Goal: Complete application form: Complete application form

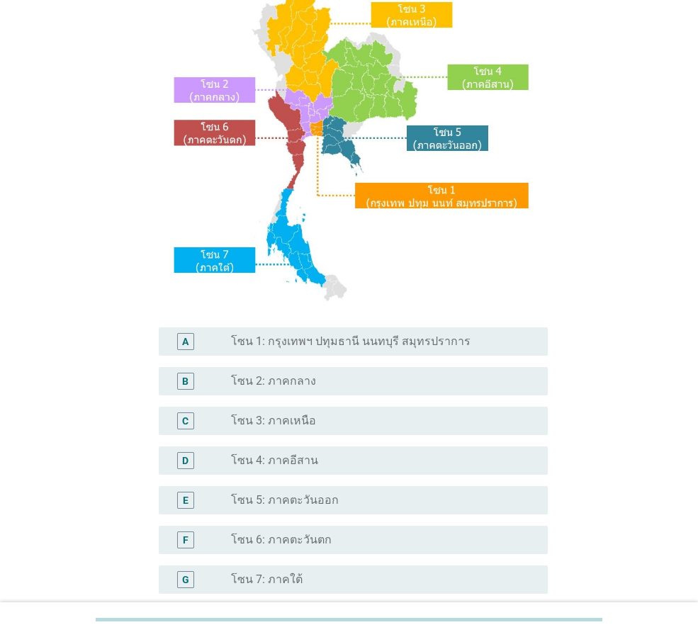
scroll to position [267, 0]
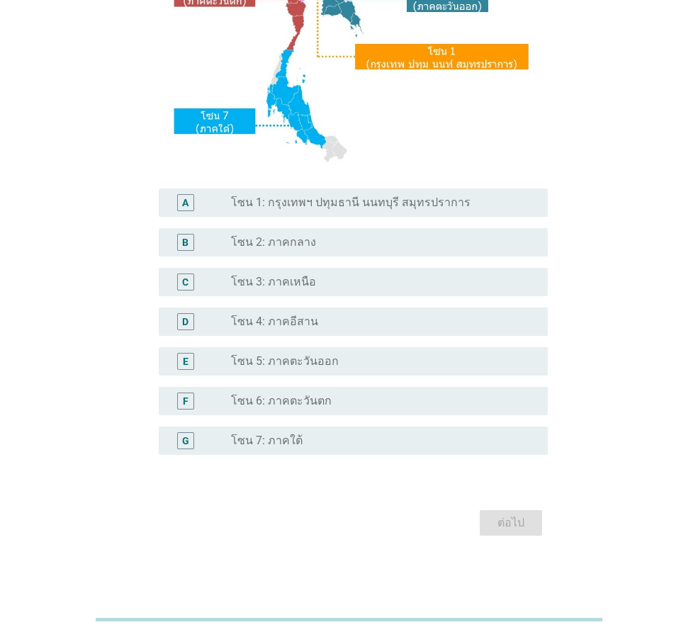
click at [259, 316] on label "โซน 4: ภาคอีสาน" at bounding box center [274, 322] width 87 height 14
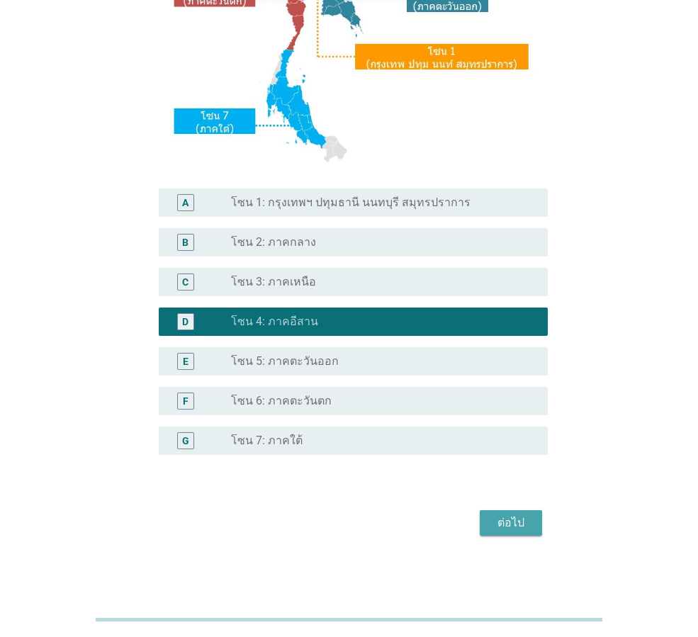
click at [515, 519] on div "ต่อไป" at bounding box center [511, 523] width 40 height 17
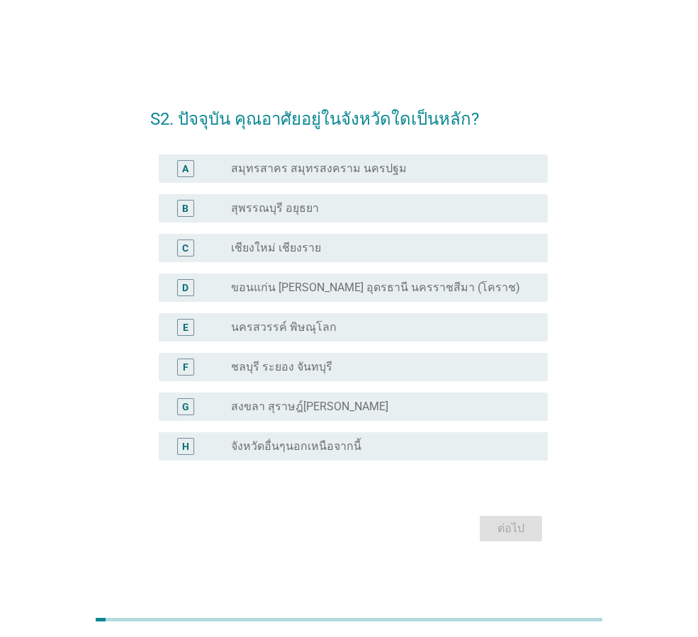
click at [253, 209] on label "สุพรรณบุรี อยุธยา" at bounding box center [275, 208] width 88 height 14
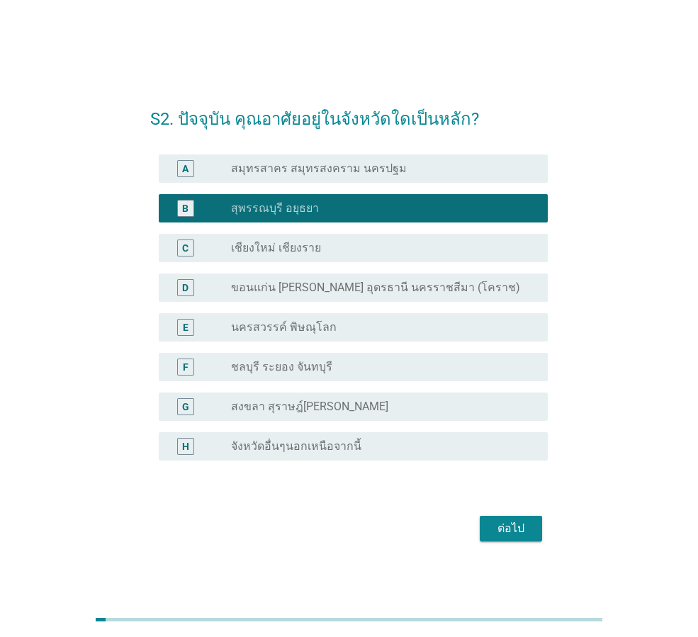
drag, startPoint x: 276, startPoint y: 288, endPoint x: 450, endPoint y: 413, distance: 214.8
click at [277, 286] on label "ขอนแก่น [PERSON_NAME] อุดรธานี นครราชสีมา (โคราช)" at bounding box center [375, 288] width 289 height 14
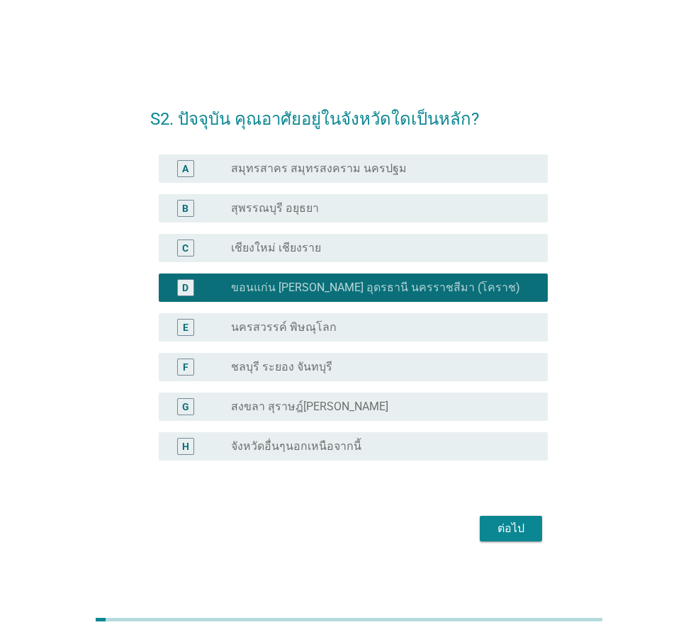
click at [510, 525] on div "ต่อไป" at bounding box center [511, 528] width 40 height 17
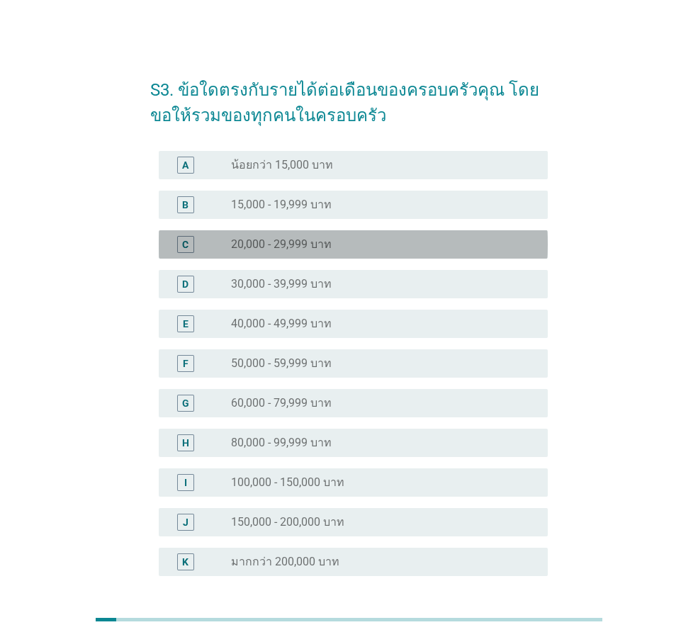
click at [271, 247] on label "20,000 - 29,999 บาท" at bounding box center [281, 244] width 101 height 14
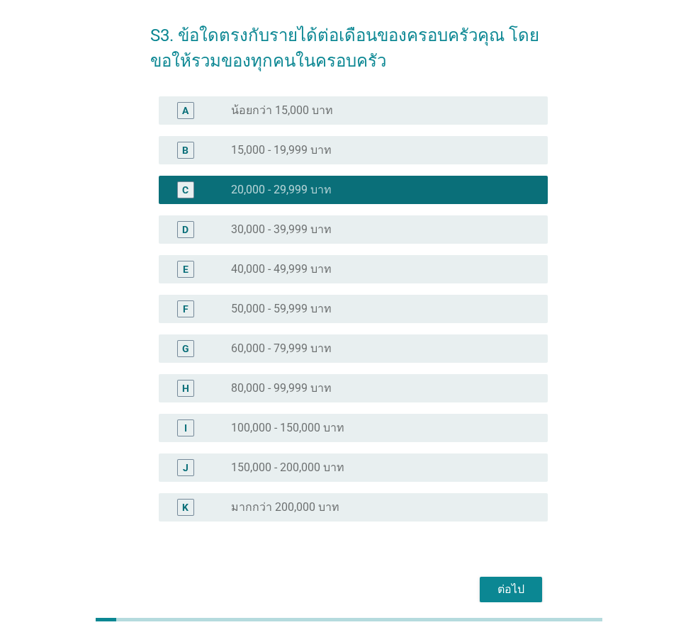
scroll to position [121, 0]
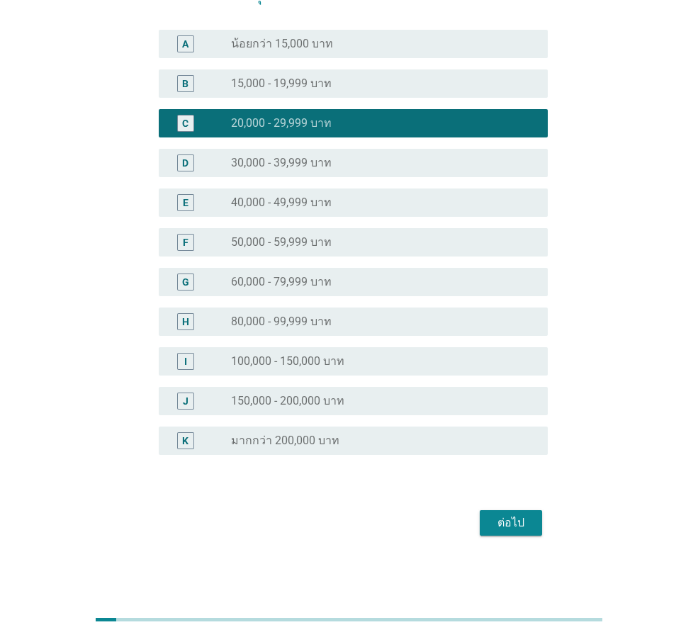
click at [531, 535] on div "ต่อไป" at bounding box center [349, 523] width 398 height 34
click at [501, 513] on button "ต่อไป" at bounding box center [511, 523] width 62 height 26
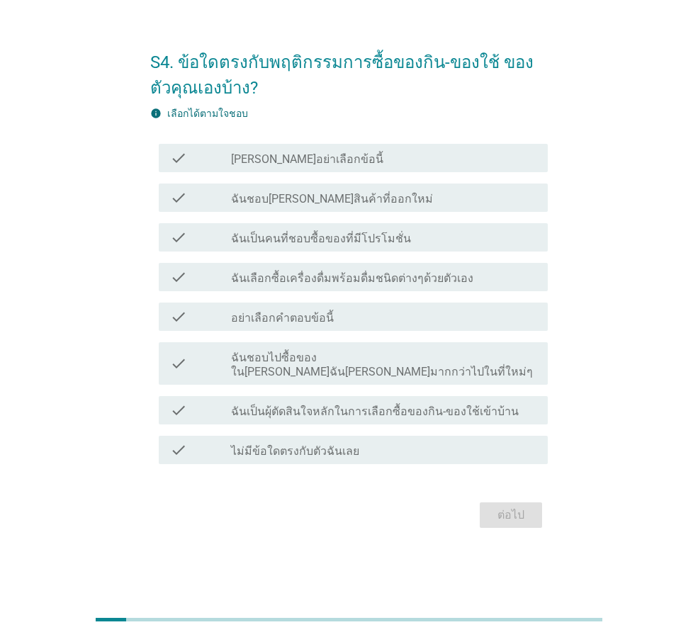
scroll to position [0, 0]
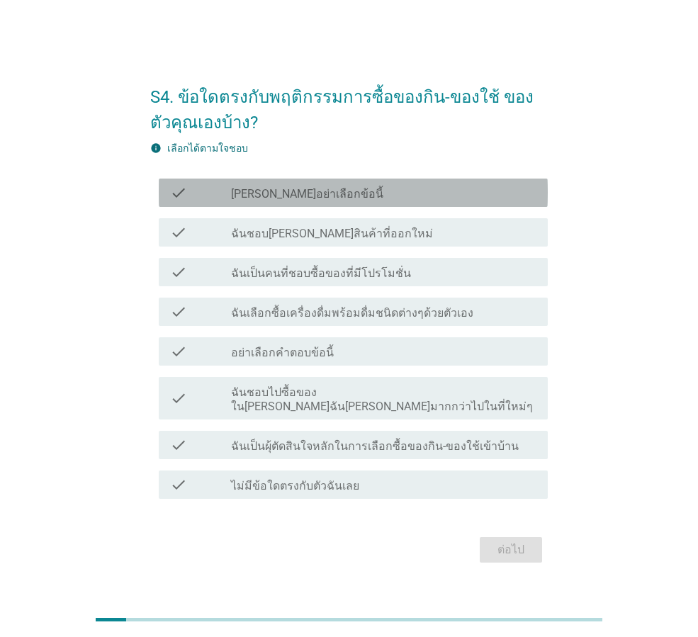
click at [260, 201] on label "[PERSON_NAME]อย่าเลือกข้อนี้" at bounding box center [307, 194] width 152 height 14
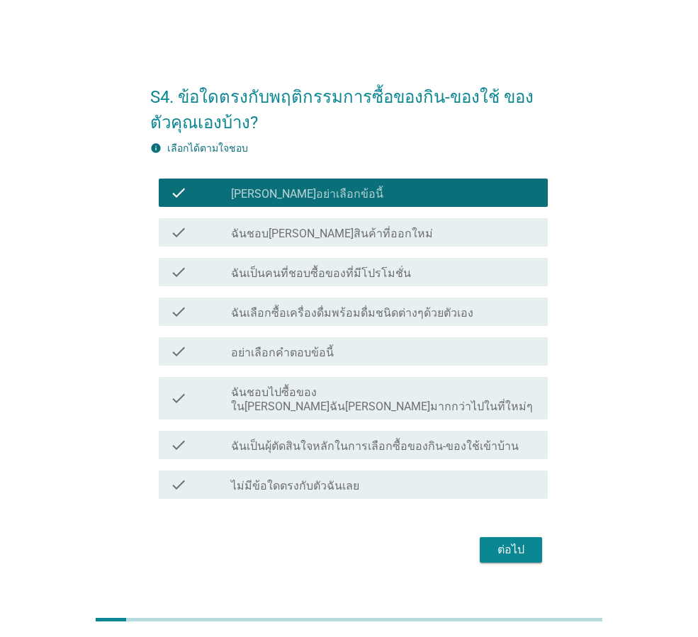
click at [260, 201] on label "[PERSON_NAME]อย่าเลือกข้อนี้" at bounding box center [307, 194] width 152 height 14
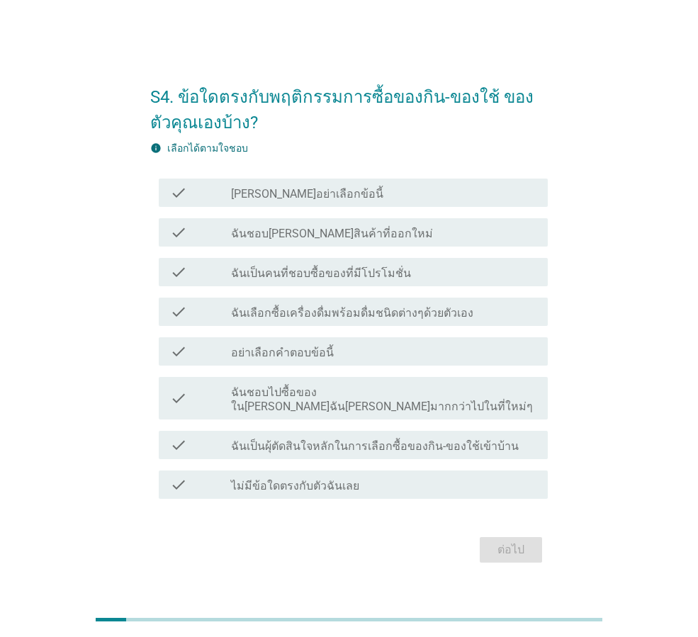
click at [282, 240] on label "ฉันชอบ[PERSON_NAME]สินค้าที่ออกใหม่" at bounding box center [332, 234] width 202 height 14
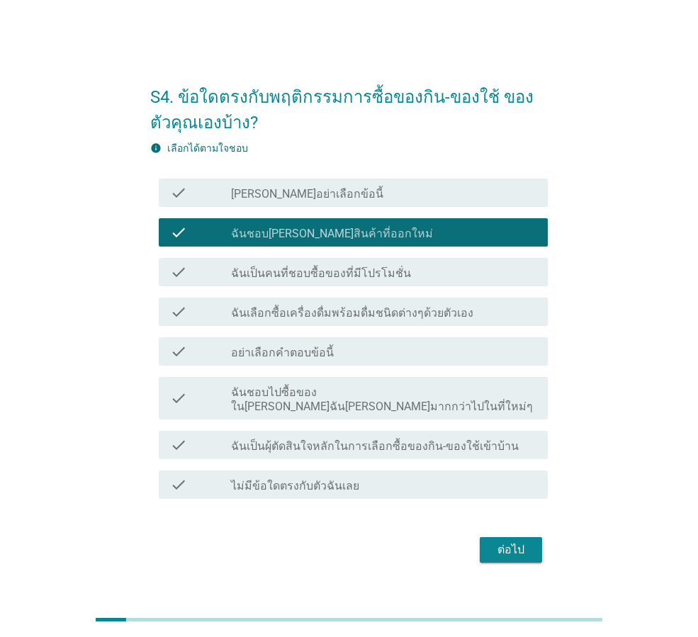
click at [285, 281] on label "ฉันเป็นคนที่ชอบซื้อของที่มีโปรโมชั่น" at bounding box center [321, 274] width 180 height 14
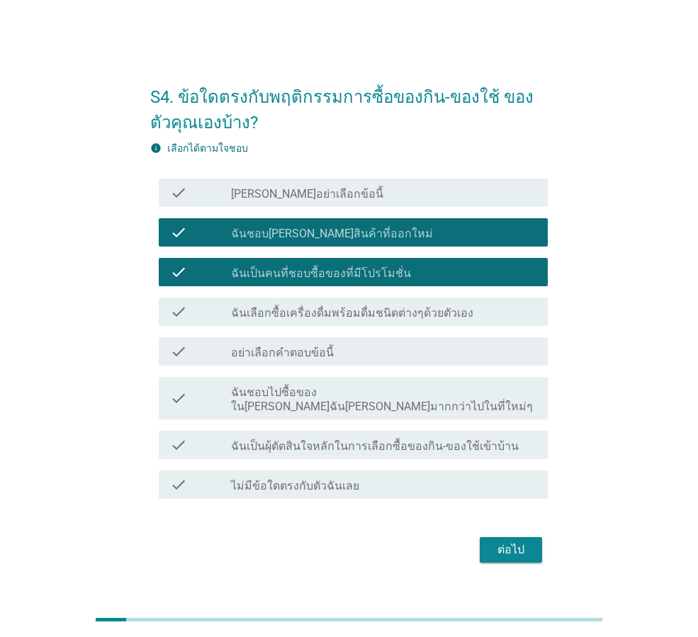
click at [522, 546] on div "ต่อไป" at bounding box center [511, 550] width 40 height 17
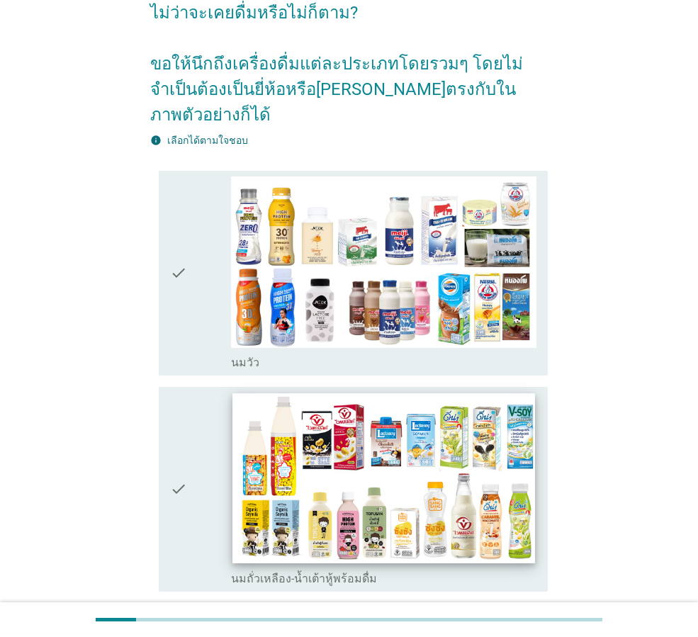
scroll to position [213, 0]
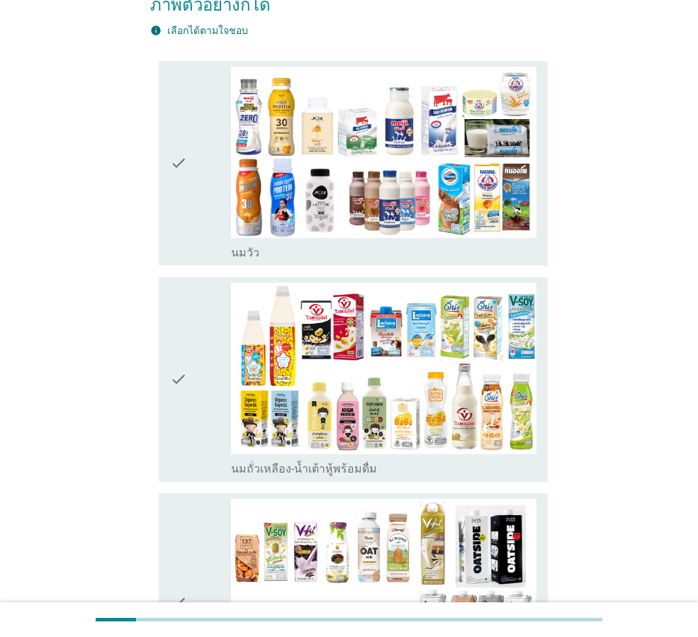
click at [196, 122] on div "check" at bounding box center [200, 164] width 61 height 194
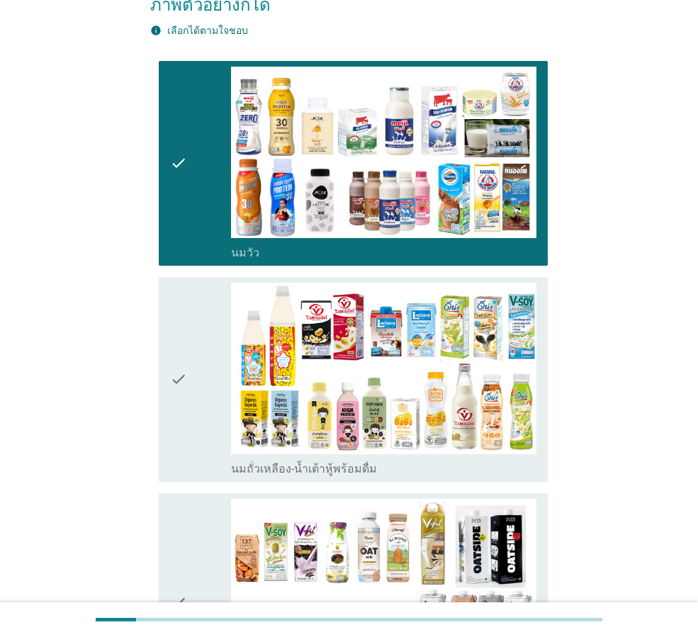
click at [194, 368] on div "check" at bounding box center [200, 380] width 61 height 194
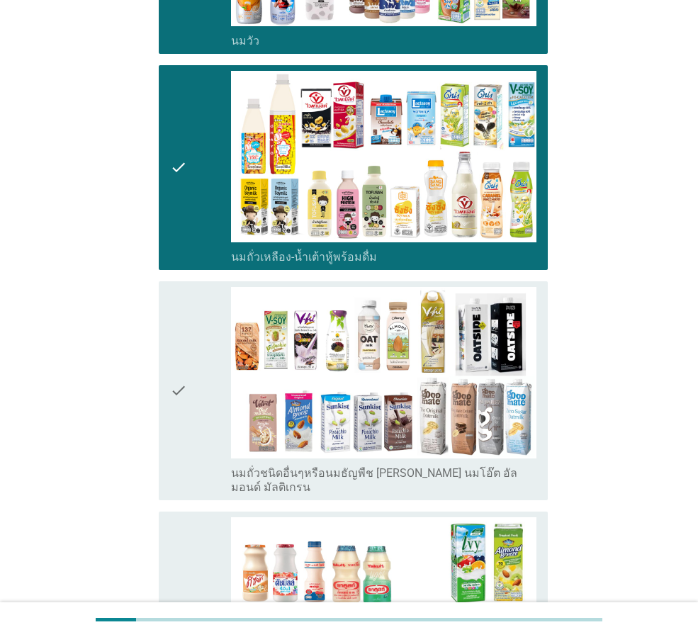
scroll to position [425, 0]
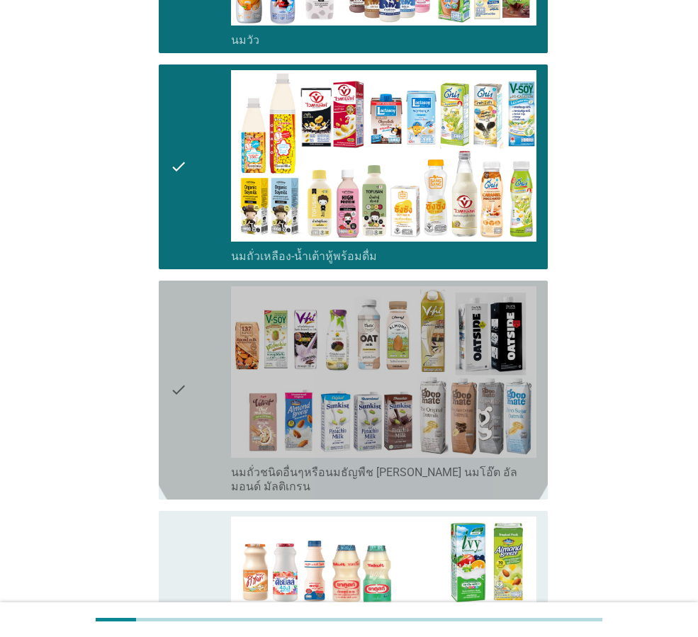
click at [195, 350] on div "check" at bounding box center [200, 390] width 61 height 208
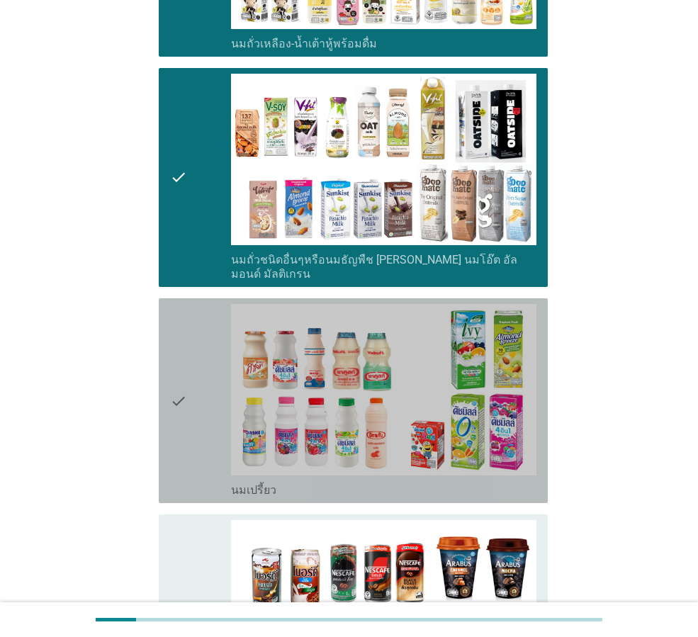
click at [198, 369] on div "check" at bounding box center [200, 401] width 61 height 194
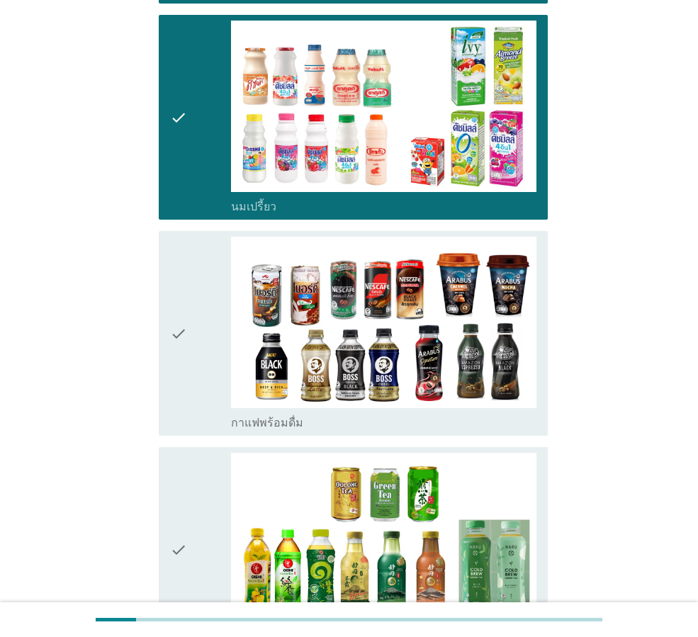
click at [200, 316] on div "check" at bounding box center [200, 334] width 61 height 194
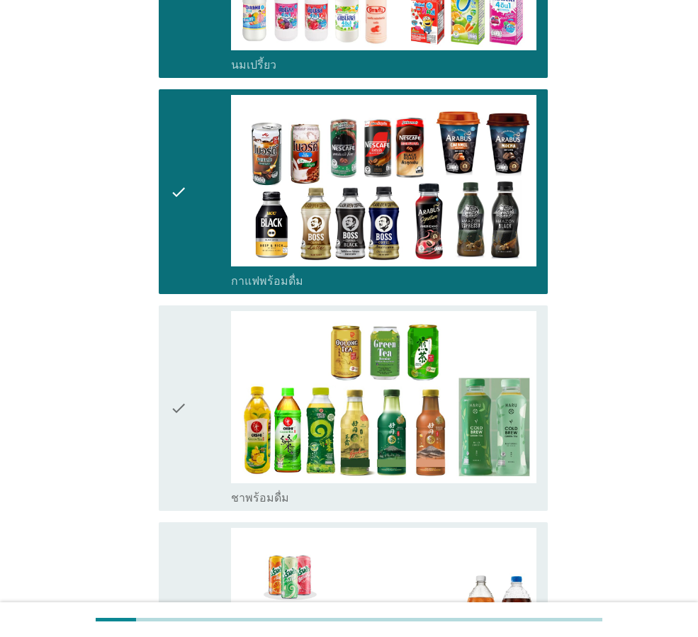
click at [211, 432] on div "check" at bounding box center [200, 408] width 61 height 194
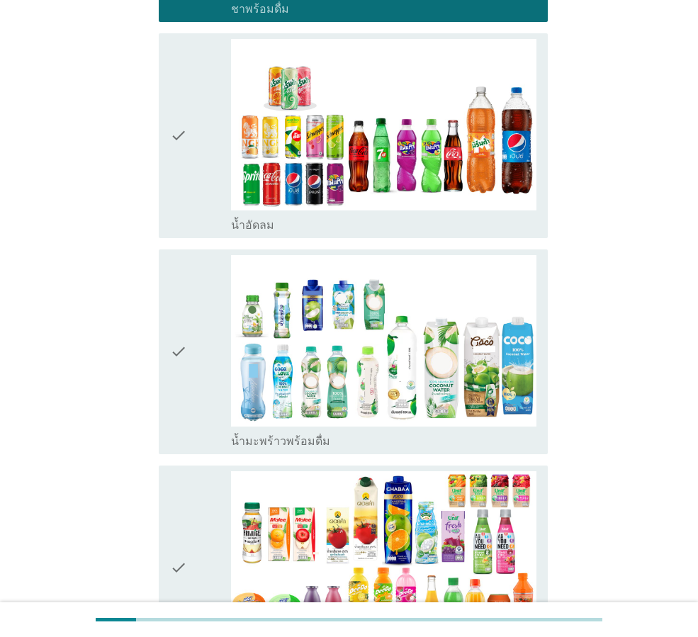
scroll to position [1772, 0]
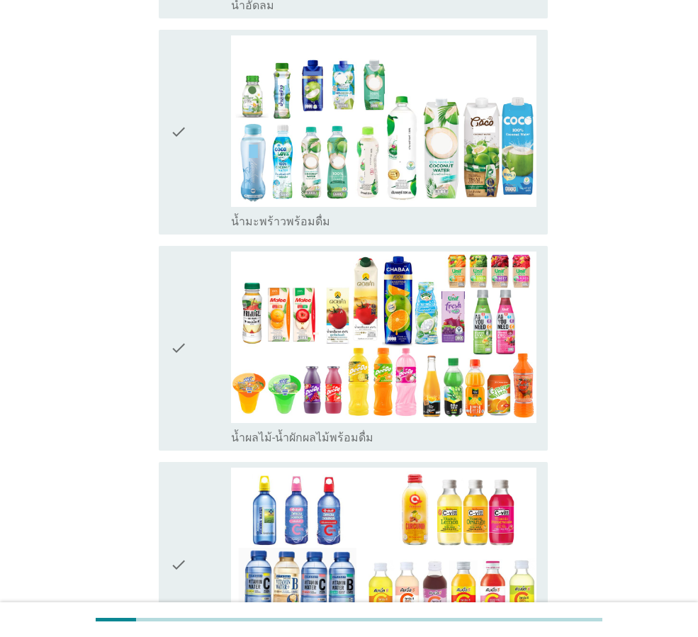
click at [204, 135] on div "check" at bounding box center [200, 132] width 61 height 194
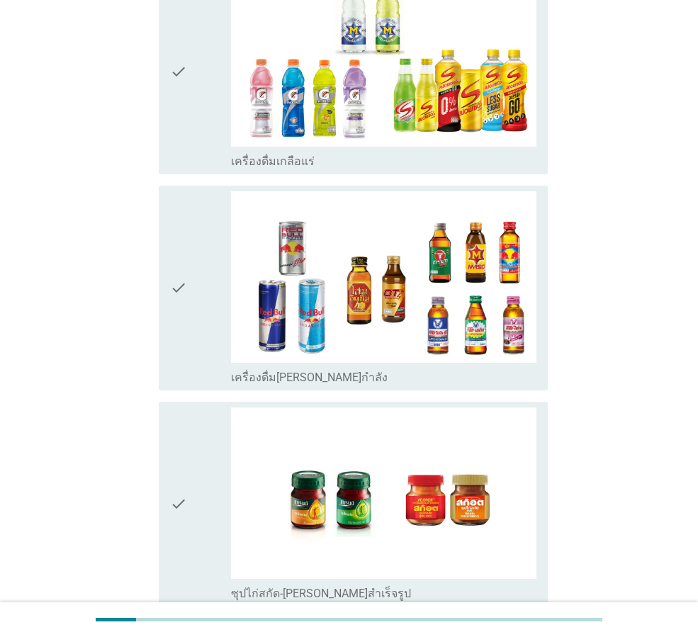
scroll to position [2833, 0]
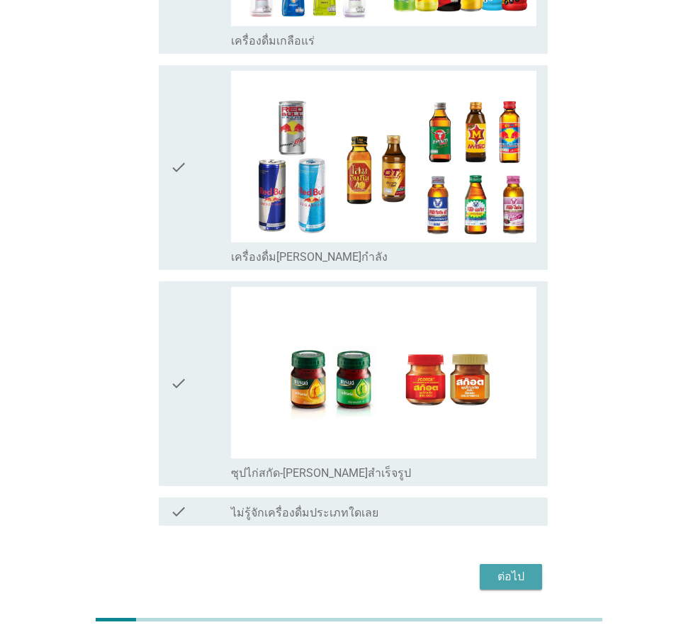
click at [515, 569] on div "ต่อไป" at bounding box center [511, 577] width 40 height 17
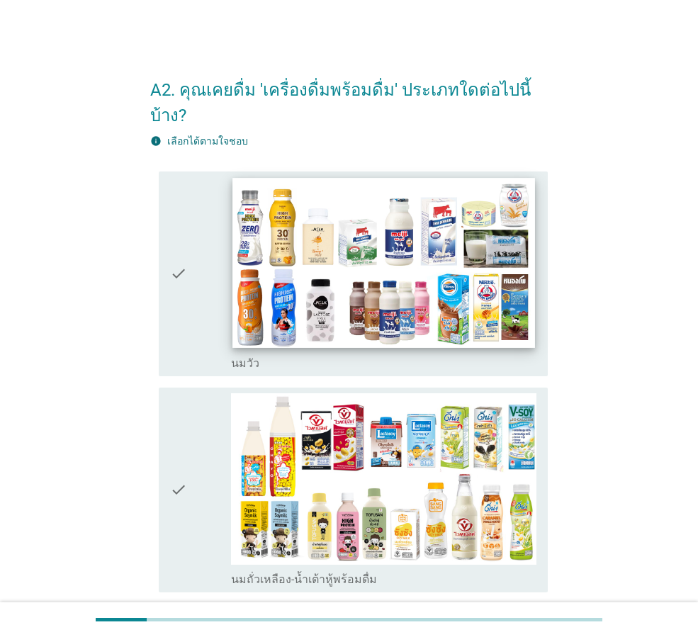
click at [354, 247] on img at bounding box center [384, 263] width 302 height 170
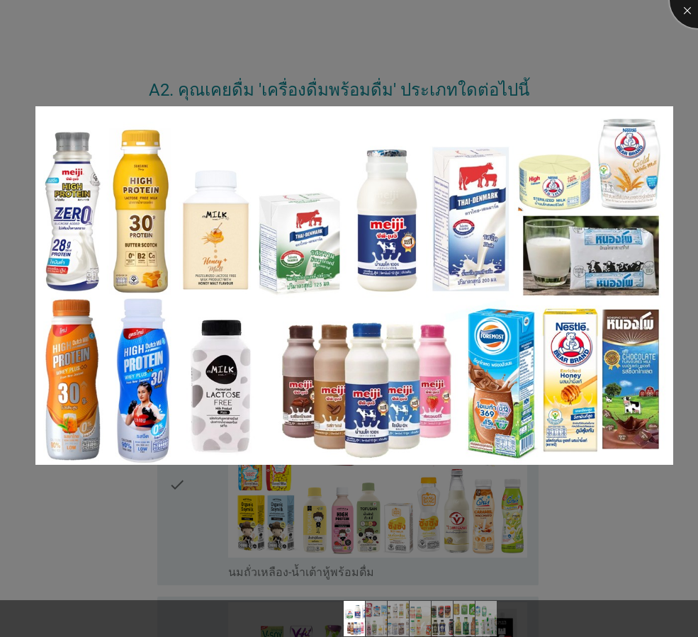
drag, startPoint x: 678, startPoint y: 15, endPoint x: 677, endPoint y: 22, distance: 7.2
click at [681, 12] on div at bounding box center [698, 0] width 57 height 57
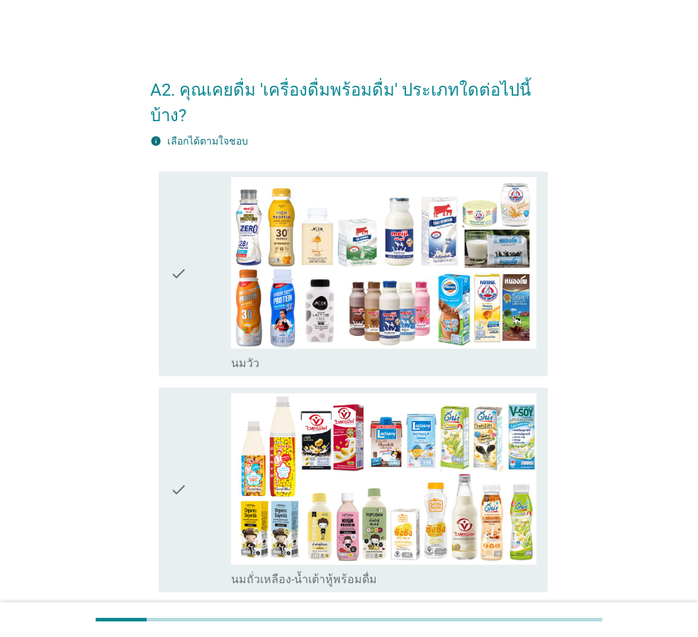
click at [187, 269] on icon "check" at bounding box center [178, 274] width 17 height 194
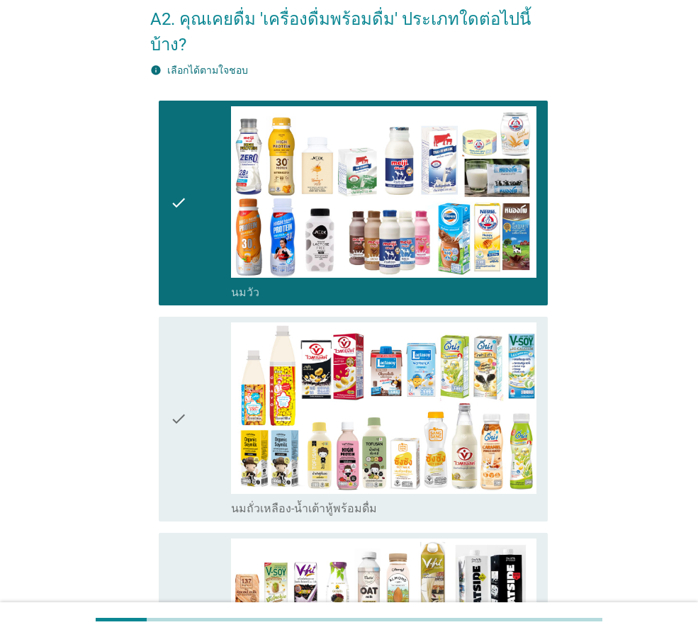
click at [191, 377] on div "check" at bounding box center [200, 420] width 61 height 194
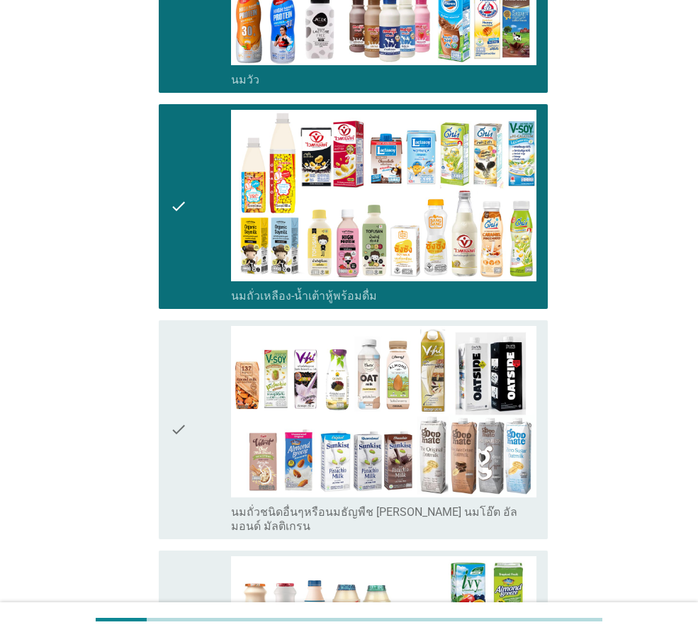
click at [186, 386] on icon "check" at bounding box center [178, 430] width 17 height 208
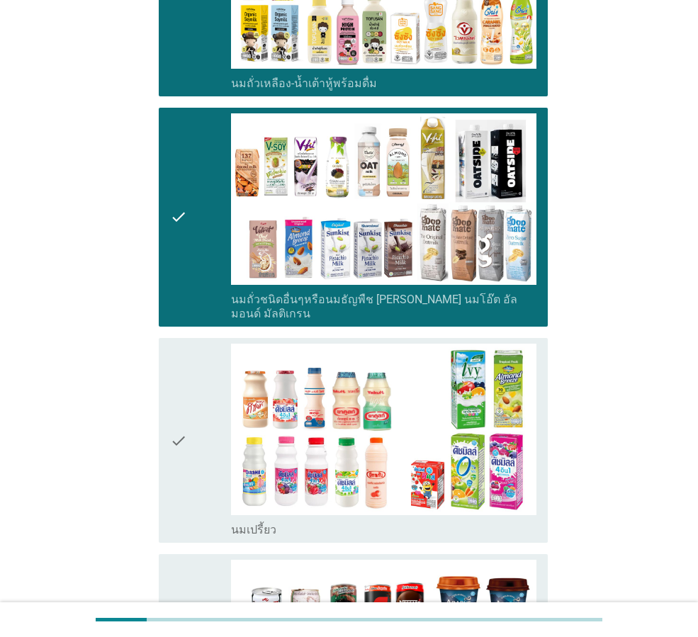
click at [184, 405] on icon "check" at bounding box center [178, 441] width 17 height 194
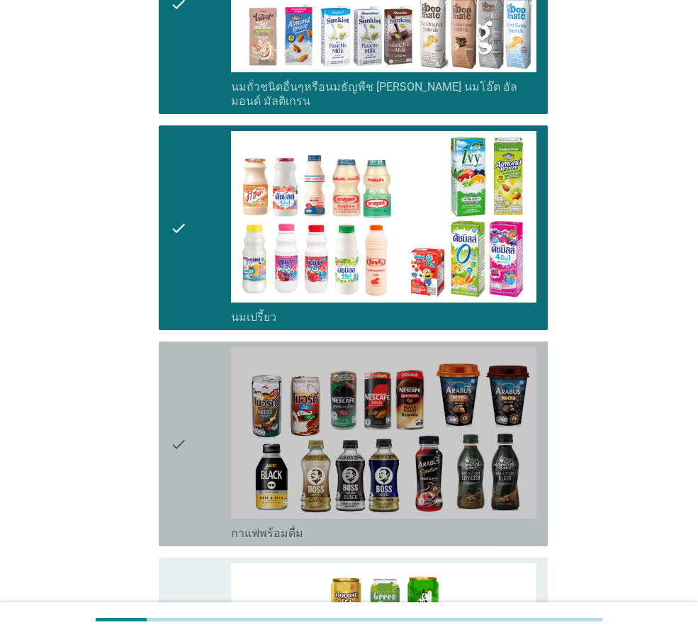
click at [184, 407] on icon "check" at bounding box center [178, 444] width 17 height 194
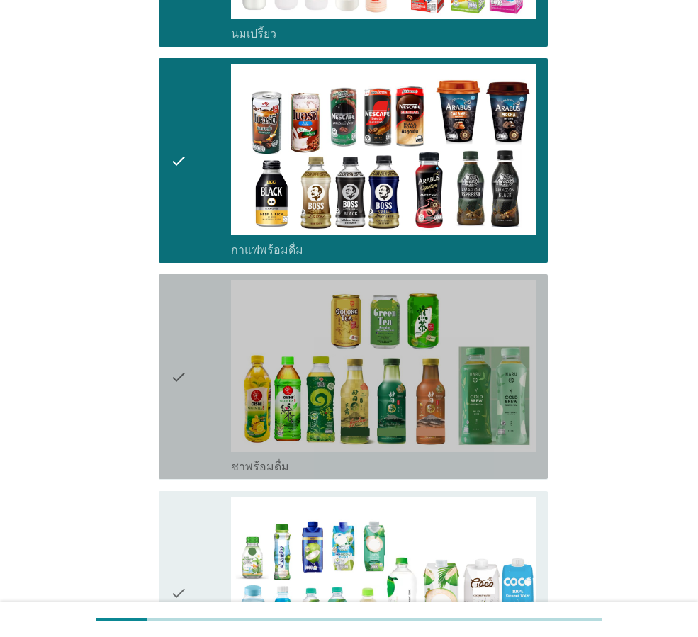
click at [175, 371] on icon "check" at bounding box center [178, 377] width 17 height 194
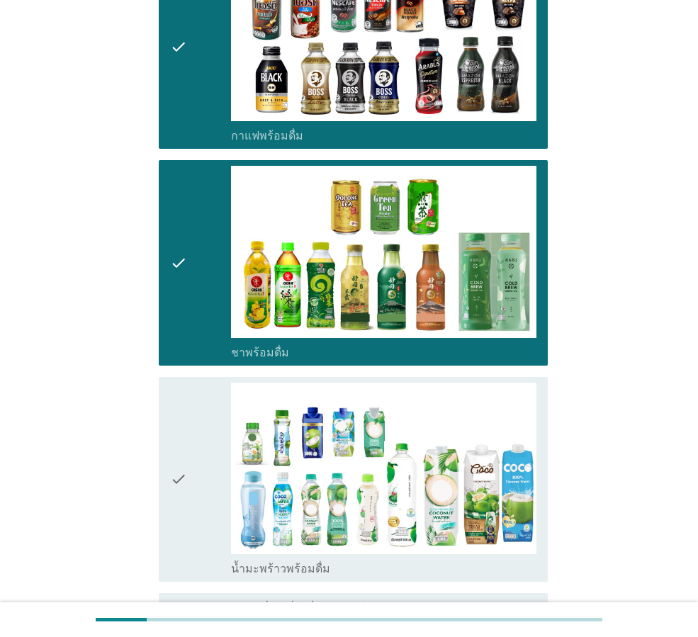
scroll to position [1216, 0]
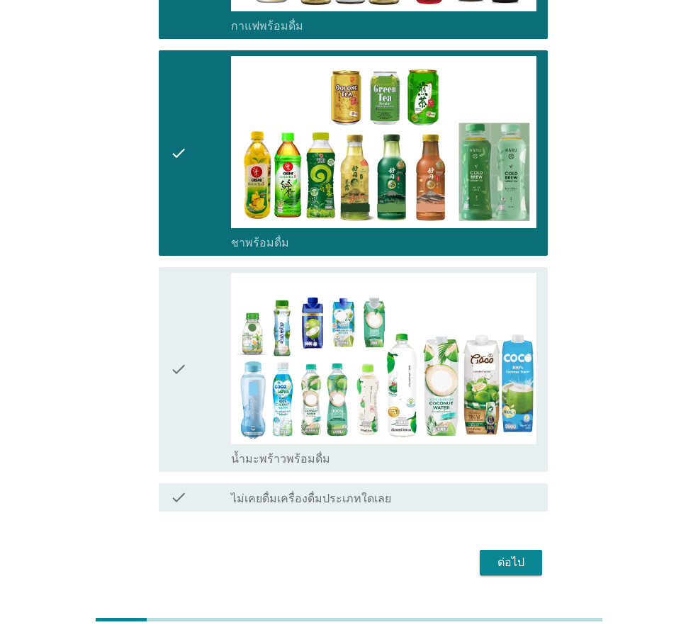
click at [171, 342] on icon "check" at bounding box center [178, 370] width 17 height 194
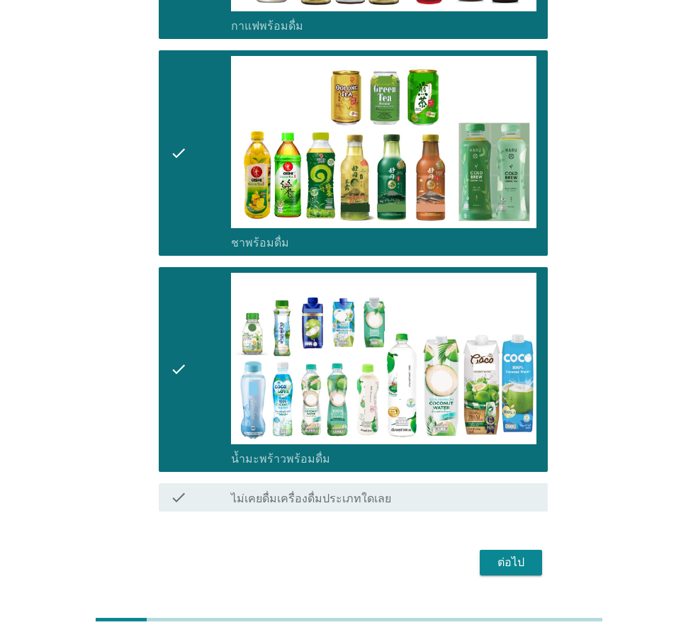
click at [512, 554] on div "ต่อไป" at bounding box center [511, 562] width 40 height 17
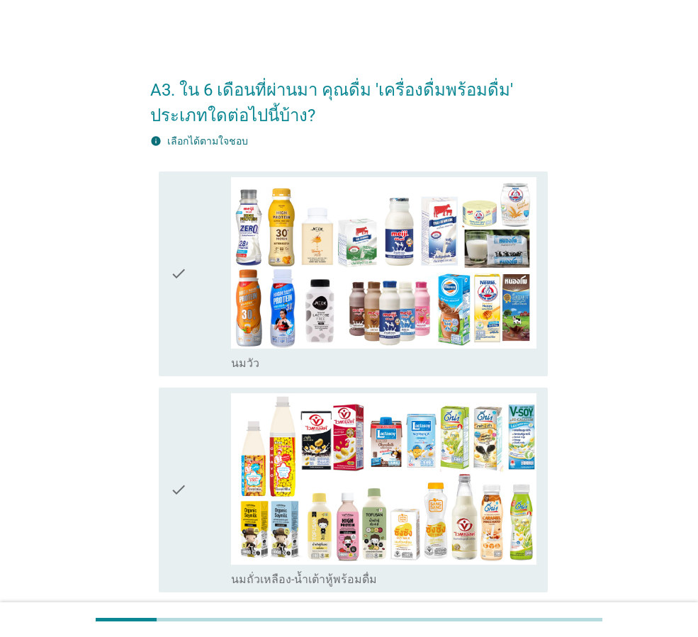
click at [191, 255] on div "check" at bounding box center [200, 274] width 61 height 194
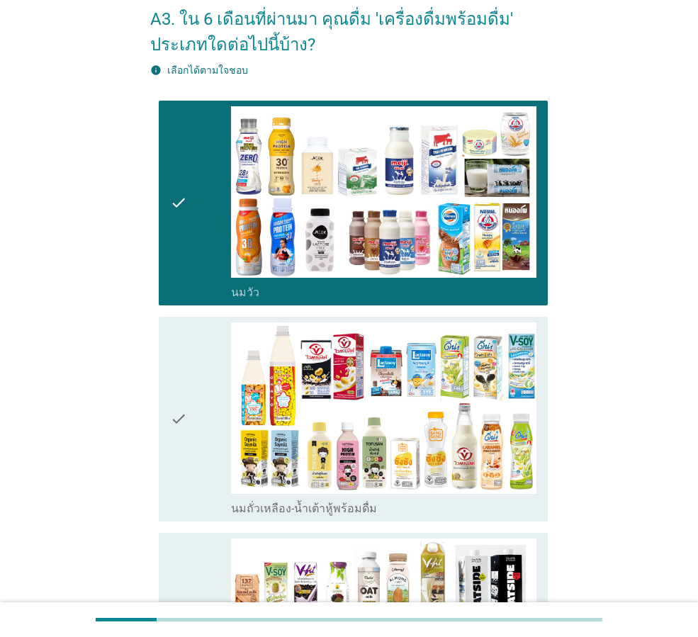
click at [177, 398] on icon "check" at bounding box center [178, 420] width 17 height 194
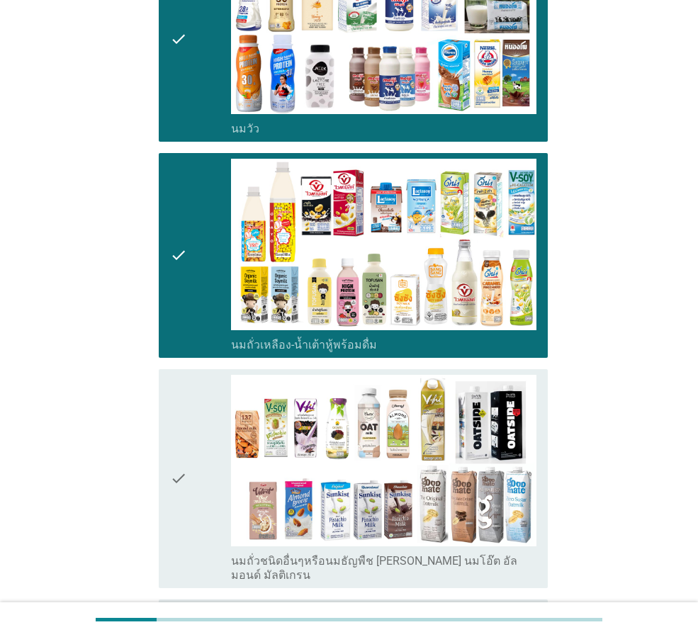
scroll to position [425, 0]
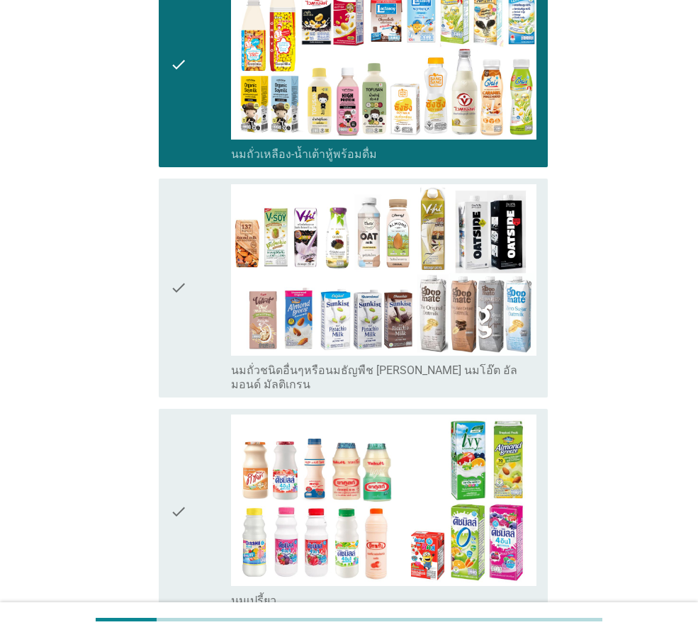
click at [189, 316] on div "check" at bounding box center [200, 288] width 61 height 208
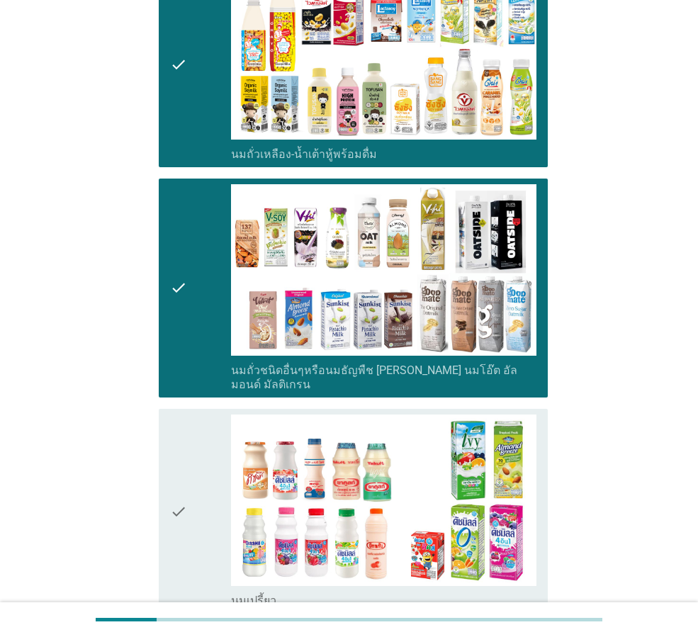
click at [170, 488] on icon "check" at bounding box center [178, 512] width 17 height 194
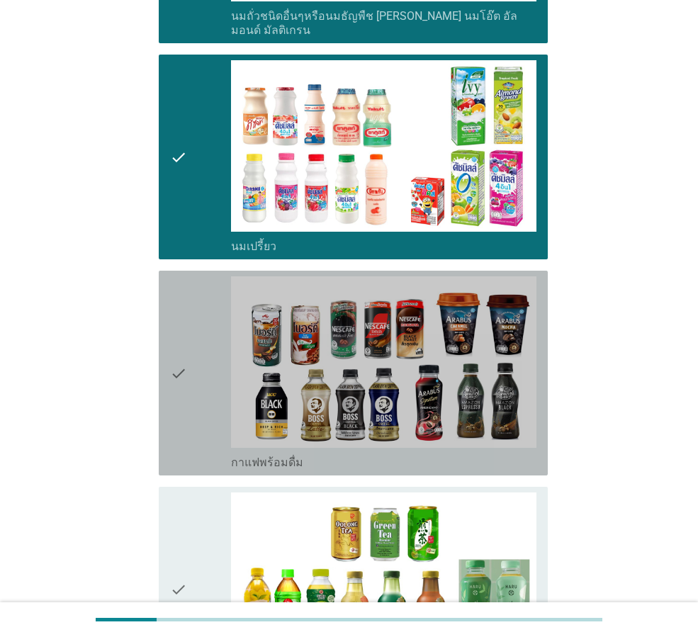
click at [189, 370] on div "check" at bounding box center [200, 373] width 61 height 194
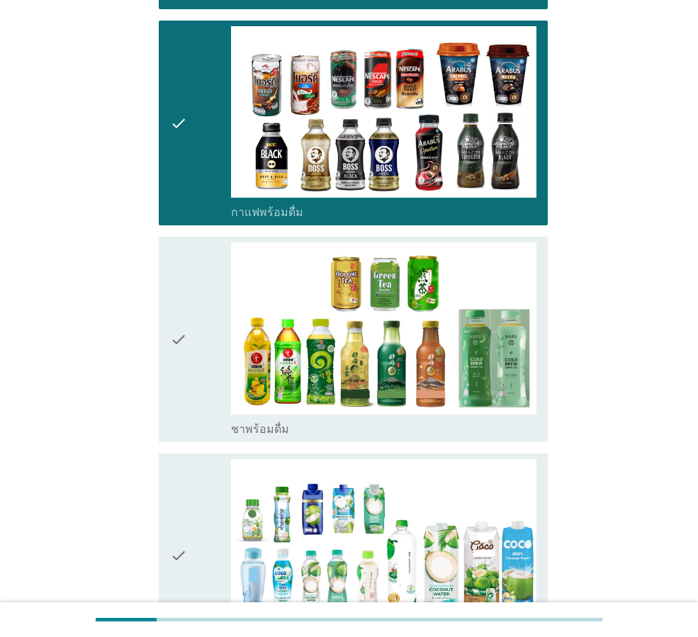
scroll to position [1134, 0]
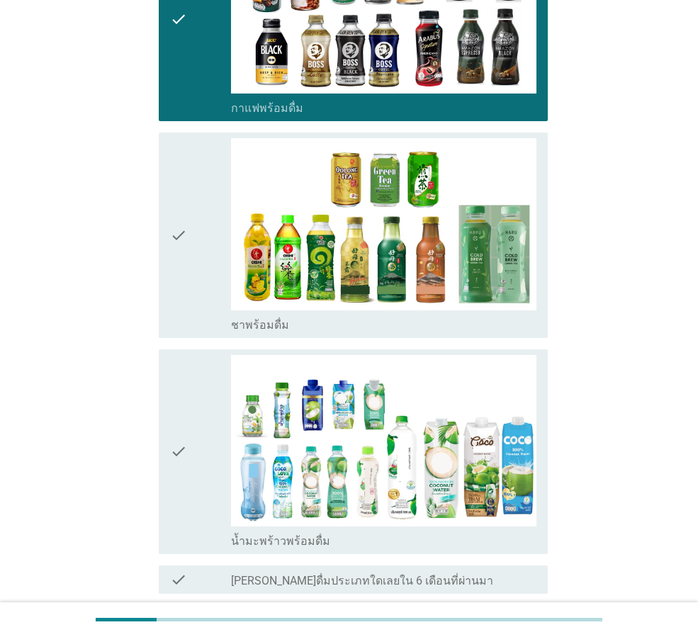
click at [188, 248] on div "check" at bounding box center [200, 235] width 61 height 194
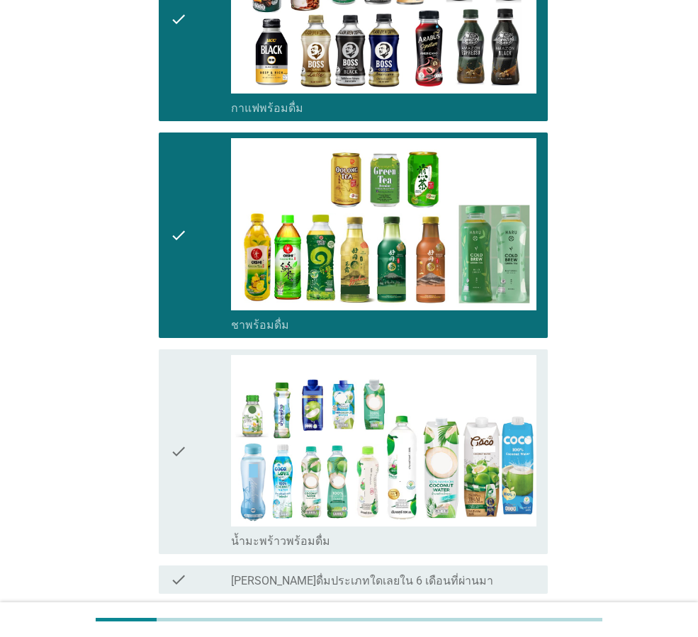
click at [177, 440] on icon "check" at bounding box center [178, 452] width 17 height 194
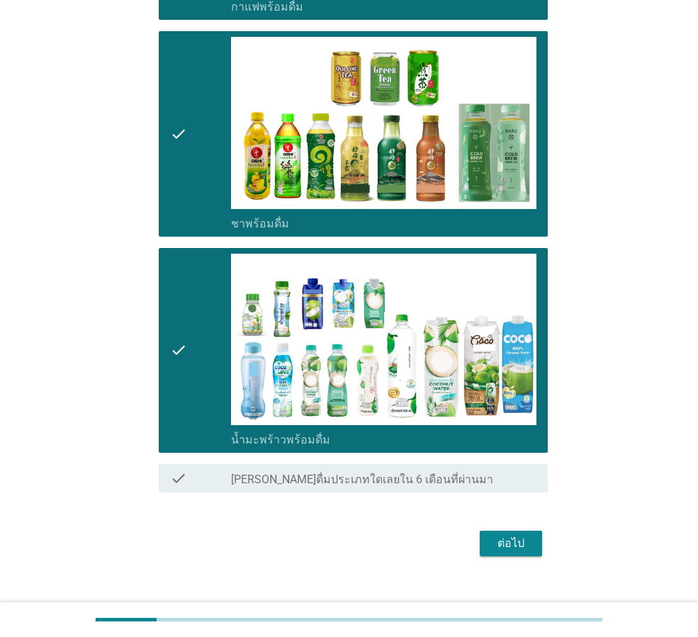
scroll to position [1242, 0]
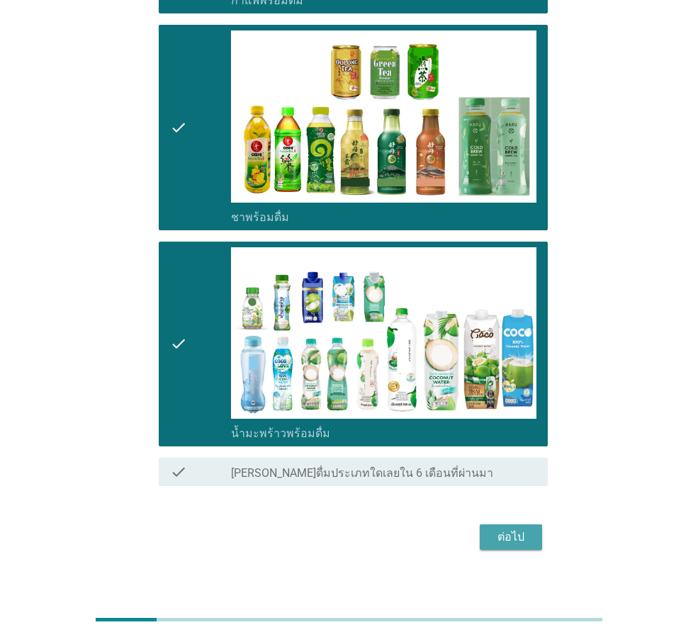
click at [515, 529] on div "ต่อไป" at bounding box center [511, 537] width 40 height 17
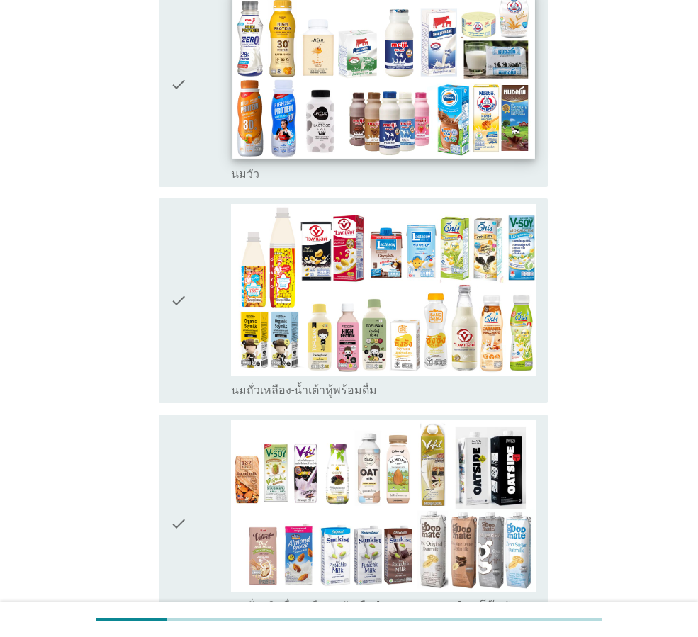
scroll to position [0, 0]
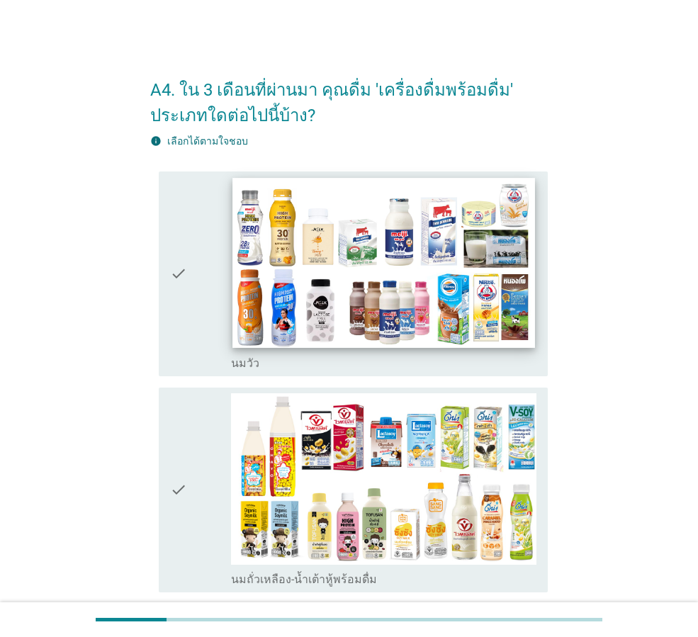
click at [352, 259] on img at bounding box center [384, 263] width 302 height 170
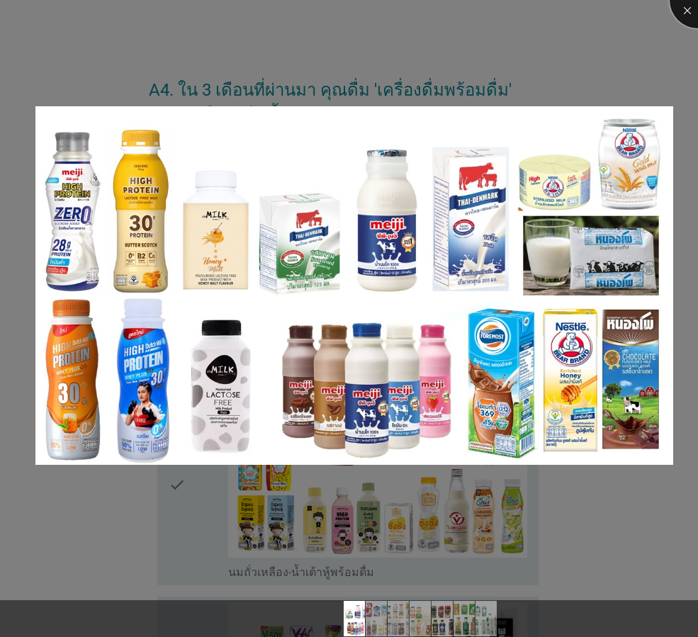
click at [682, 13] on div at bounding box center [698, 0] width 57 height 57
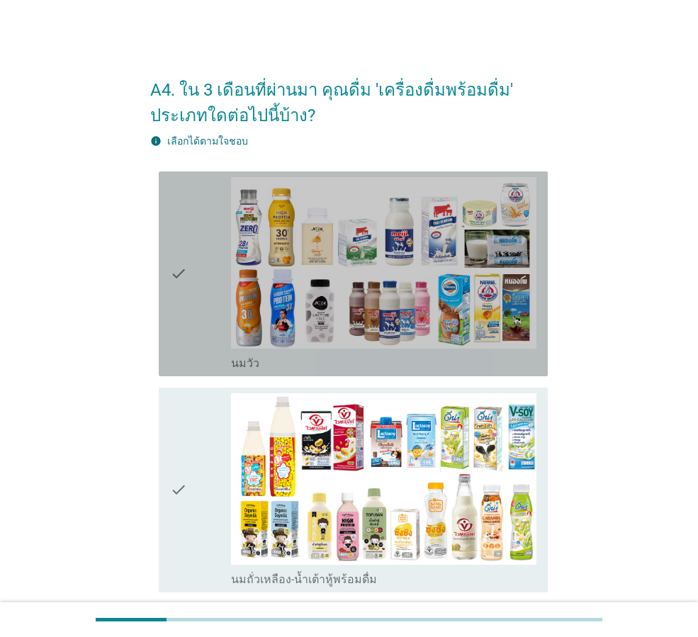
click at [169, 251] on div "check check_box_outline_blank [PERSON_NAME]" at bounding box center [353, 274] width 389 height 205
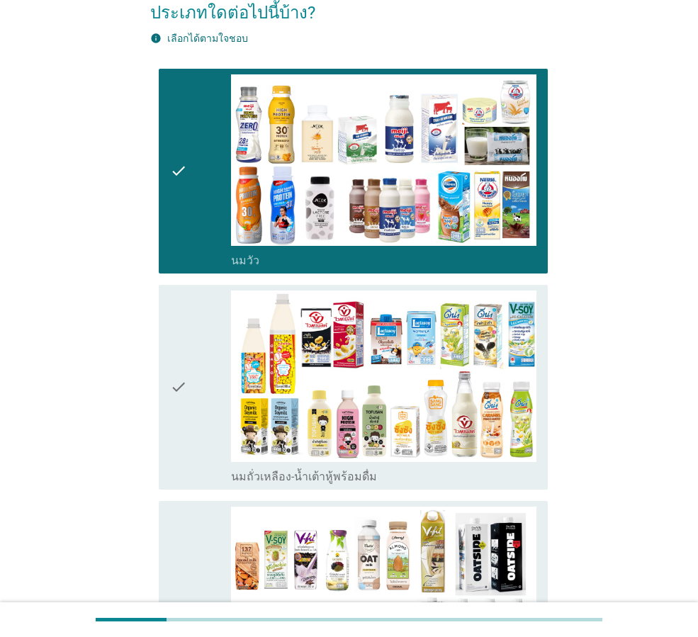
scroll to position [213, 0]
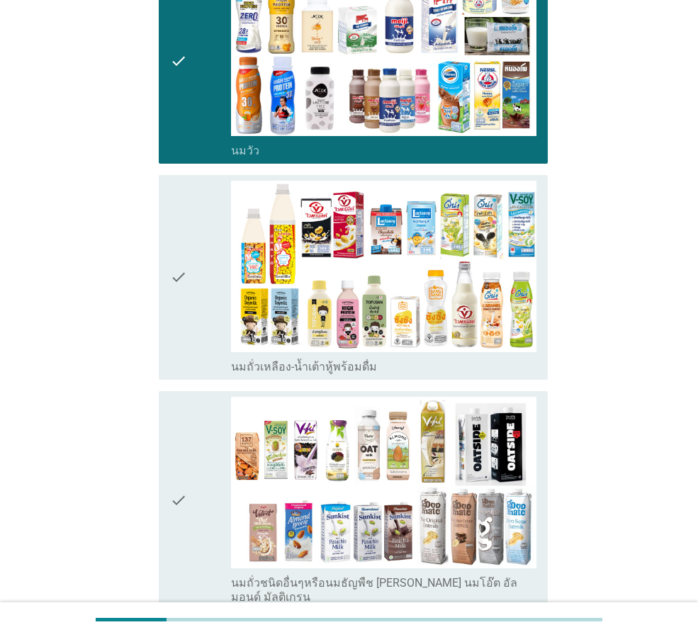
click at [179, 250] on icon "check" at bounding box center [178, 278] width 17 height 194
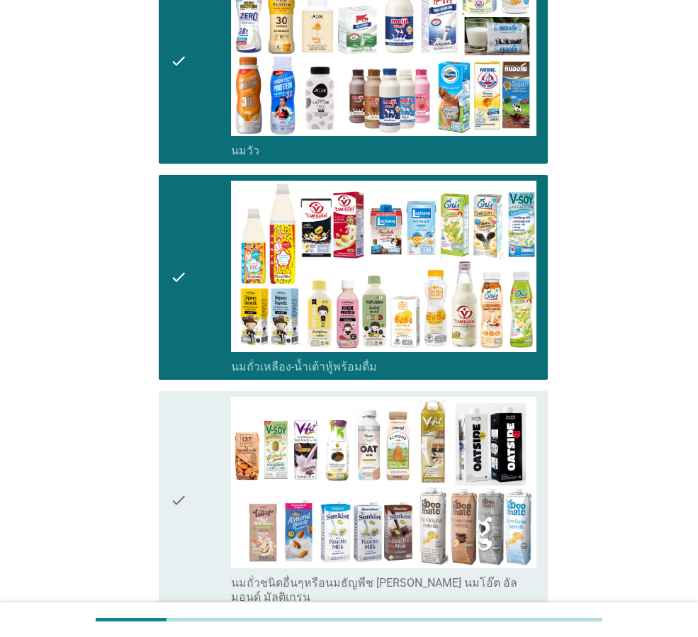
click at [194, 530] on div "check" at bounding box center [200, 501] width 61 height 208
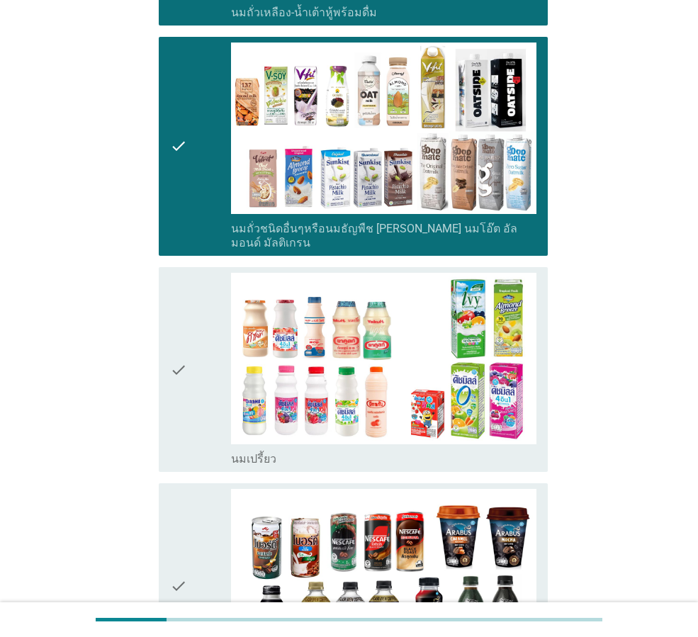
click at [188, 372] on div "check" at bounding box center [200, 370] width 61 height 194
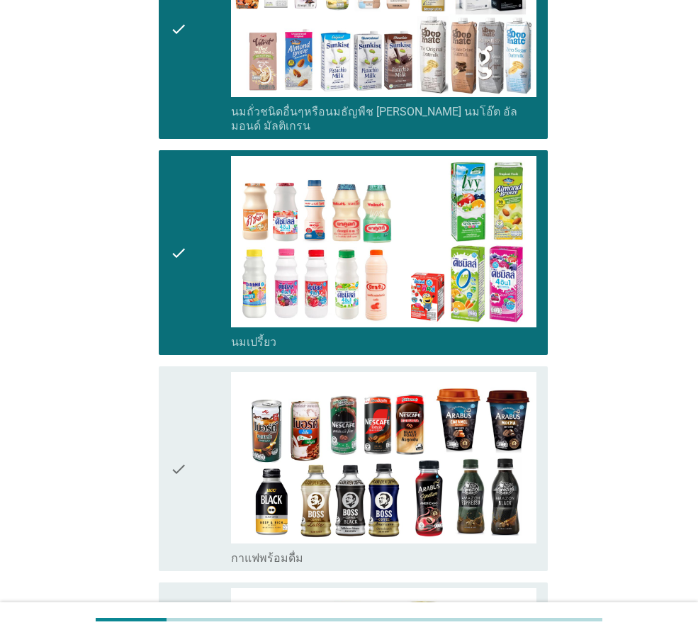
scroll to position [780, 0]
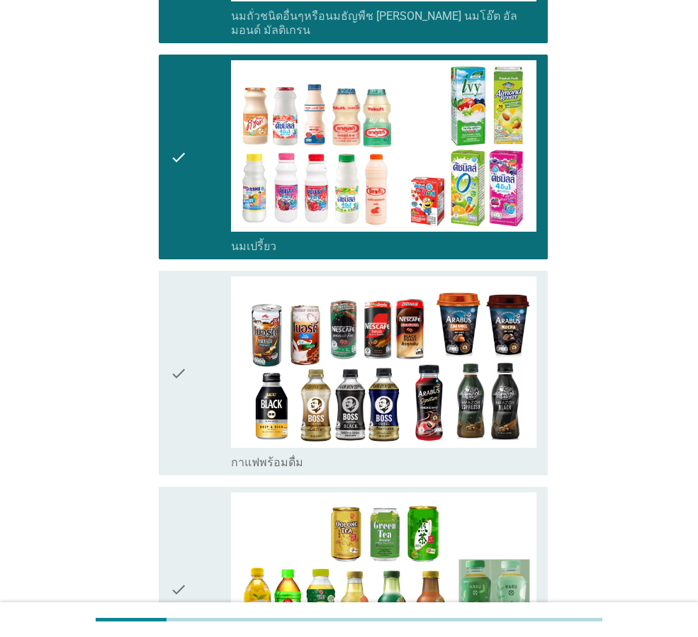
click at [202, 351] on div "check" at bounding box center [200, 373] width 61 height 194
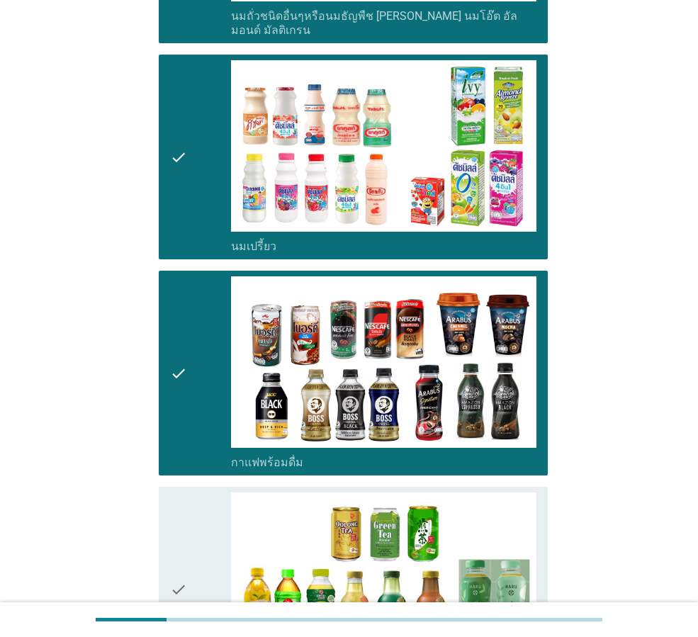
scroll to position [1134, 0]
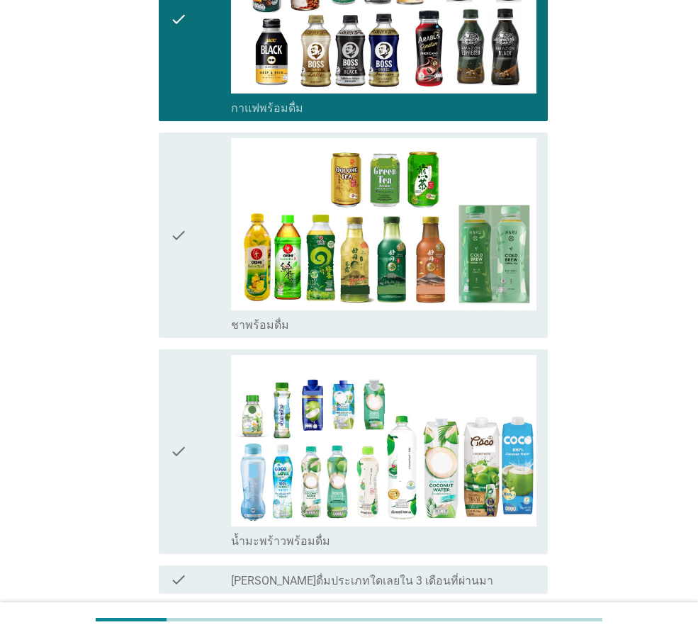
click at [186, 245] on icon "check" at bounding box center [178, 235] width 17 height 194
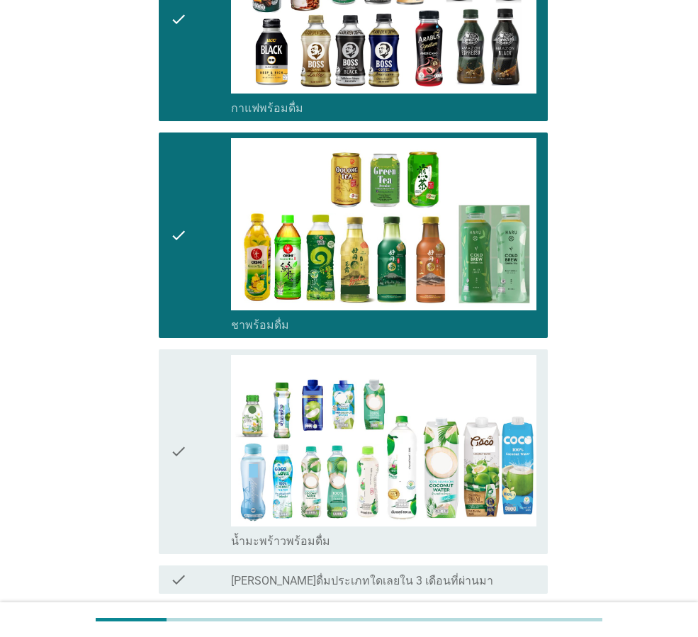
click at [174, 454] on icon "check" at bounding box center [178, 452] width 17 height 194
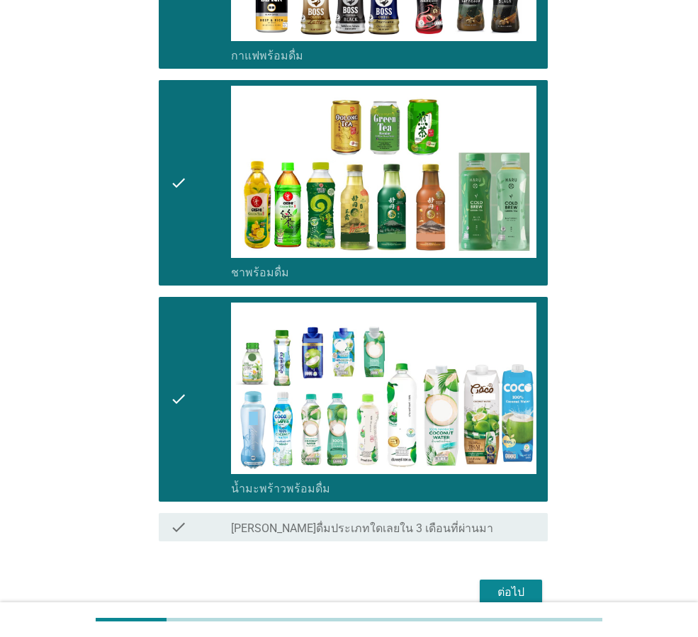
scroll to position [1242, 0]
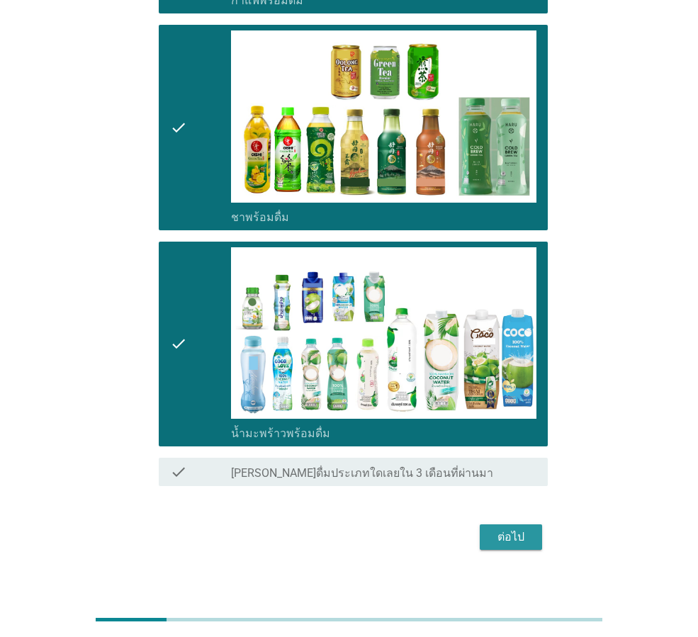
click at [508, 529] on div "ต่อไป" at bounding box center [511, 537] width 40 height 17
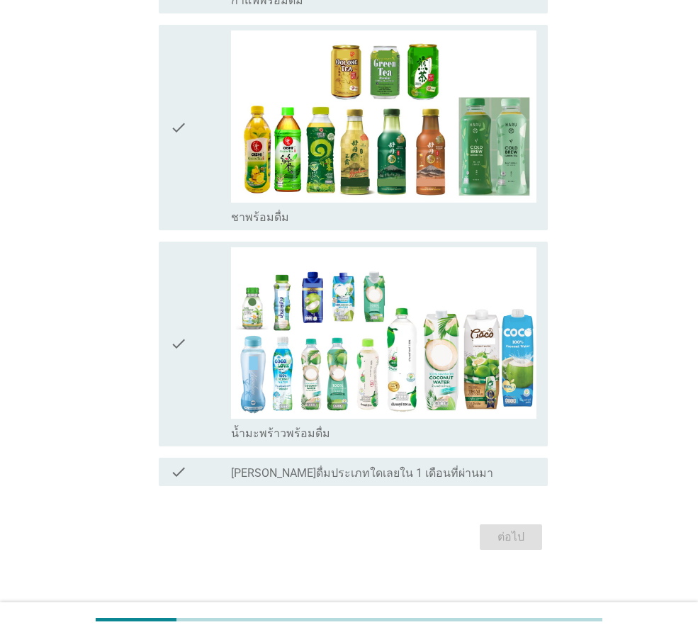
scroll to position [0, 0]
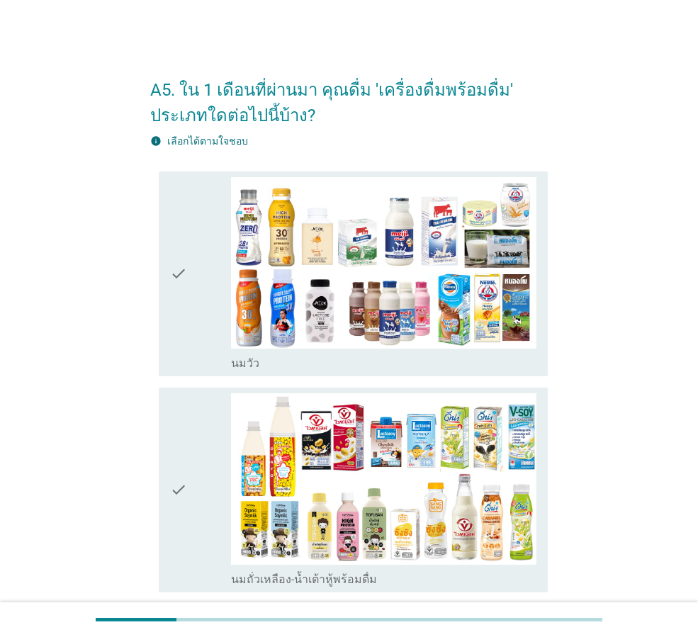
click at [191, 252] on div "check" at bounding box center [200, 274] width 61 height 194
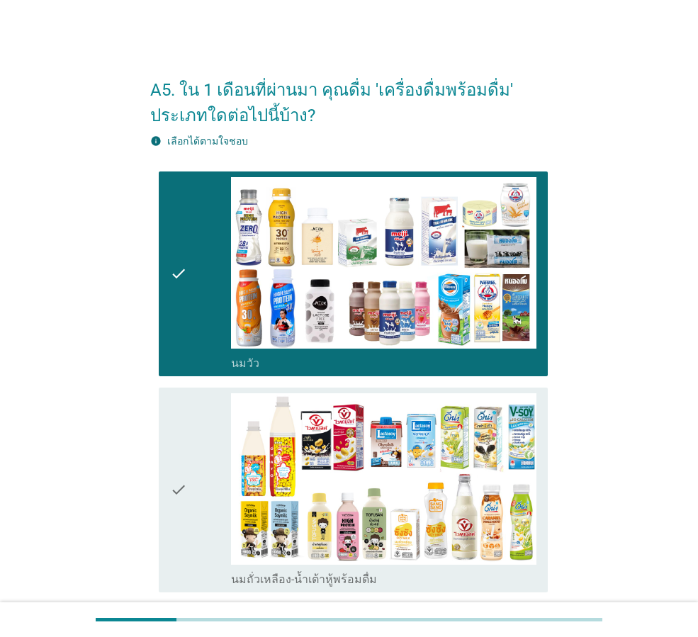
click at [218, 498] on div "check" at bounding box center [200, 490] width 61 height 194
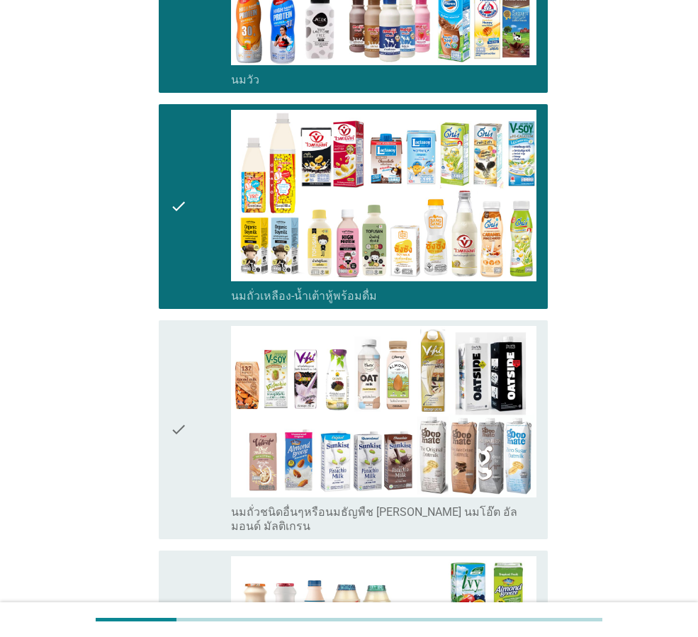
click at [196, 405] on div "check" at bounding box center [200, 430] width 61 height 208
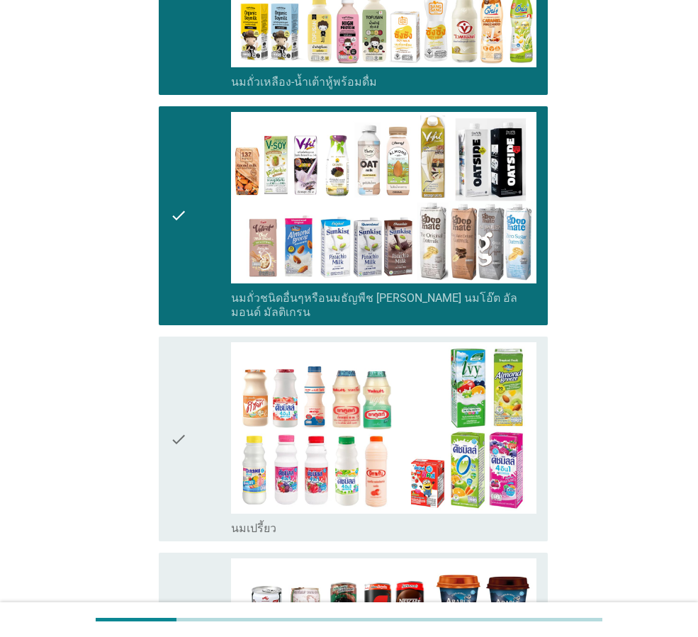
scroll to position [709, 0]
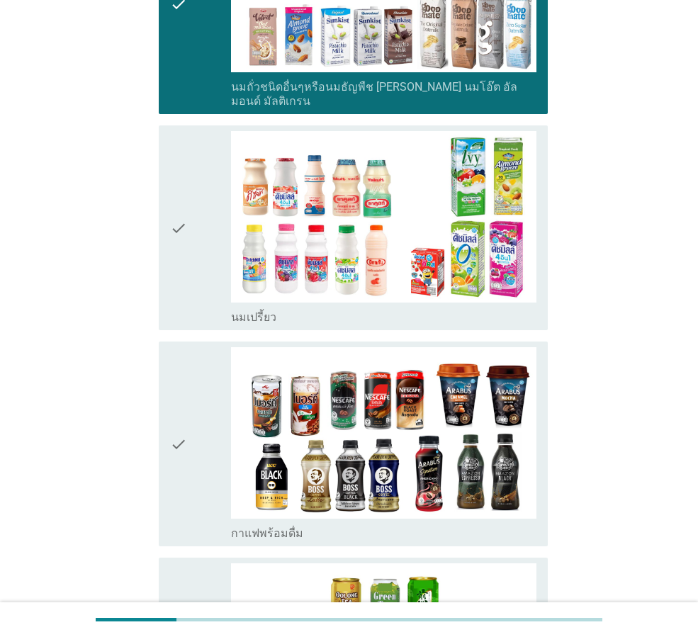
drag, startPoint x: 215, startPoint y: 205, endPoint x: 220, endPoint y: 385, distance: 180.1
click at [217, 205] on div "check" at bounding box center [200, 228] width 61 height 194
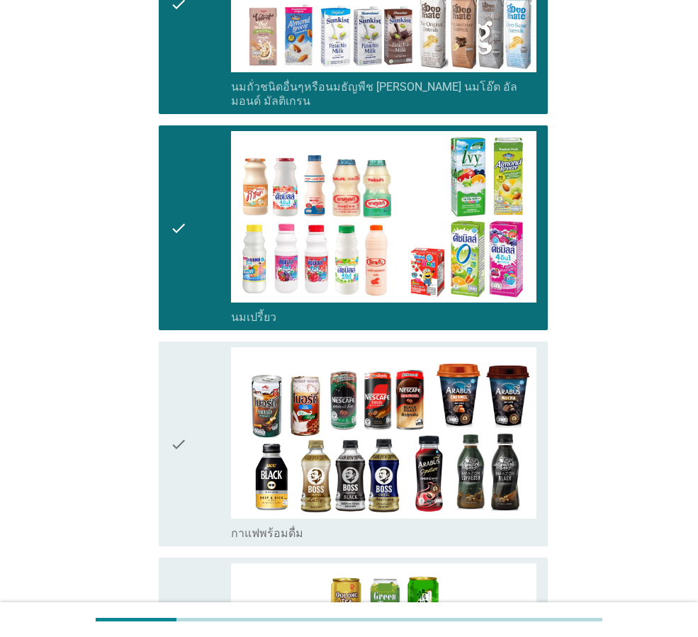
click at [195, 422] on div "check" at bounding box center [200, 444] width 61 height 194
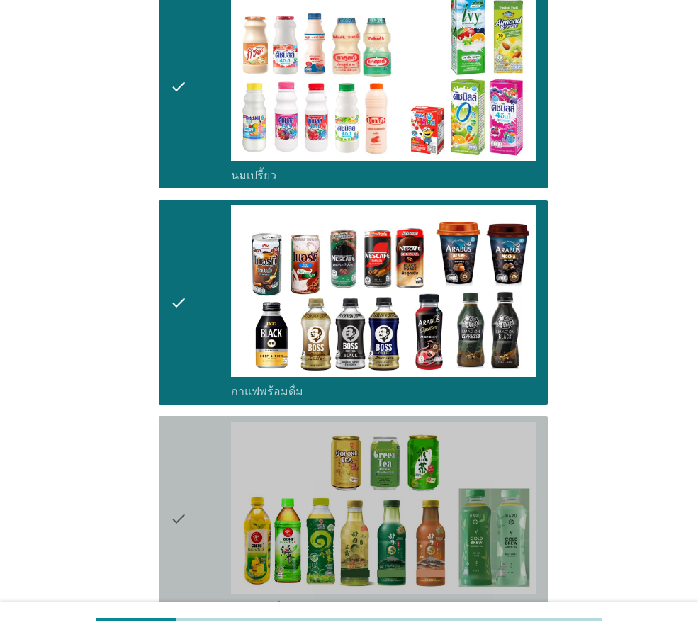
click at [192, 471] on div "check" at bounding box center [200, 519] width 61 height 194
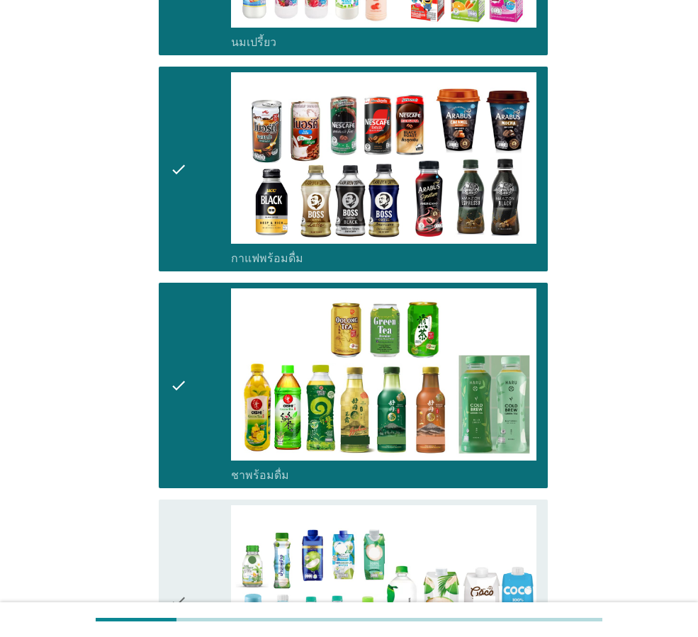
scroll to position [1205, 0]
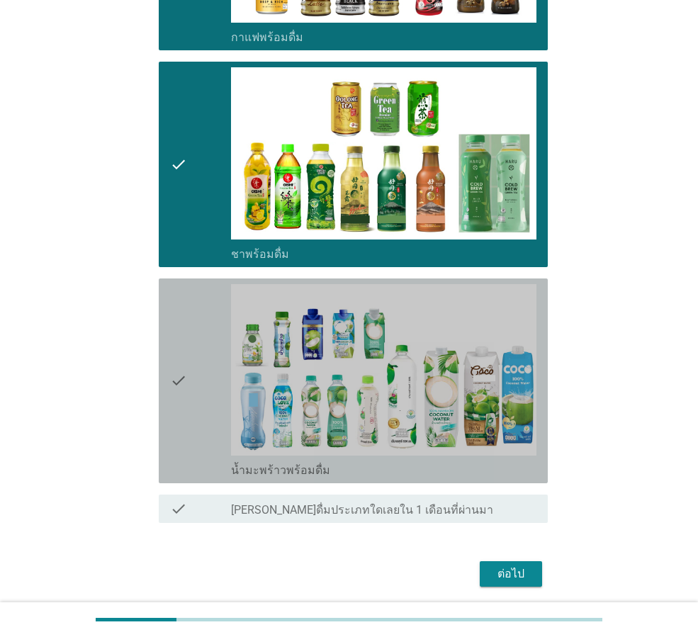
drag, startPoint x: 184, startPoint y: 378, endPoint x: 371, endPoint y: 553, distance: 255.8
click at [185, 378] on icon "check" at bounding box center [178, 381] width 17 height 194
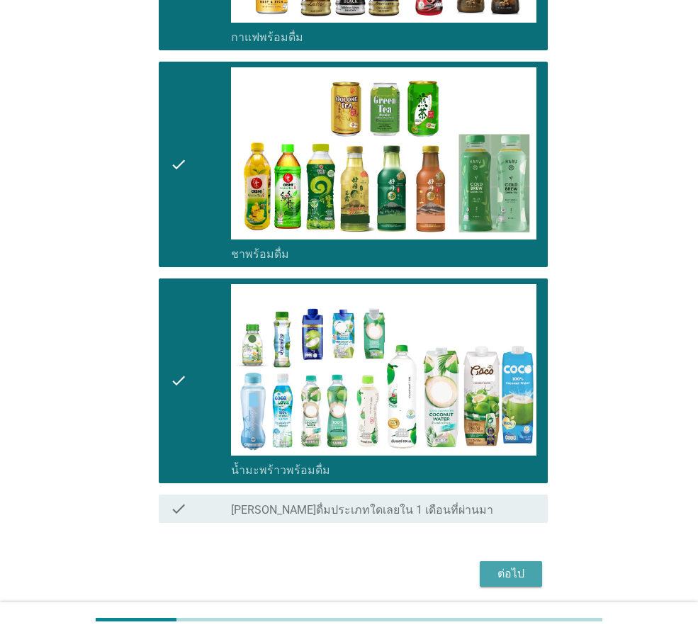
click at [503, 566] on div "ต่อไป" at bounding box center [511, 574] width 40 height 17
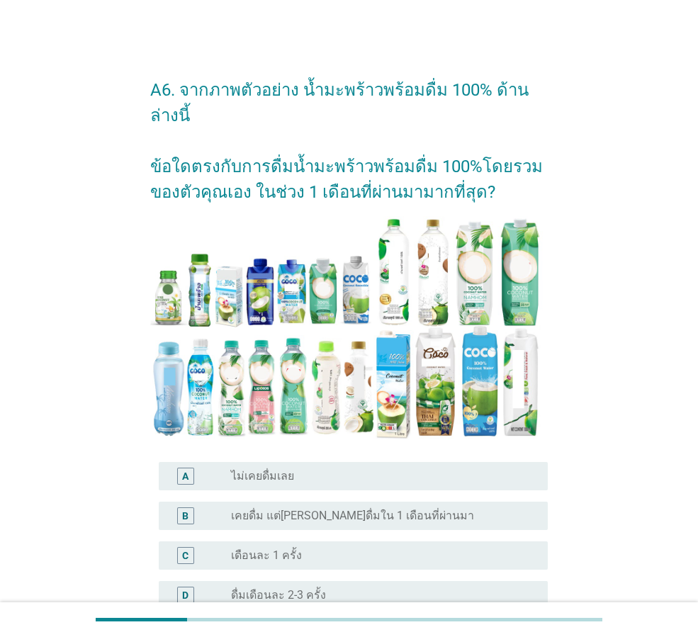
scroll to position [142, 0]
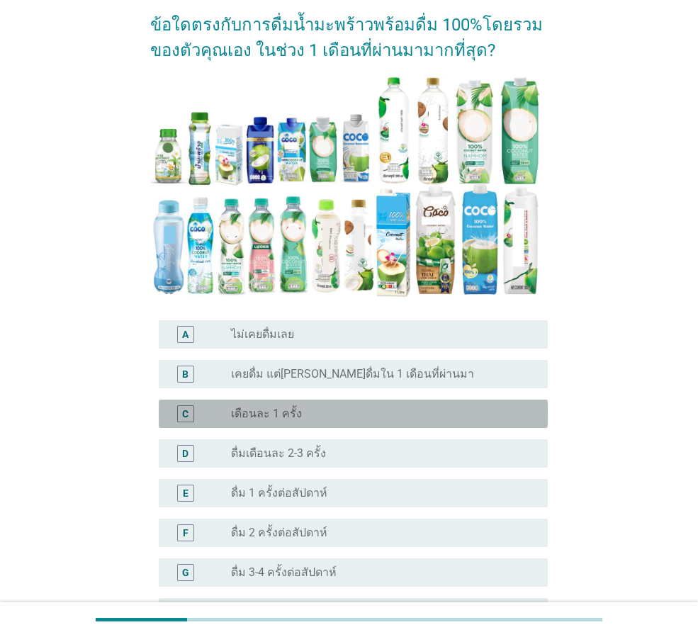
click at [247, 407] on label "เดือนละ 1 ครั้ง" at bounding box center [266, 414] width 71 height 14
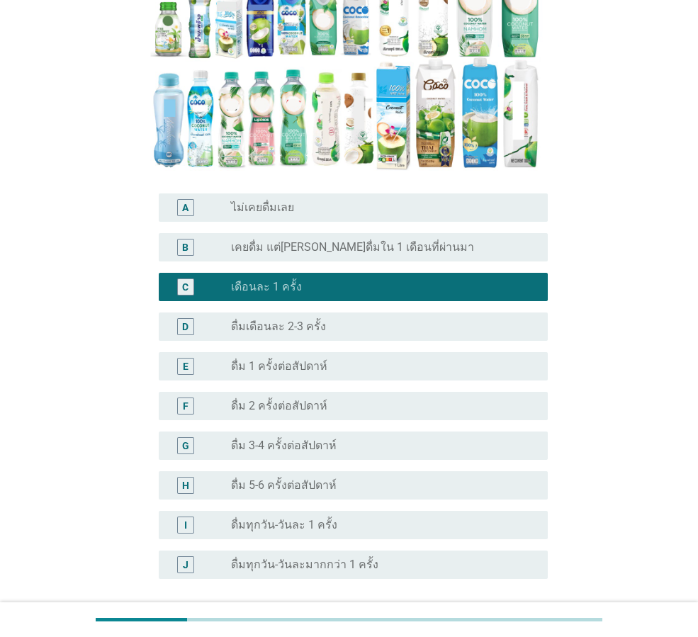
scroll to position [367, 0]
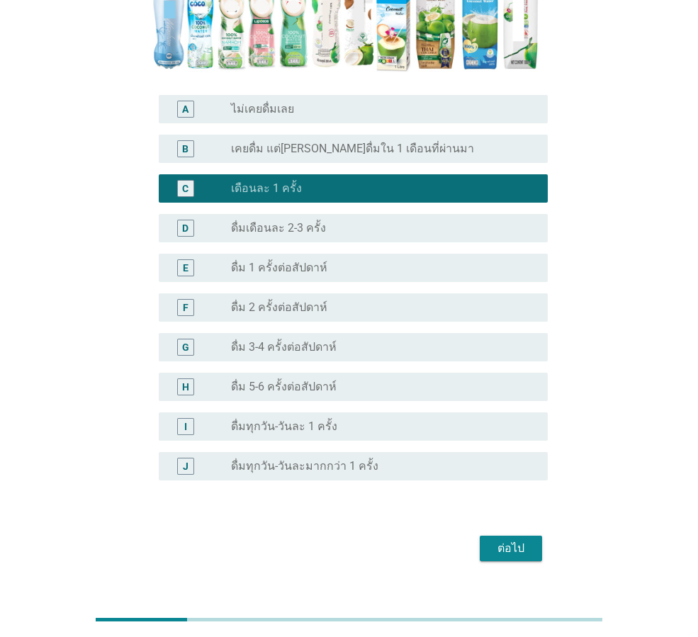
click at [481, 536] on button "ต่อไป" at bounding box center [511, 549] width 62 height 26
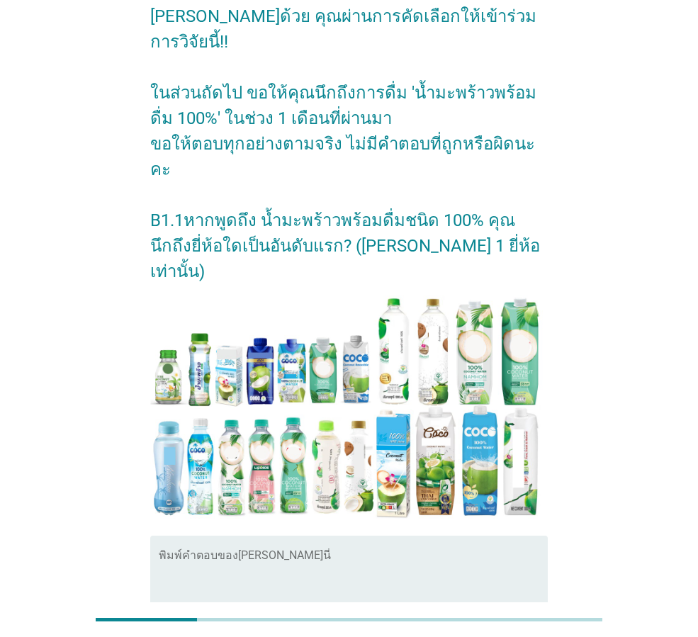
scroll to position [167, 0]
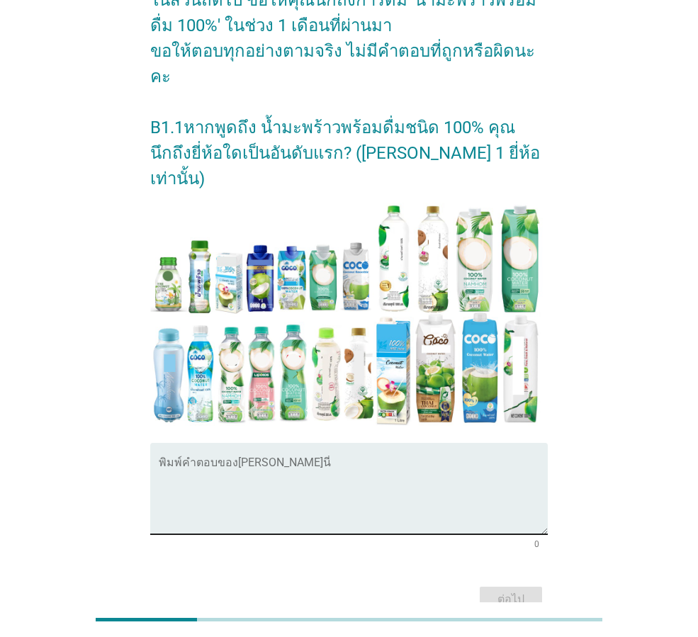
click at [233, 443] on div "พิมพ์คำตอบของ[PERSON_NAME]นี่" at bounding box center [353, 488] width 389 height 91
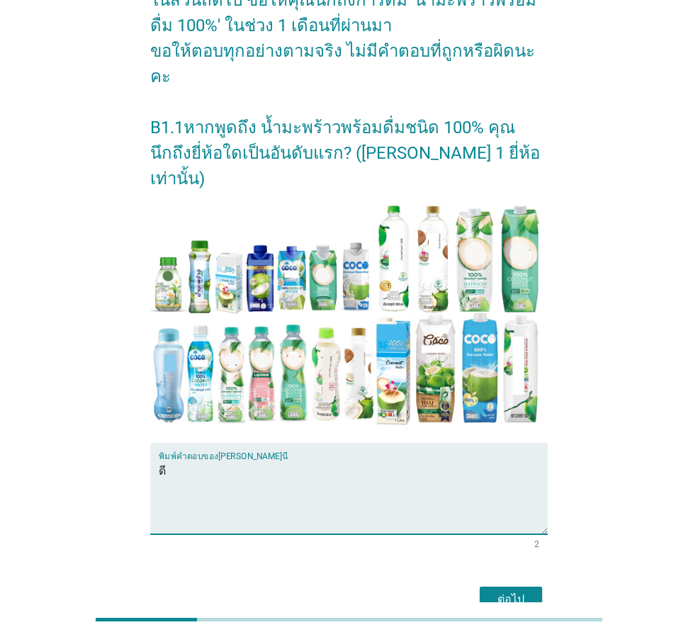
type textarea "ดี"
click at [528, 583] on div "ต่อไป" at bounding box center [349, 600] width 398 height 34
click at [521, 591] on div "ต่อไป" at bounding box center [511, 599] width 40 height 17
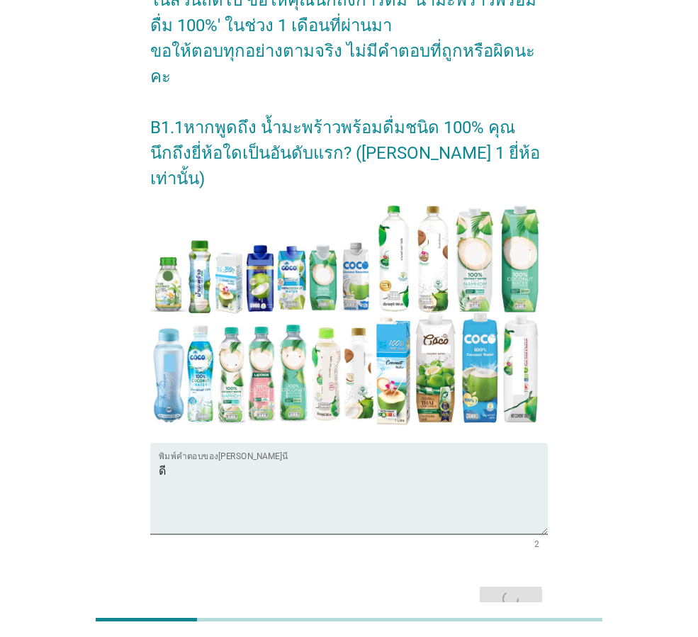
scroll to position [0, 0]
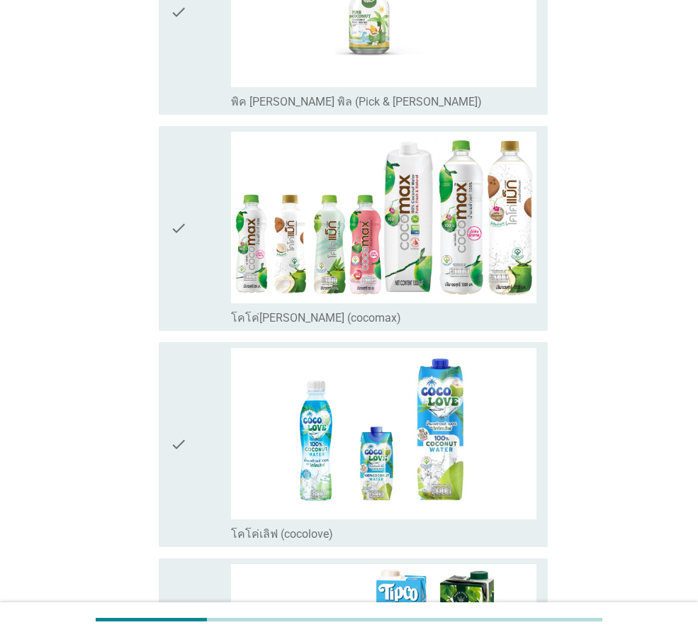
click at [186, 258] on icon "check" at bounding box center [178, 229] width 17 height 194
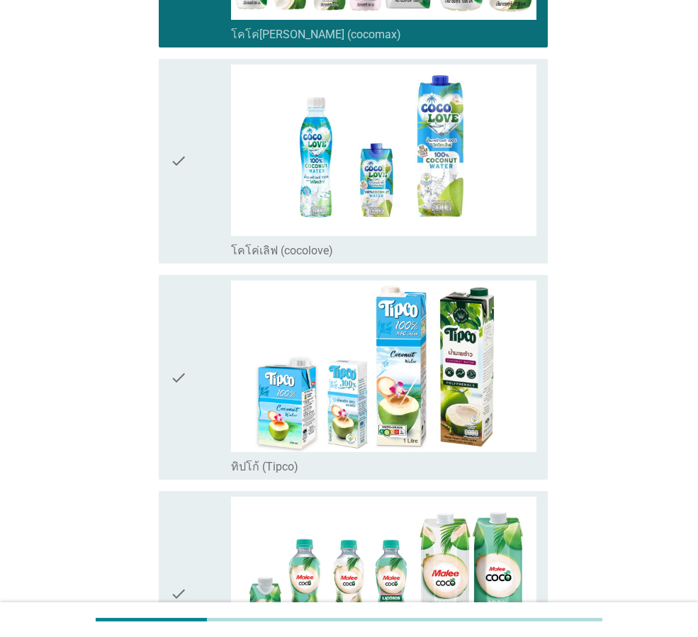
scroll to position [2127, 0]
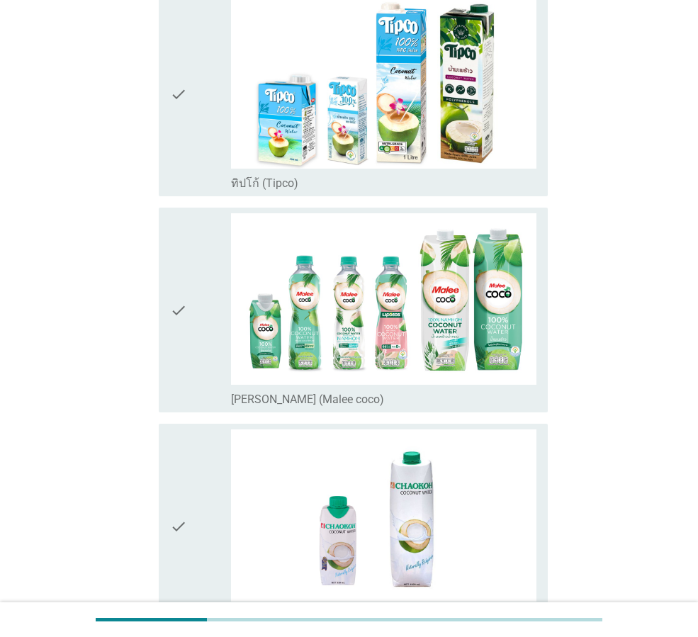
click at [211, 313] on div "check" at bounding box center [200, 310] width 61 height 194
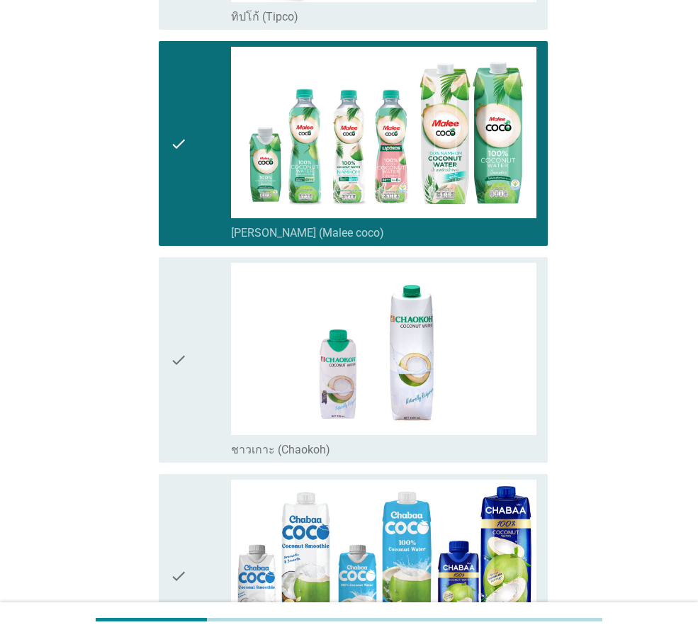
scroll to position [2540, 0]
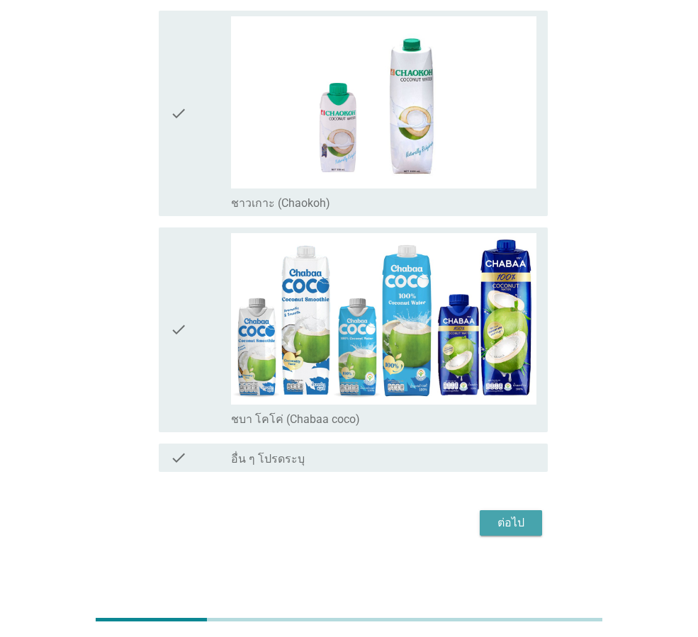
click at [488, 522] on button "ต่อไป" at bounding box center [511, 523] width 62 height 26
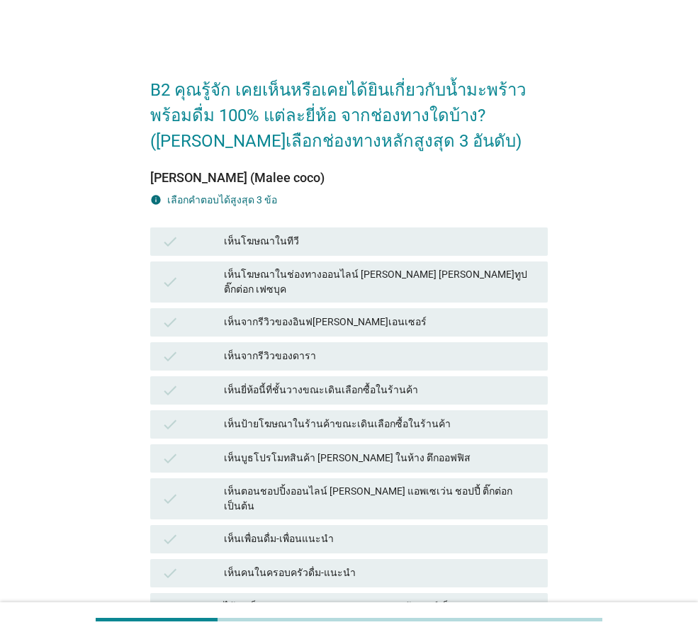
click at [303, 279] on div "เห็นโฆษณาในช่องทางออนไลน์ [PERSON_NAME] [PERSON_NAME]ทูป ติ๊กต่อก เฟซบุค" at bounding box center [380, 282] width 313 height 30
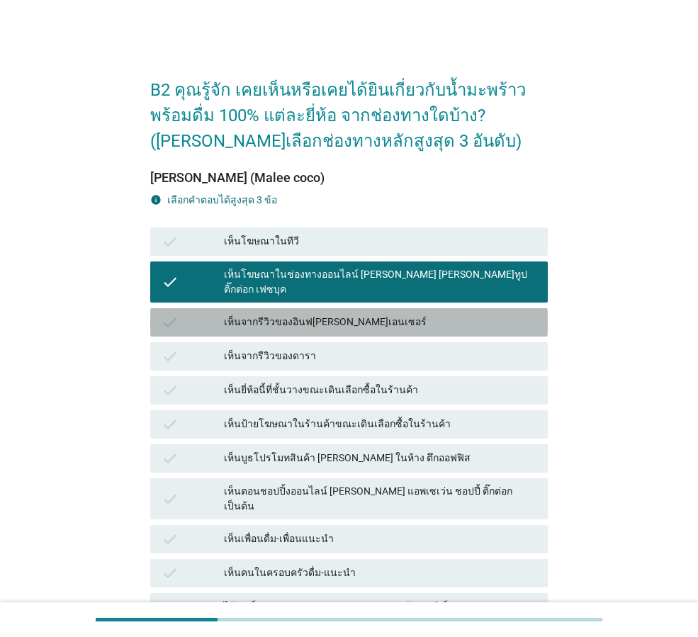
click at [299, 316] on div "เห็นจากรีวิวของอินฟ[PERSON_NAME]เอนเซอร์" at bounding box center [380, 322] width 313 height 17
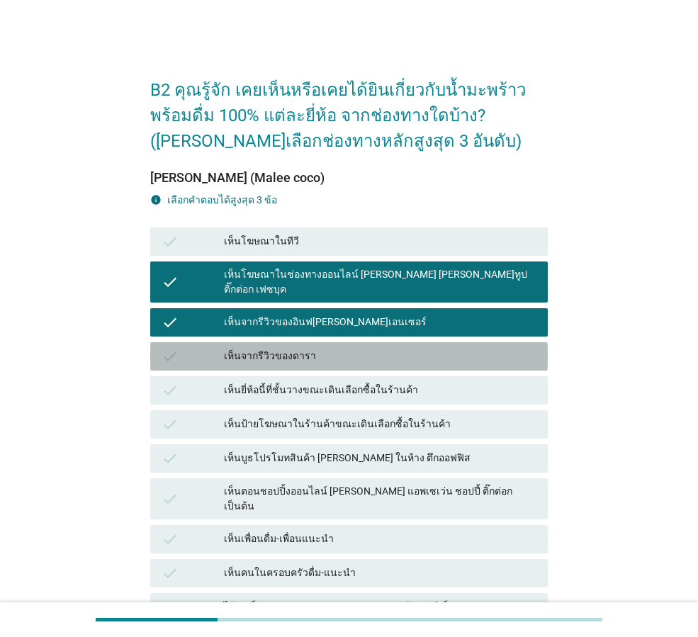
click at [291, 348] on div "เห็นจากรีวิวของดารา" at bounding box center [380, 356] width 313 height 17
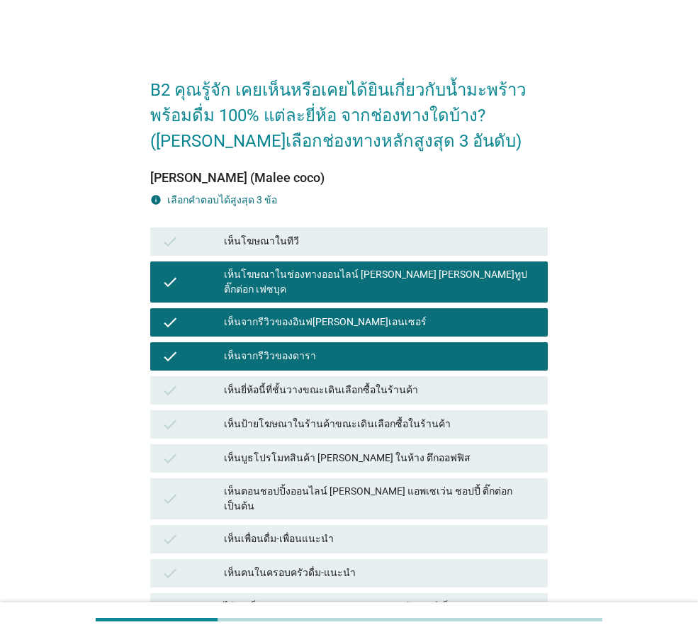
click at [254, 416] on div "เห็นป้ายโฆษณาในร้านค้าขณะเดินเลือกซื้อในร้านค้า" at bounding box center [380, 424] width 313 height 17
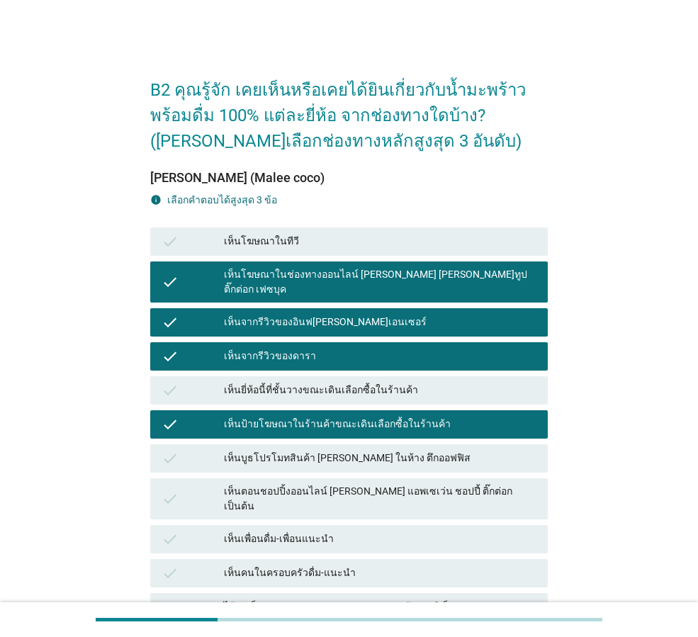
click at [236, 461] on div "check เห็นบูธโปรโมทสินค้า [PERSON_NAME] ในห้าง ตึกออฟฟิส" at bounding box center [348, 459] width 403 height 34
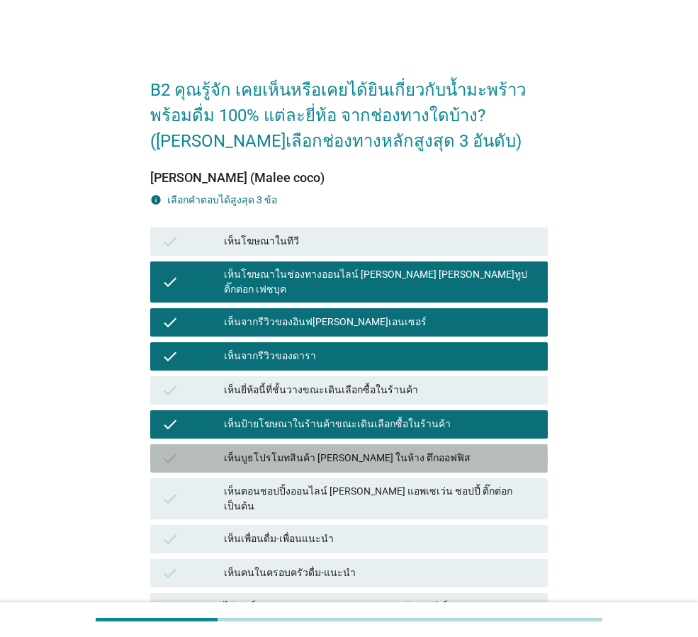
drag, startPoint x: 248, startPoint y: 444, endPoint x: 287, endPoint y: 432, distance: 41.0
click at [247, 450] on div "เห็นบูธโปรโมทสินค้า [PERSON_NAME] ในห้าง ตึกออฟฟิส" at bounding box center [380, 458] width 313 height 17
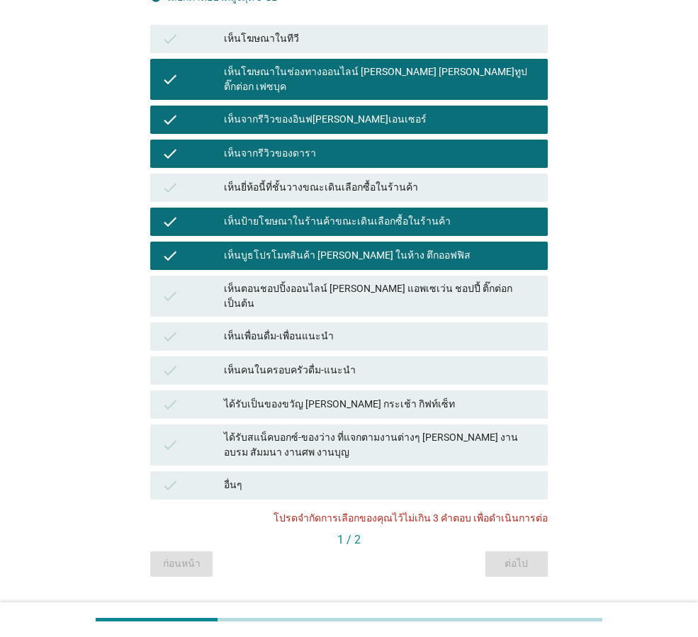
scroll to position [214, 0]
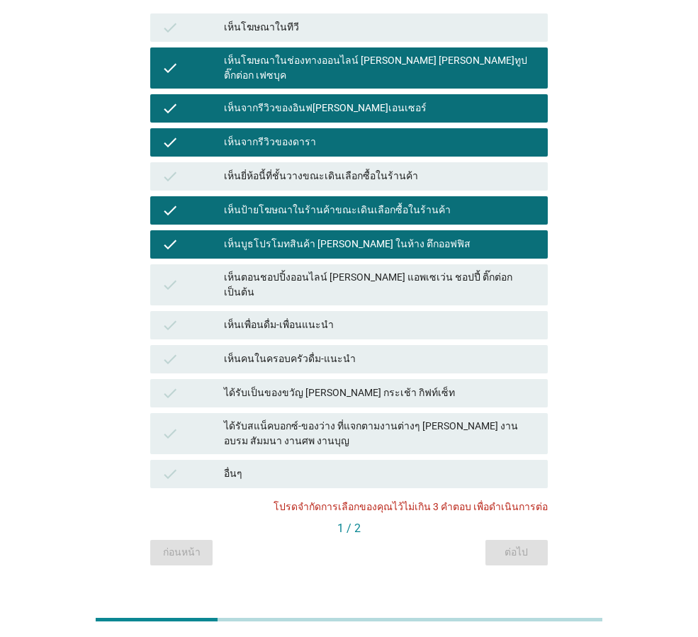
click at [207, 202] on div "check" at bounding box center [193, 210] width 62 height 17
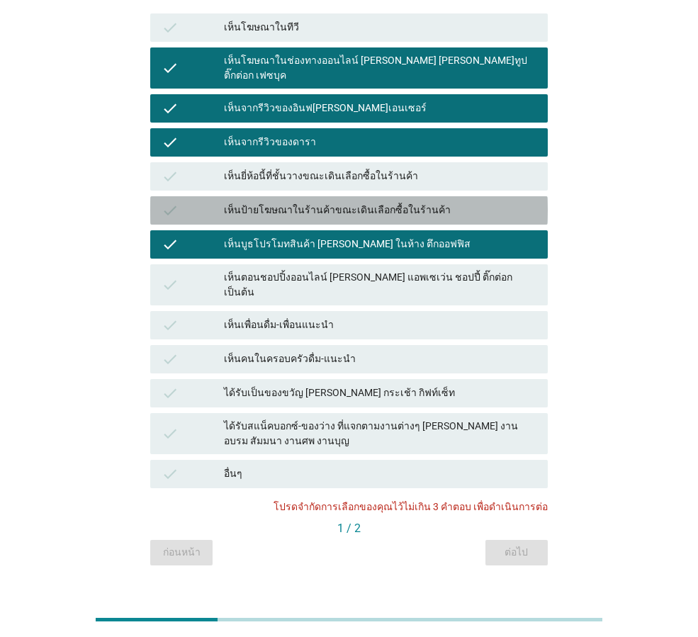
click at [201, 236] on div "check" at bounding box center [193, 244] width 62 height 17
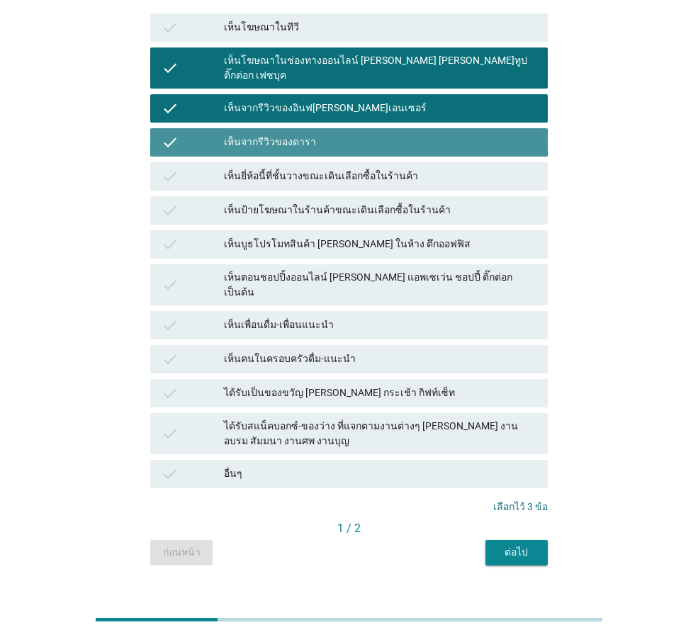
click at [208, 134] on div "check" at bounding box center [193, 142] width 62 height 17
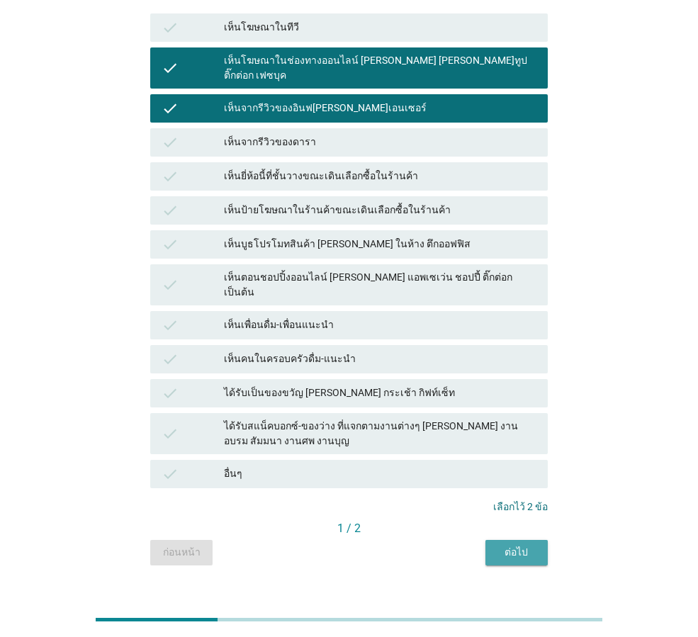
click at [503, 545] on div "ต่อไป" at bounding box center [517, 552] width 40 height 15
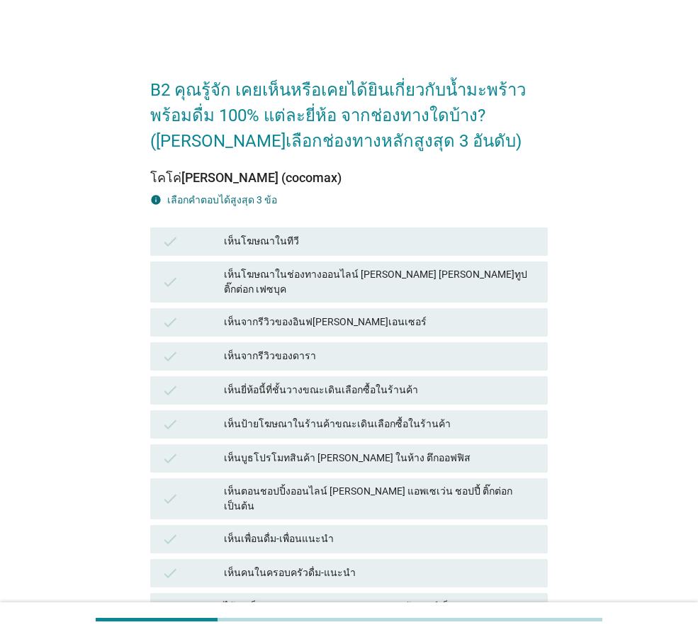
drag, startPoint x: 221, startPoint y: 240, endPoint x: 232, endPoint y: 272, distance: 33.0
click at [221, 240] on div "check" at bounding box center [193, 241] width 62 height 17
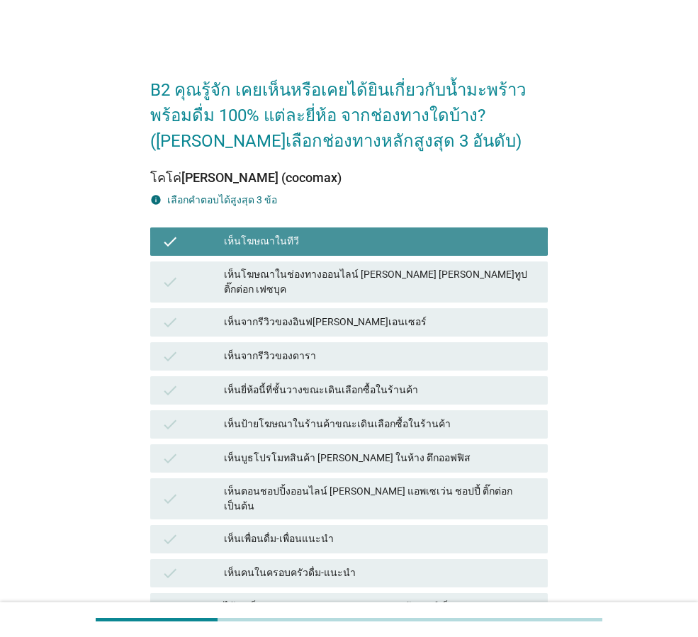
click at [237, 286] on div "check เห็นโฆษณาในช่องทางออนไลน์ [PERSON_NAME] [PERSON_NAME]ทูป ติ๊กต่อก เฟซบุค" at bounding box center [349, 282] width 398 height 41
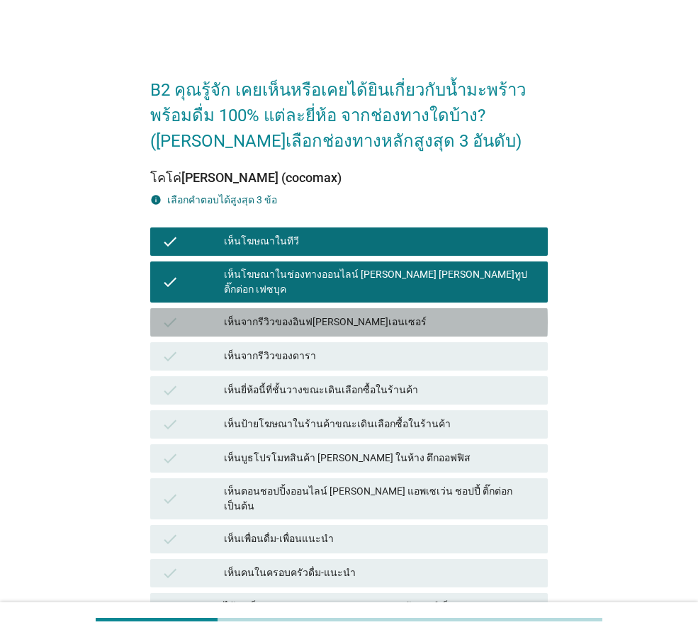
click at [248, 314] on div "เห็นจากรีวิวของอินฟ[PERSON_NAME]เอนเซอร์" at bounding box center [380, 322] width 313 height 17
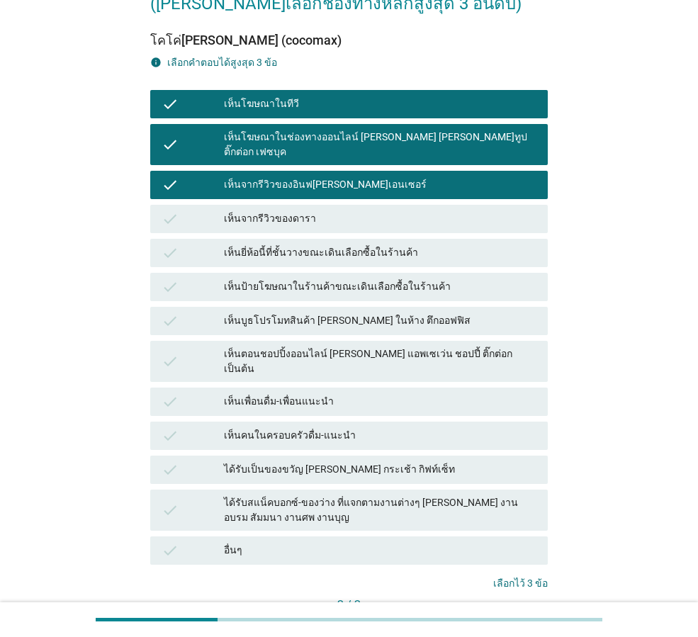
scroll to position [214, 0]
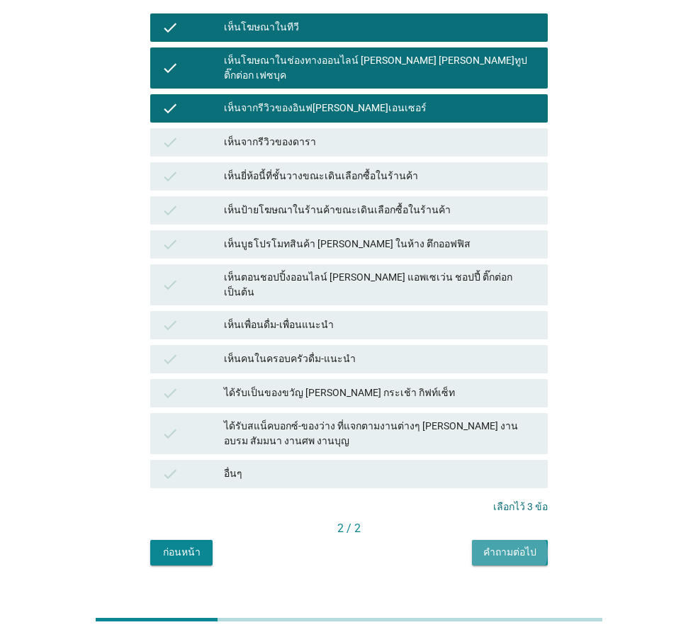
click at [506, 545] on div "คำถามต่อไป" at bounding box center [509, 552] width 53 height 15
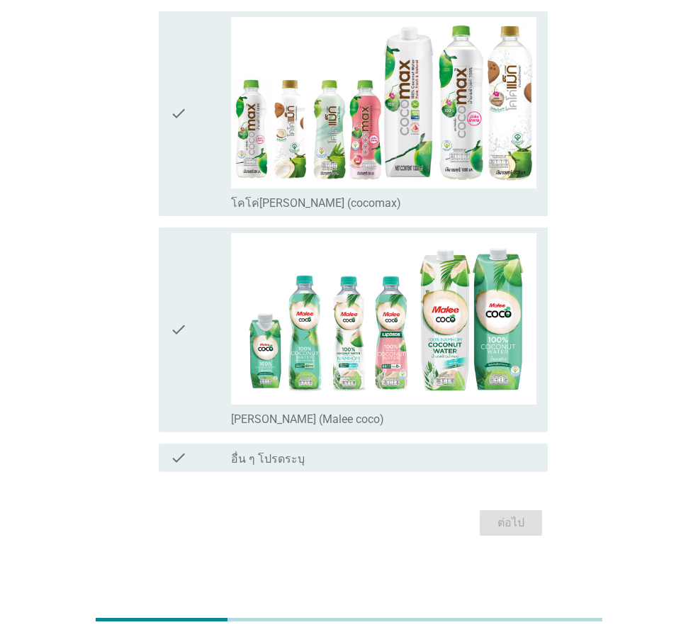
scroll to position [0, 0]
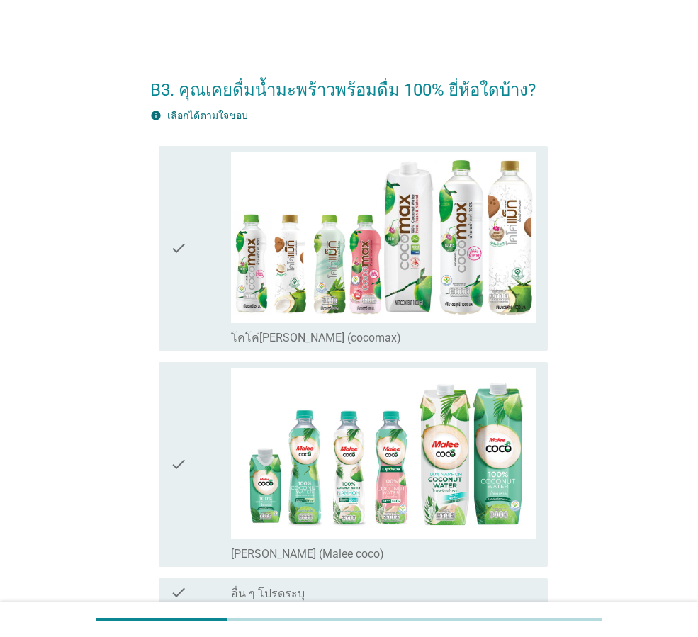
click at [176, 251] on icon "check" at bounding box center [178, 249] width 17 height 194
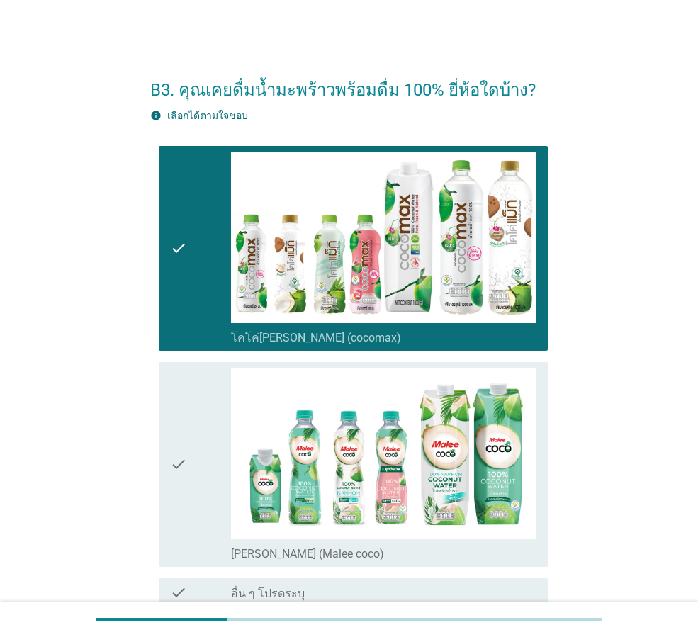
click at [177, 493] on icon "check" at bounding box center [178, 465] width 17 height 194
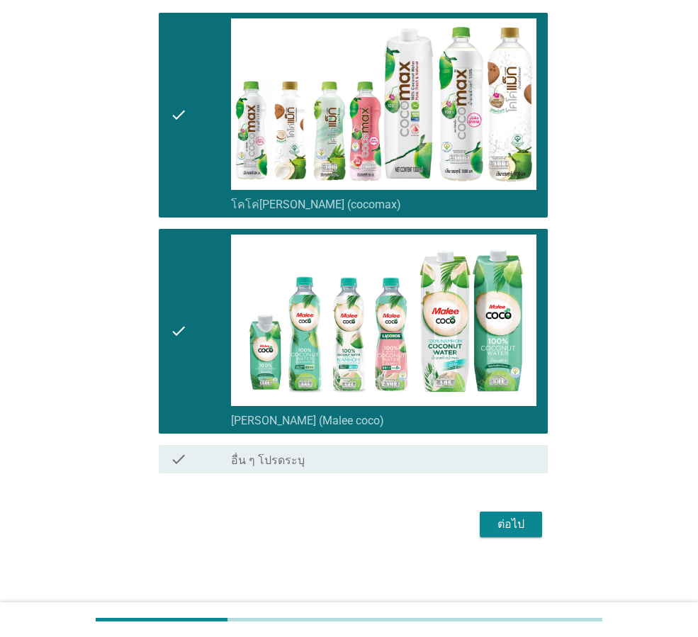
scroll to position [135, 0]
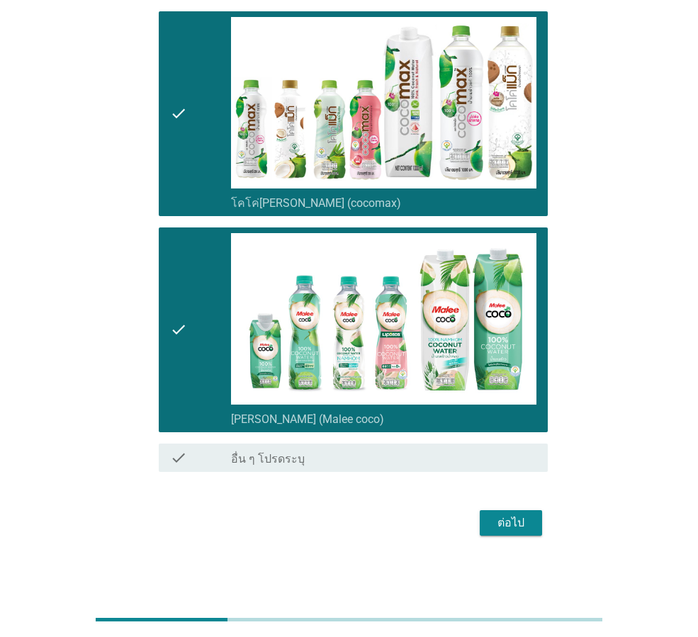
click at [175, 449] on icon "check" at bounding box center [178, 457] width 17 height 17
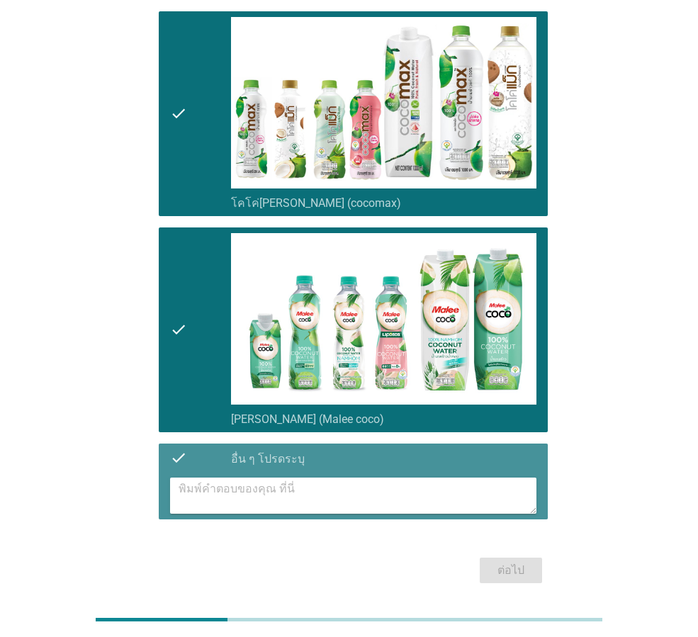
drag, startPoint x: 166, startPoint y: 457, endPoint x: 228, endPoint y: 471, distance: 63.1
click at [166, 455] on div "check check_box_outline_blank อื่น ๆ โปรดระบุ" at bounding box center [353, 458] width 389 height 28
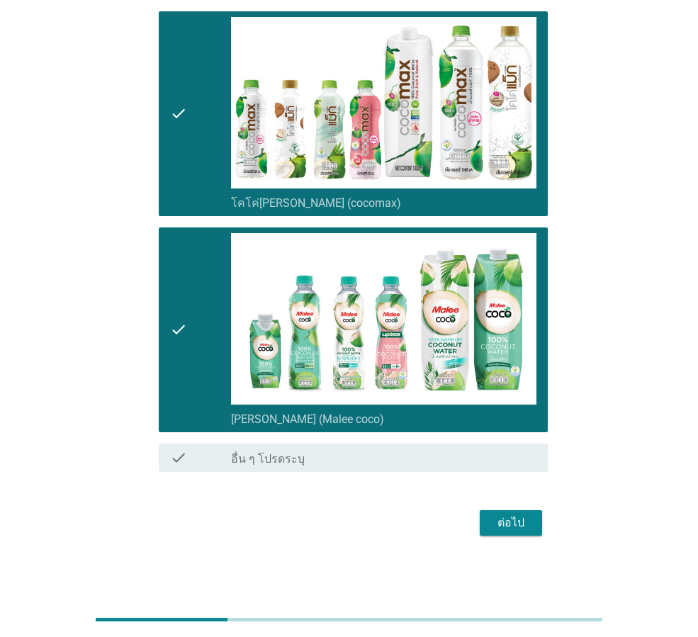
click at [522, 525] on div "ต่อไป" at bounding box center [511, 523] width 40 height 17
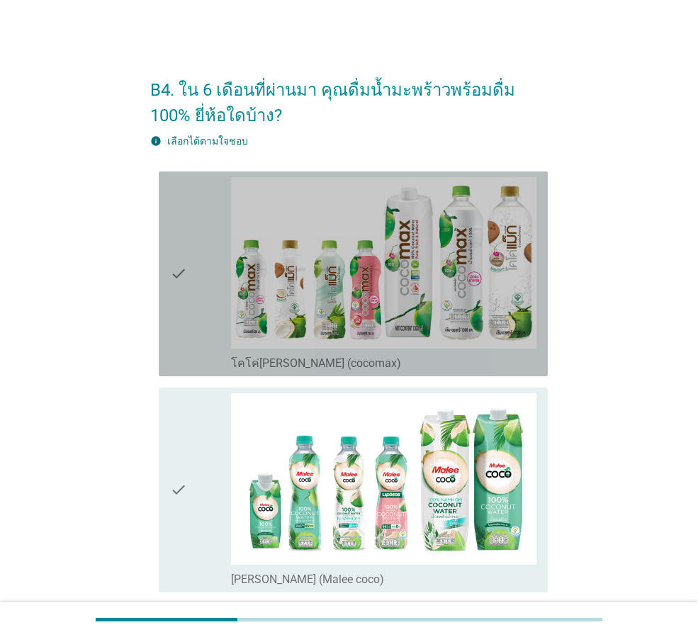
click at [184, 272] on icon "check" at bounding box center [178, 274] width 17 height 194
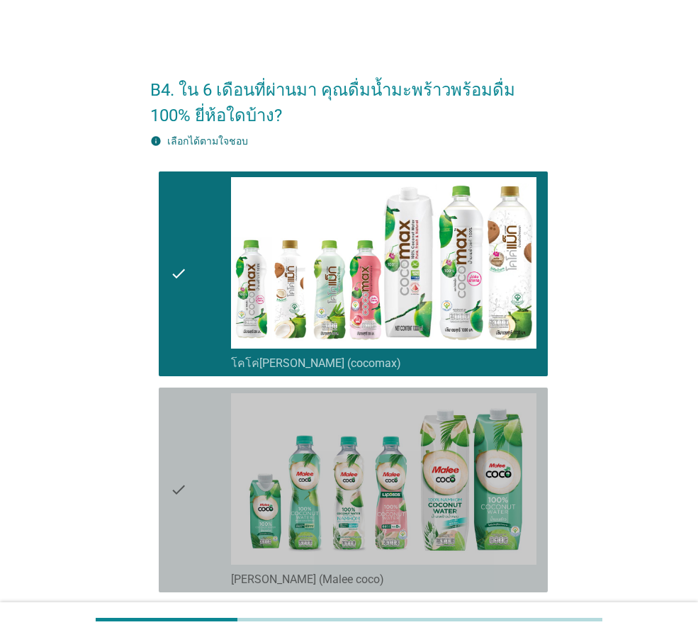
drag, startPoint x: 187, startPoint y: 493, endPoint x: 196, endPoint y: 499, distance: 10.8
click at [189, 493] on div "check" at bounding box center [200, 490] width 61 height 194
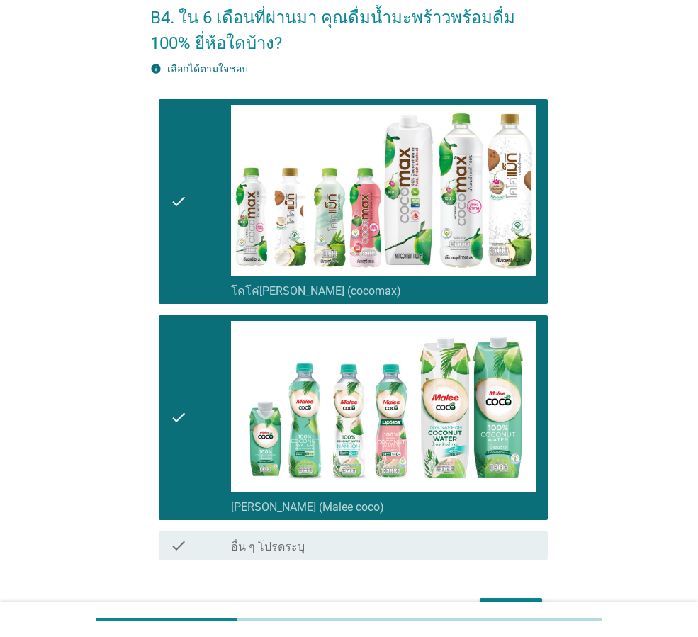
scroll to position [160, 0]
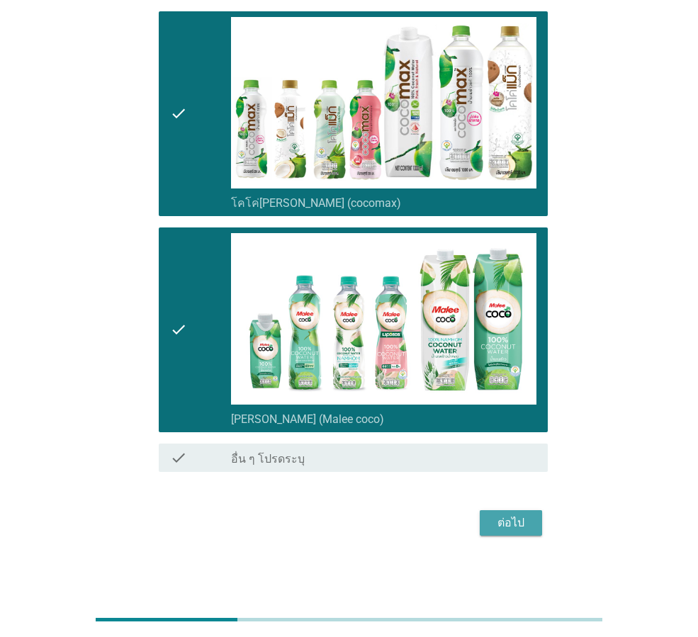
click at [516, 522] on div "ต่อไป" at bounding box center [511, 523] width 40 height 17
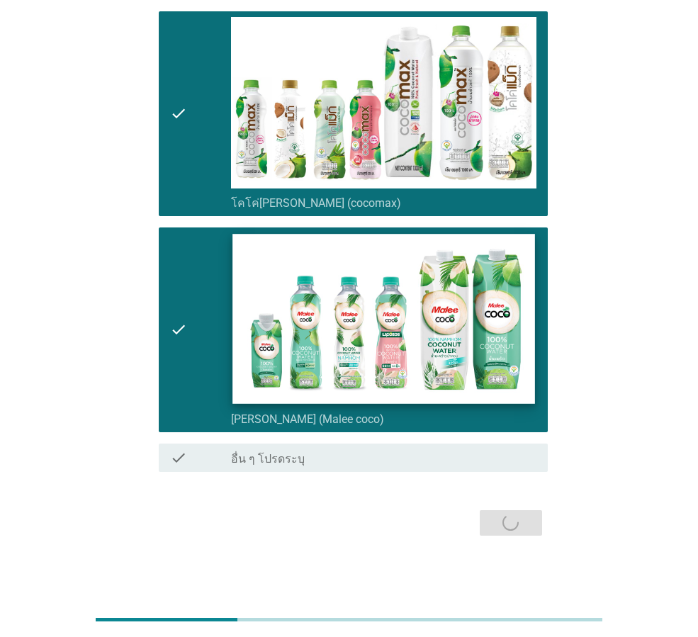
scroll to position [0, 0]
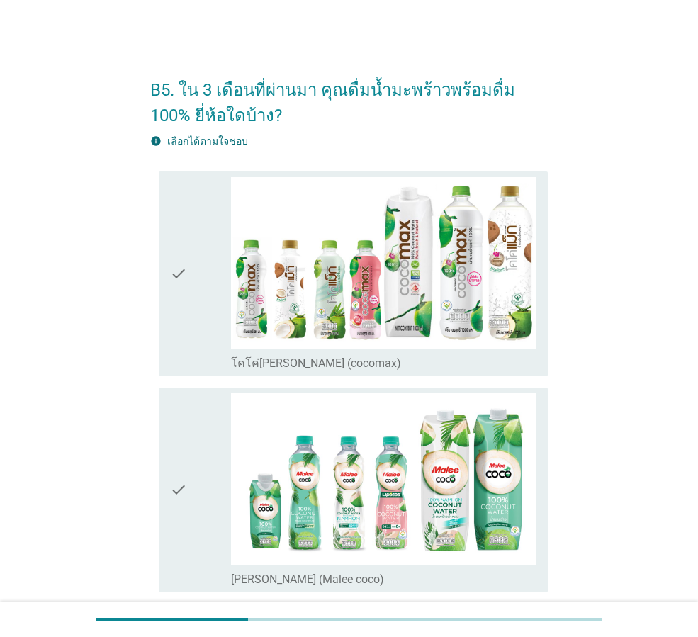
click at [169, 272] on div "check check_box_outline_blank โคโค่[PERSON_NAME] (cocomax)" at bounding box center [353, 274] width 389 height 205
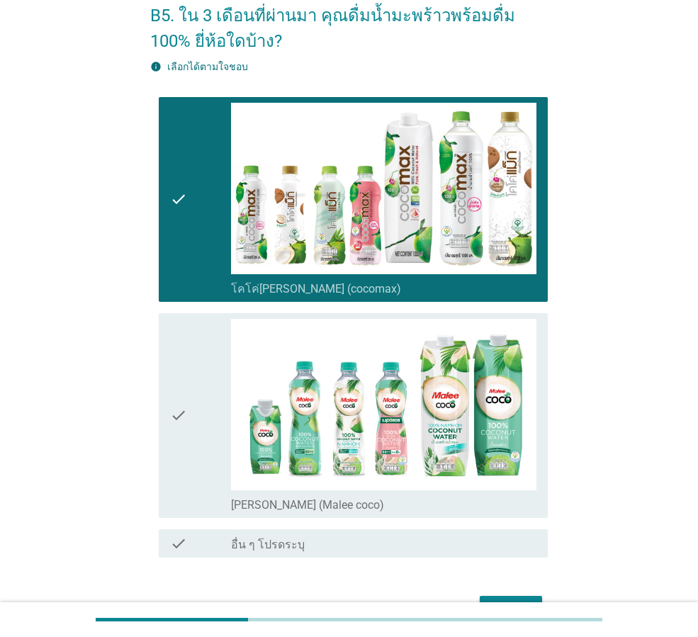
scroll to position [160, 0]
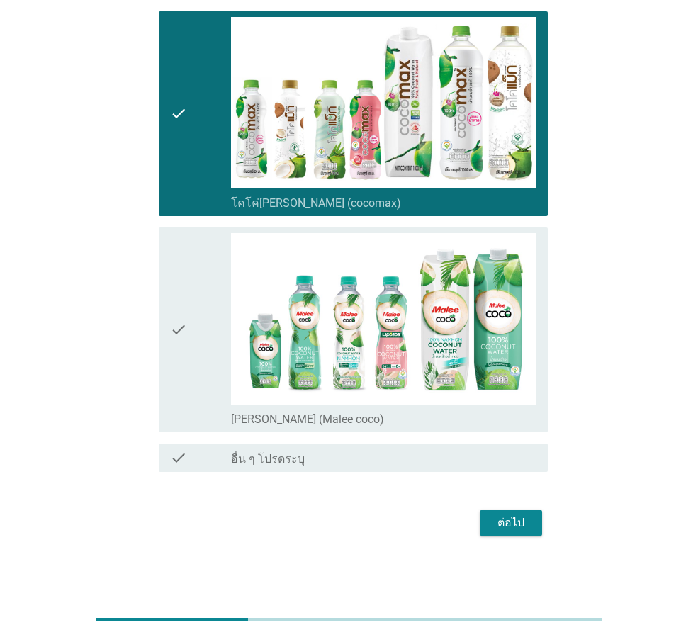
click at [180, 328] on icon "check" at bounding box center [178, 330] width 17 height 194
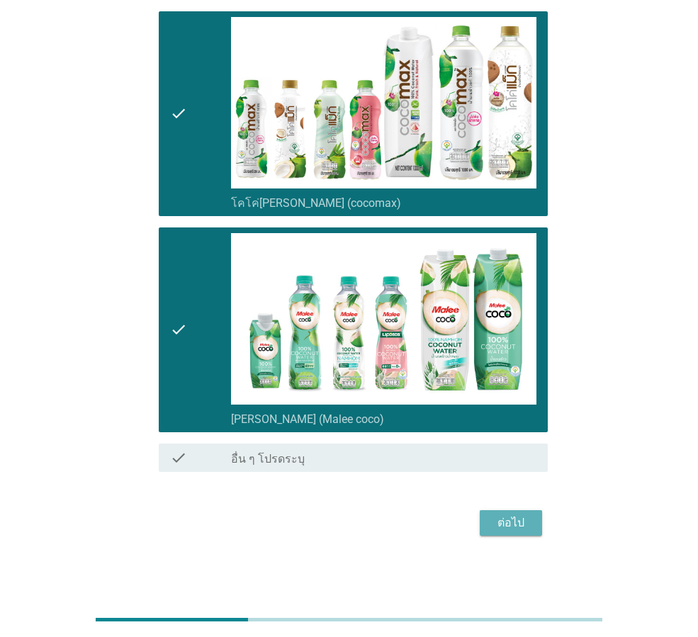
click at [520, 525] on div "ต่อไป" at bounding box center [511, 523] width 40 height 17
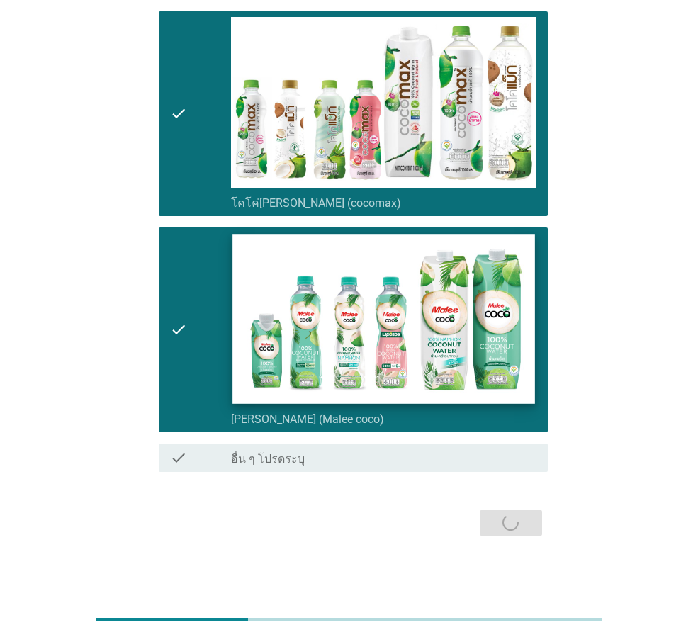
scroll to position [0, 0]
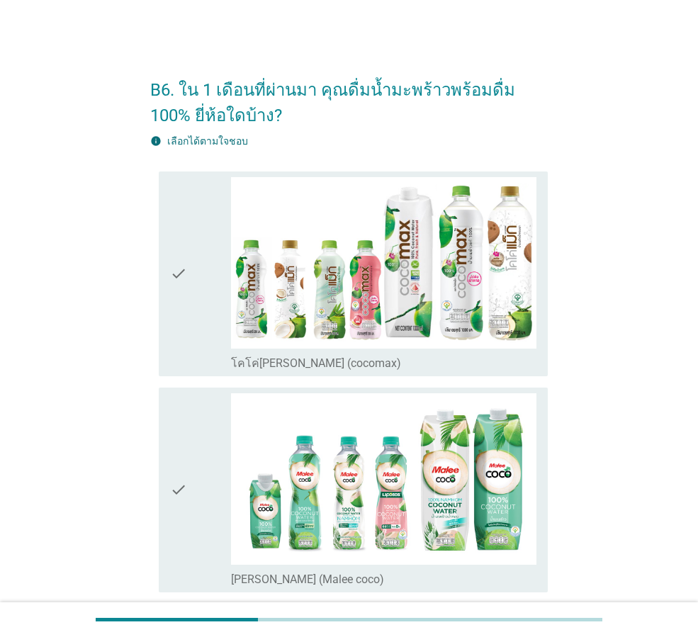
click at [174, 271] on icon "check" at bounding box center [178, 274] width 17 height 194
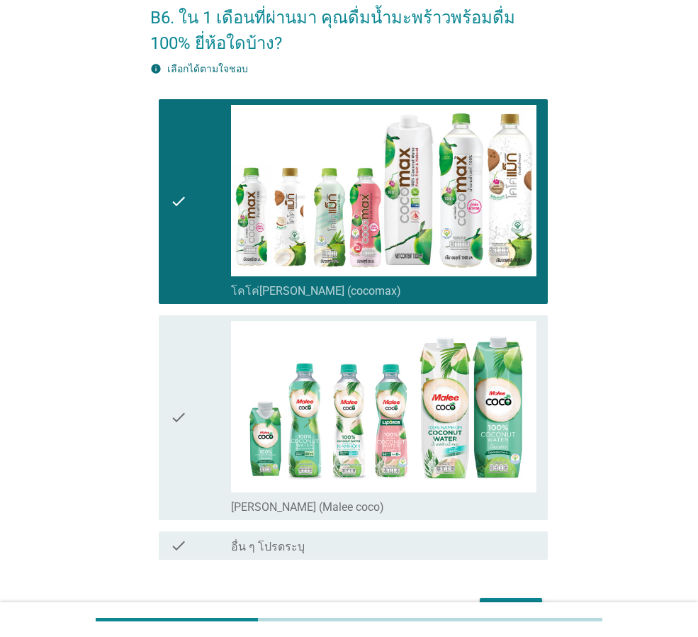
scroll to position [160, 0]
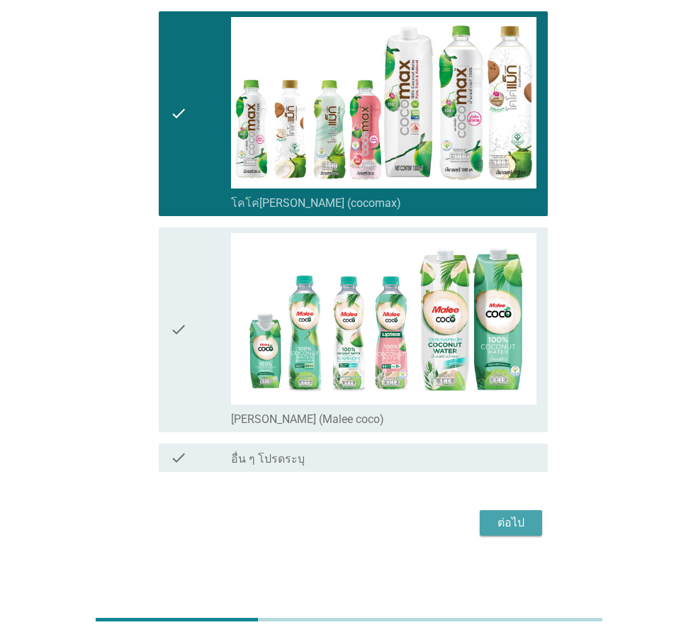
click at [515, 527] on div "ต่อไป" at bounding box center [511, 523] width 40 height 17
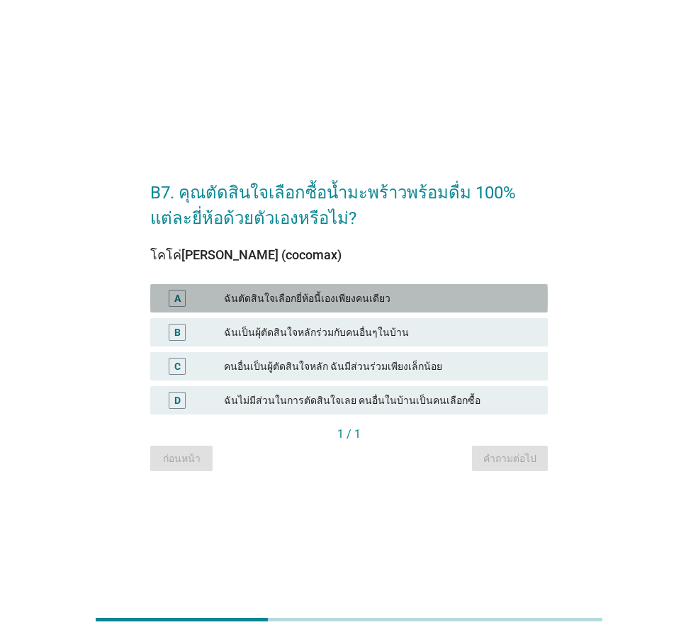
drag, startPoint x: 323, startPoint y: 291, endPoint x: 700, endPoint y: 247, distance: 379.7
click at [325, 289] on div "A ฉันตัดสินใจเลือกยี่ห้อนี้เองเพียงคนเดียว" at bounding box center [349, 298] width 398 height 28
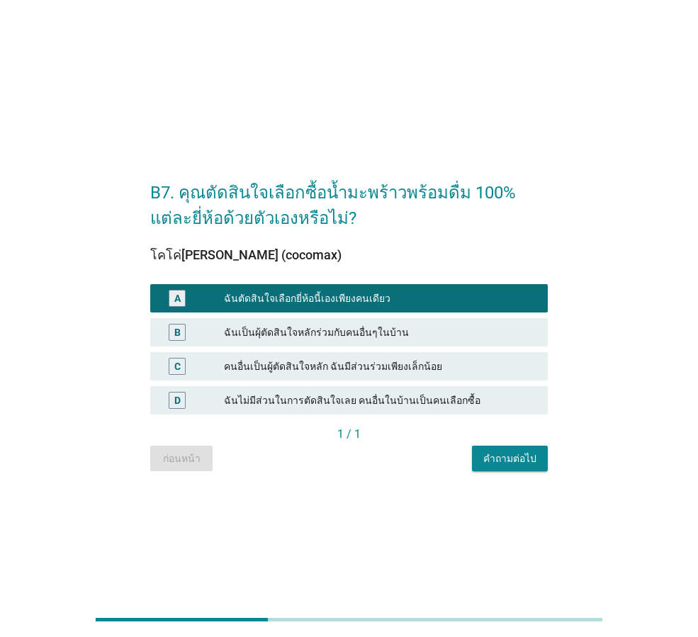
click at [301, 332] on div "ฉันเป็นผุ้ตัดสินใจหลักร่วมกับคนอื่นๆในบ้าน" at bounding box center [380, 332] width 313 height 17
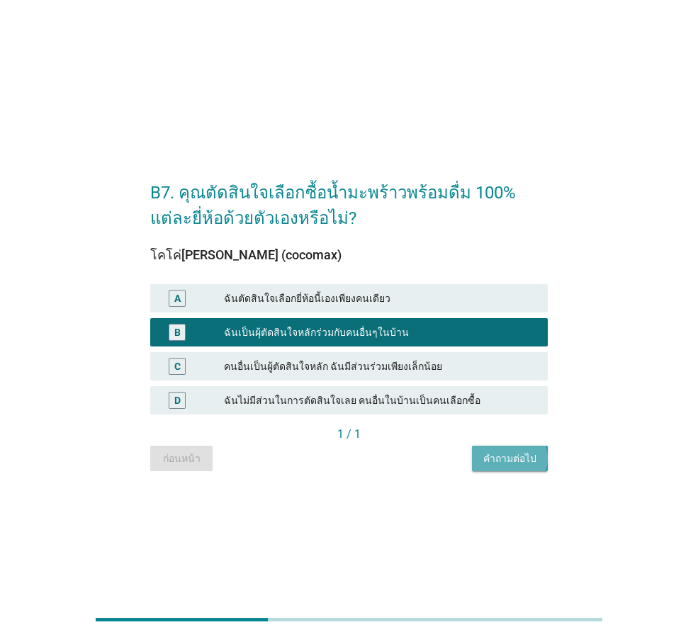
click at [530, 465] on div "คำถามต่อไป" at bounding box center [509, 459] width 53 height 15
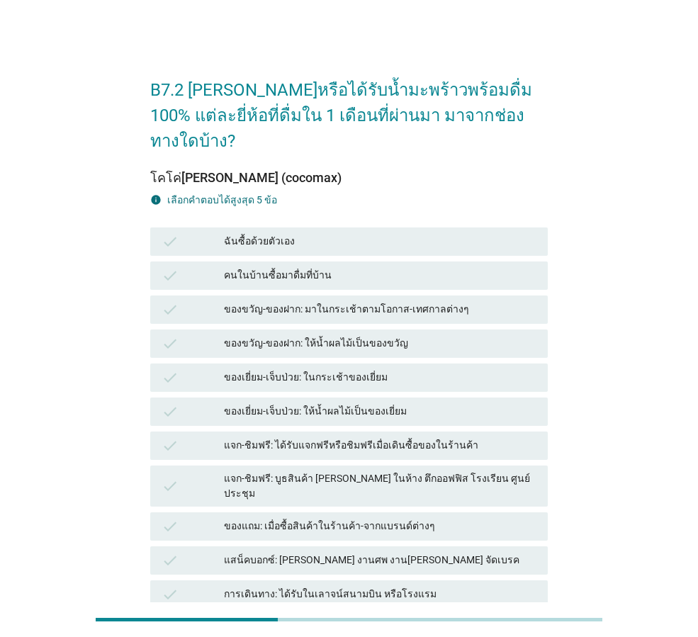
click at [272, 233] on div "ฉันซื้อด้วยตัวเอง" at bounding box center [380, 241] width 313 height 17
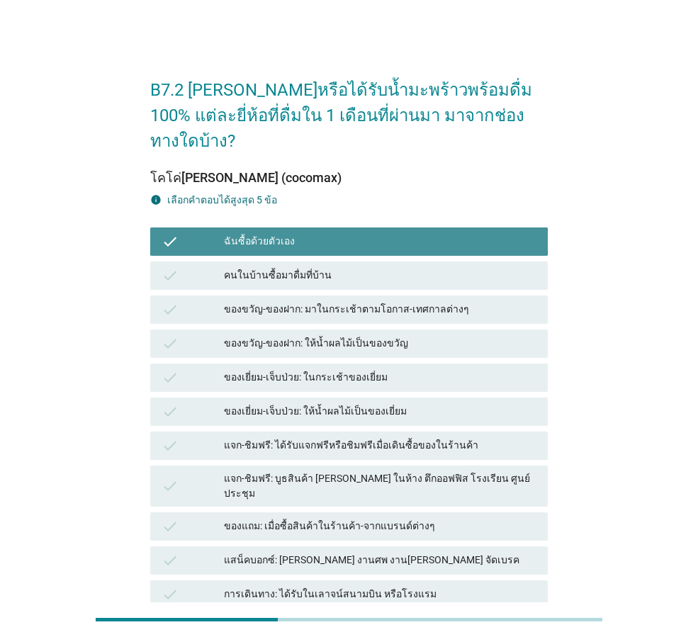
click at [289, 267] on div "คนในบ้านซื้อมาดื่มที่บ้าน" at bounding box center [380, 275] width 313 height 17
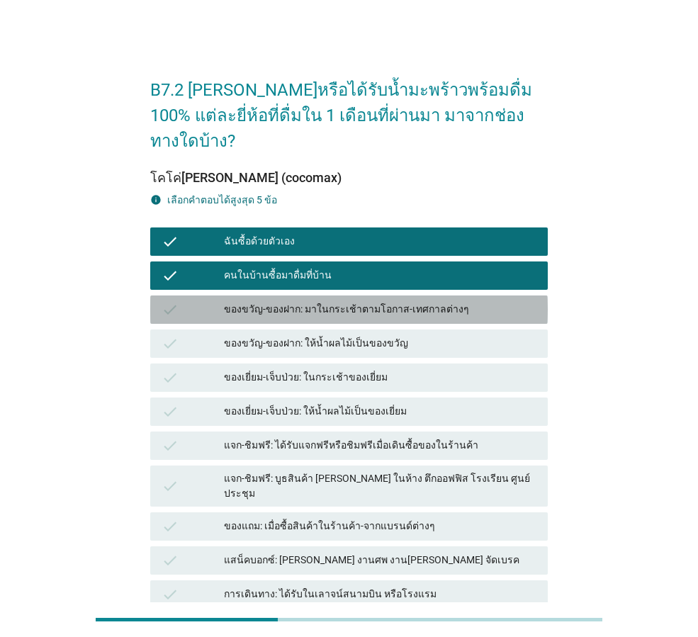
click at [299, 301] on div "ของขวัญ-ของฝาก: มาในกระเช้าตามโอกาส-เทศกาลต่างๆ" at bounding box center [380, 309] width 313 height 17
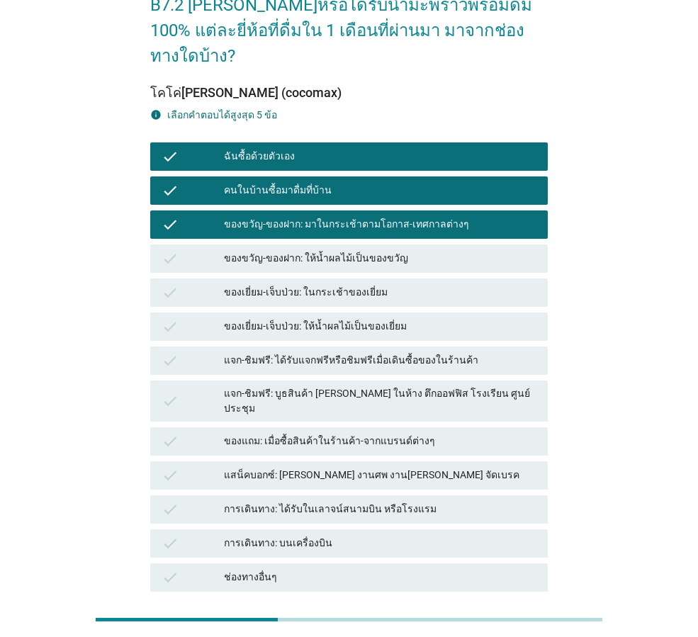
scroll to position [176, 0]
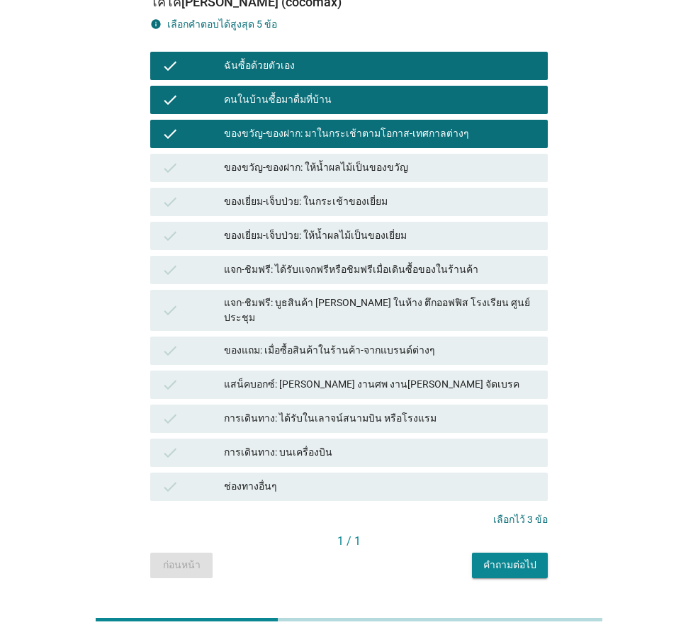
click at [516, 558] on div "คำถามต่อไป" at bounding box center [509, 565] width 53 height 15
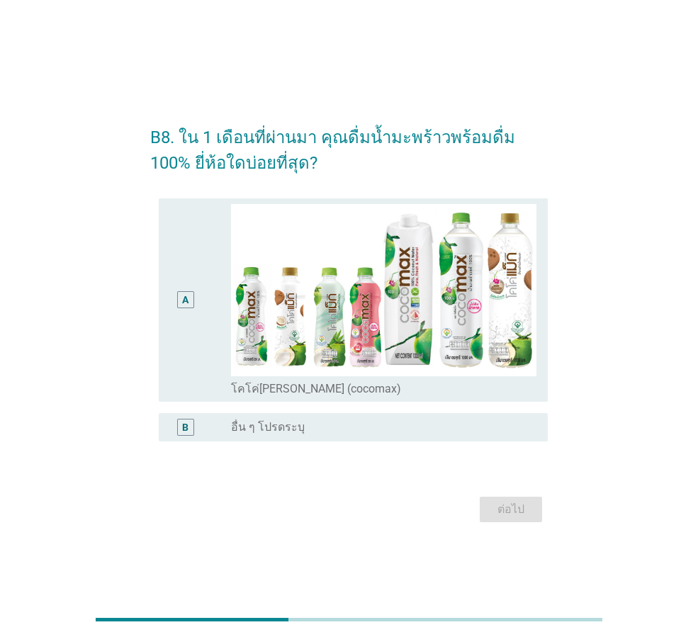
click at [181, 298] on div "A" at bounding box center [185, 299] width 17 height 17
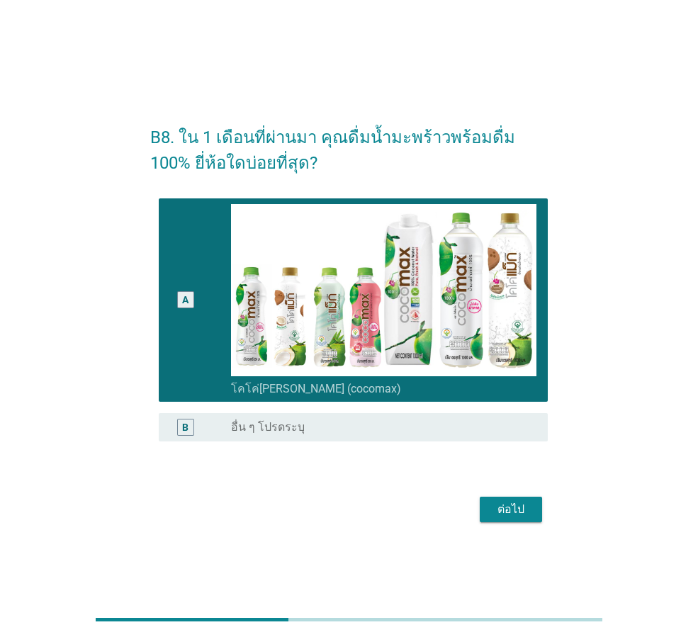
click at [521, 508] on div "ต่อไป" at bounding box center [511, 509] width 40 height 17
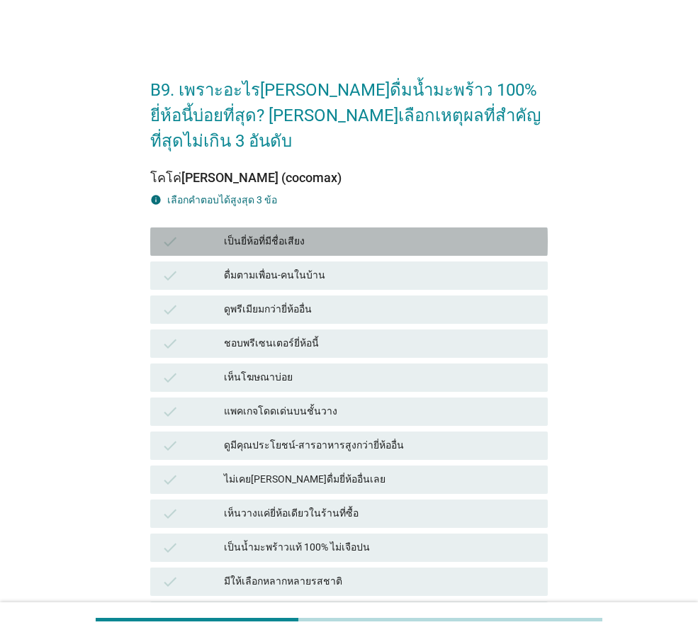
click at [180, 233] on div "check" at bounding box center [193, 241] width 62 height 17
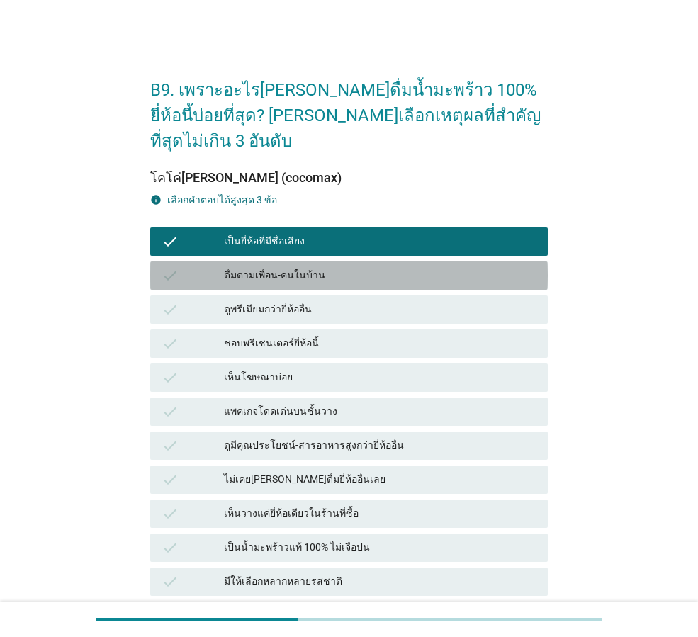
click at [197, 267] on div "check" at bounding box center [193, 275] width 62 height 17
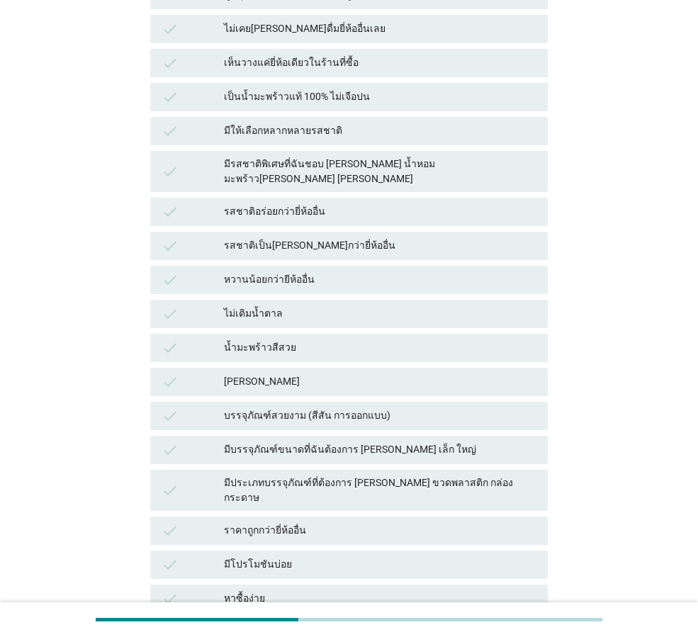
scroll to position [550, 0]
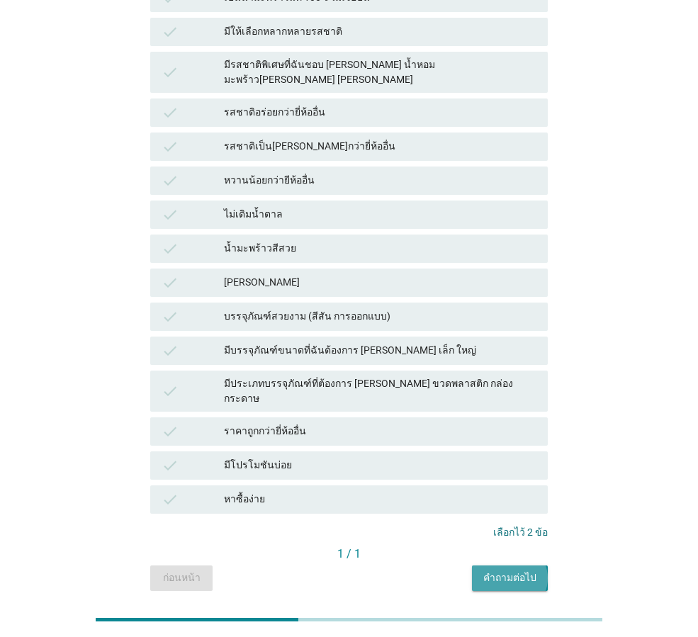
click at [524, 571] on div "คำถามต่อไป" at bounding box center [509, 578] width 53 height 15
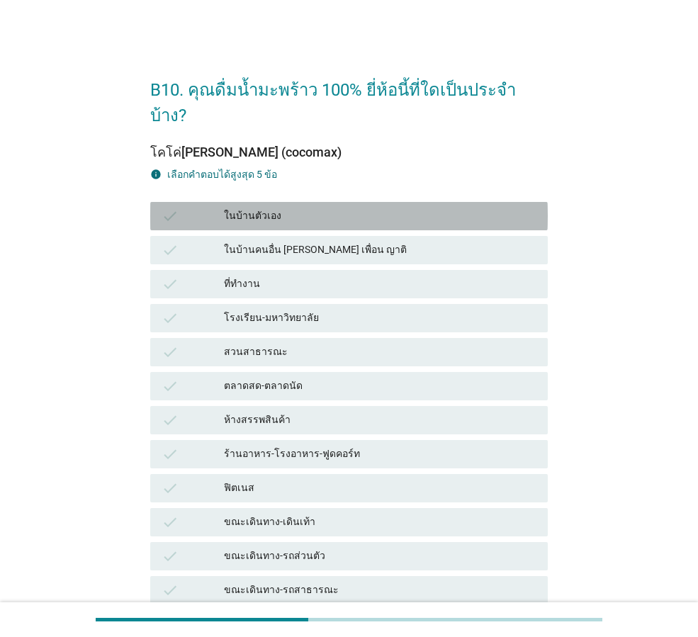
click at [167, 202] on div "check ในบ้านตัวเอง" at bounding box center [349, 216] width 398 height 28
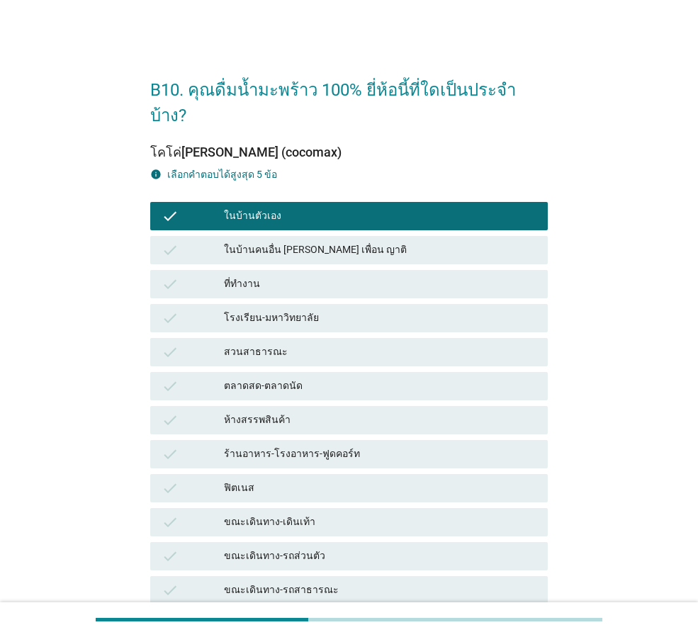
click at [185, 233] on div "check ในบ้านคนอื่น [PERSON_NAME] เพื่อน ญาติ" at bounding box center [348, 250] width 403 height 34
click at [203, 276] on div "check" at bounding box center [193, 284] width 62 height 17
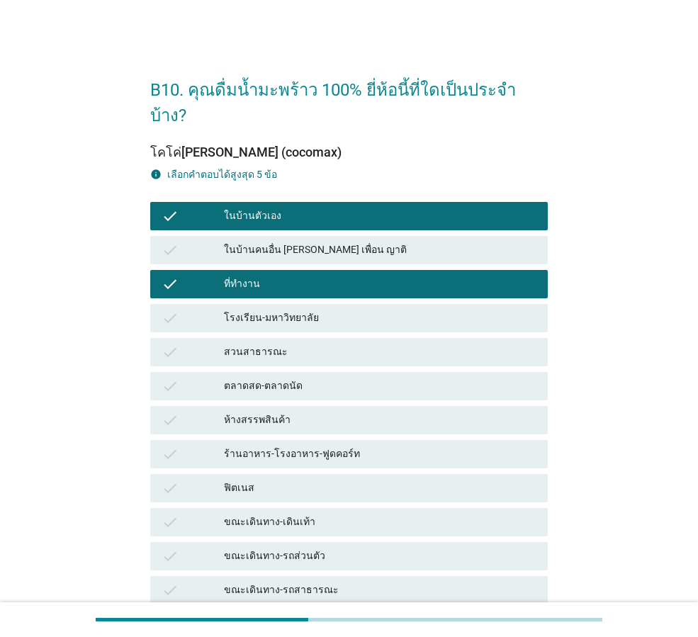
click at [229, 310] on div "โรงเรียน-มหาวิทยาลัย" at bounding box center [380, 318] width 313 height 17
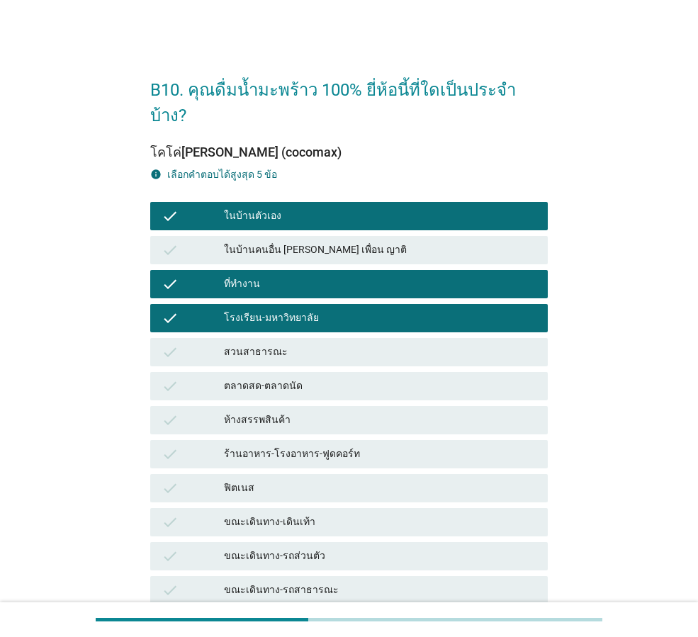
scroll to position [116, 0]
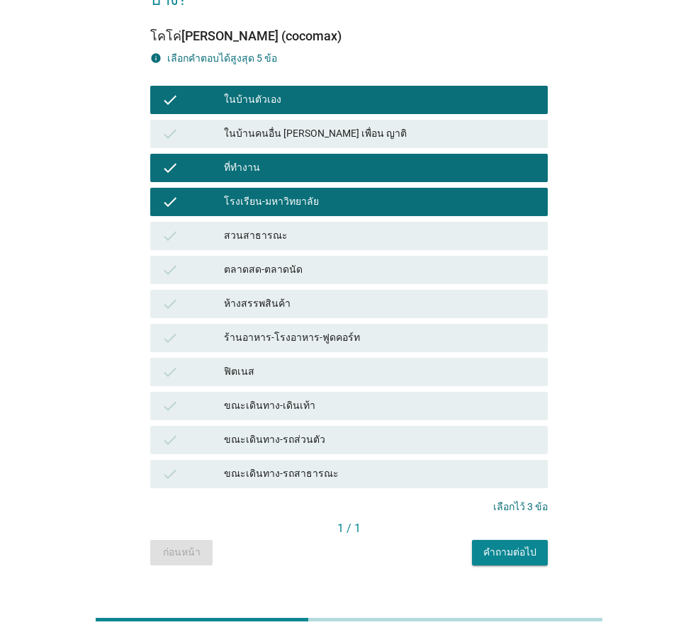
click at [515, 545] on div "คำถามต่อไป" at bounding box center [509, 552] width 53 height 15
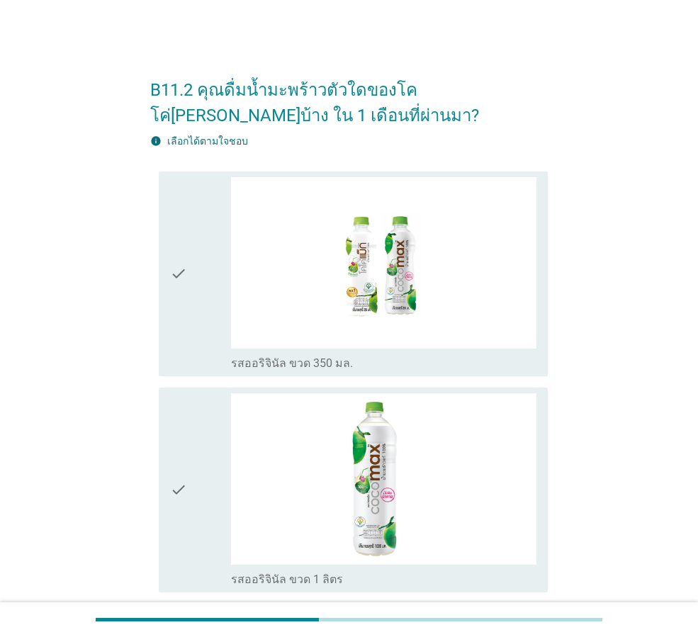
click at [174, 278] on icon "check" at bounding box center [178, 274] width 17 height 194
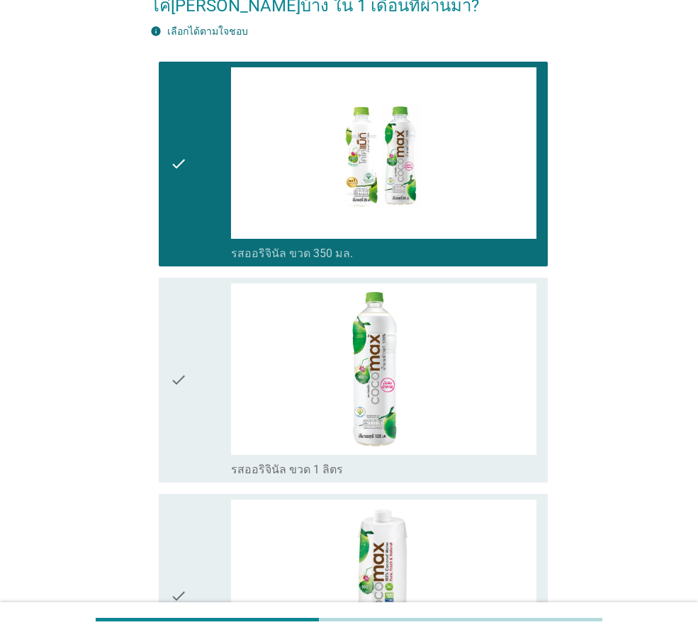
scroll to position [213, 0]
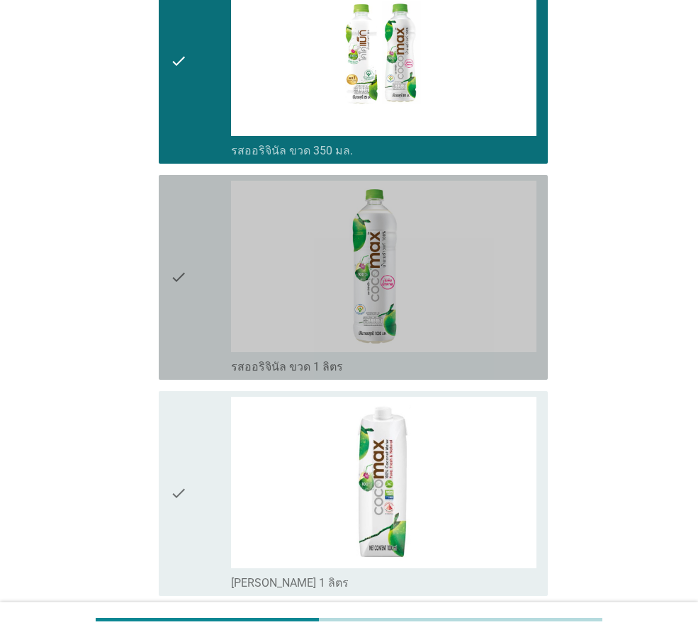
drag, startPoint x: 190, startPoint y: 313, endPoint x: 188, endPoint y: 304, distance: 8.8
click at [188, 304] on div "check" at bounding box center [200, 278] width 61 height 194
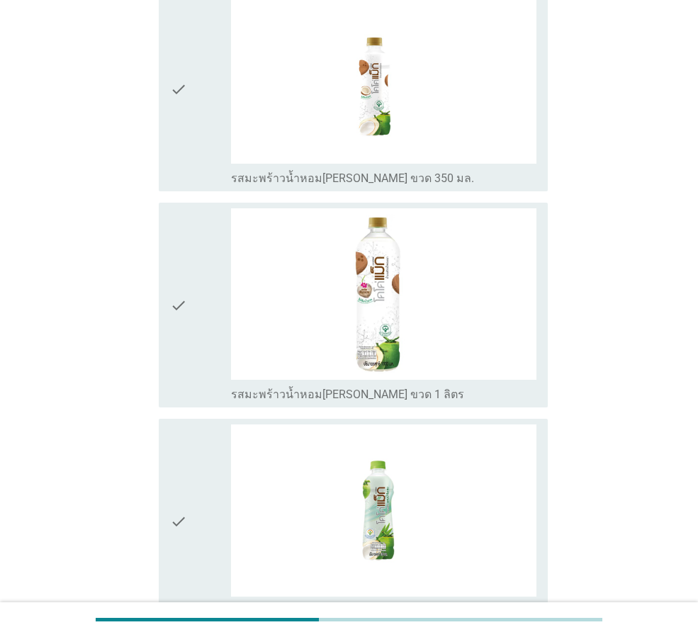
scroll to position [1026, 0]
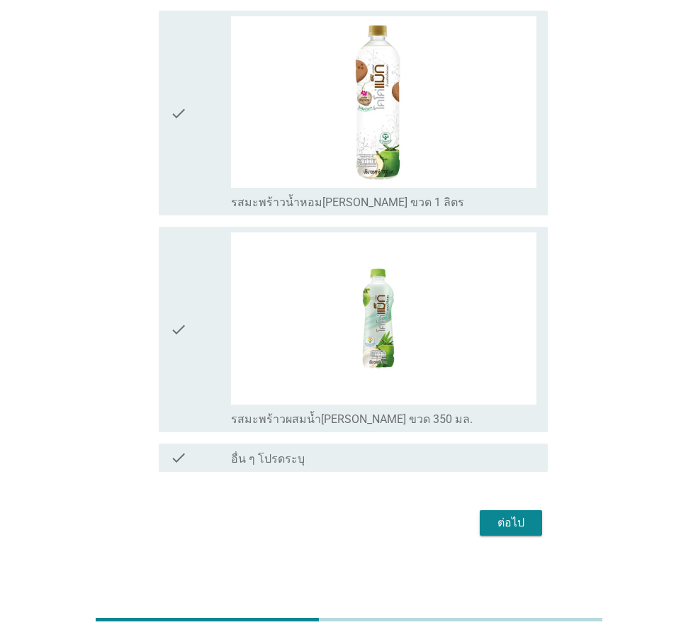
click at [188, 313] on div "check" at bounding box center [200, 330] width 61 height 194
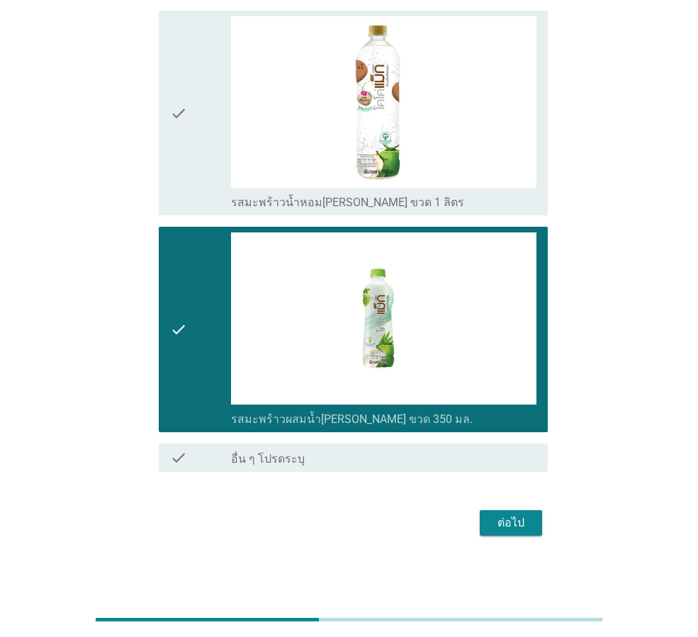
click at [517, 517] on div "ต่อไป" at bounding box center [511, 523] width 40 height 17
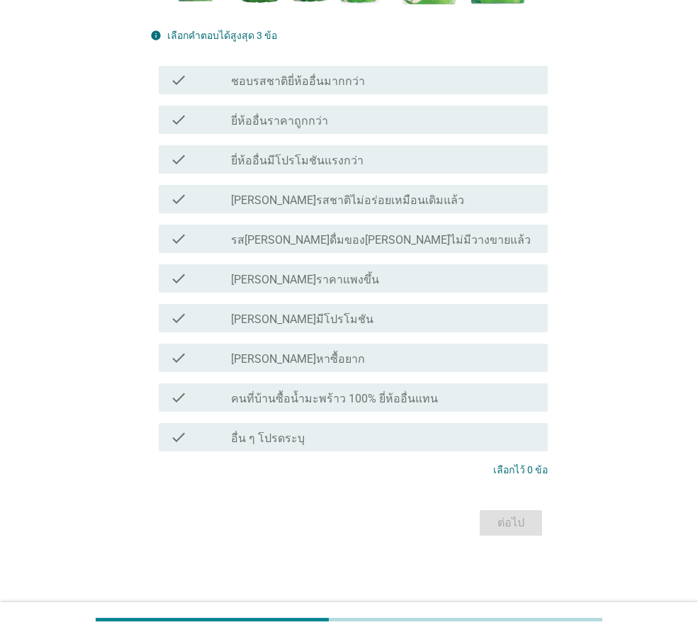
scroll to position [0, 0]
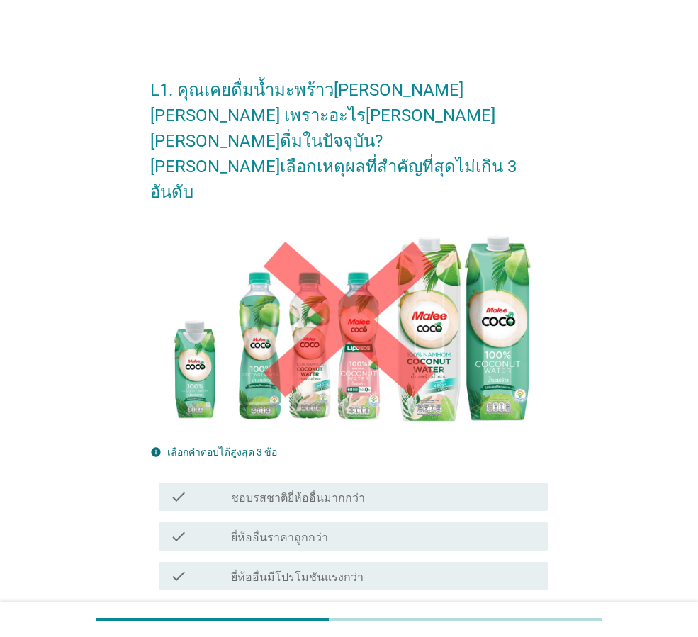
click at [279, 531] on label "ยี่ห้ออื่นราคาถูกกว่า" at bounding box center [279, 538] width 97 height 14
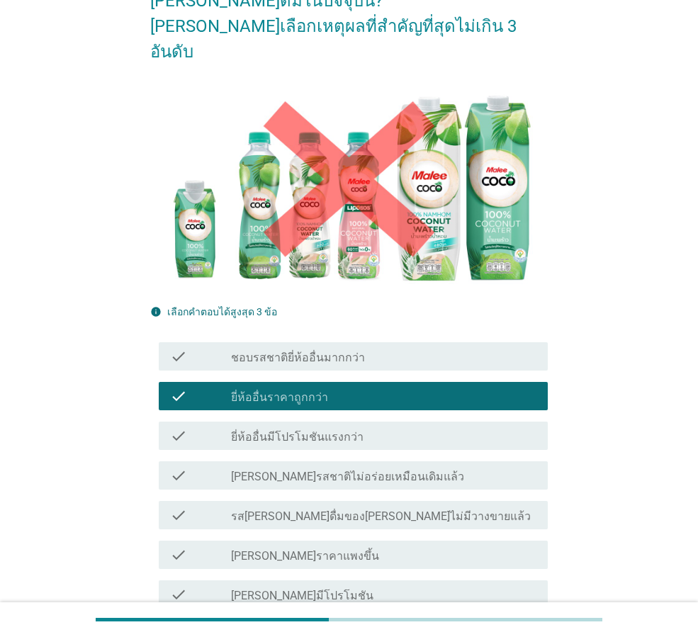
scroll to position [142, 0]
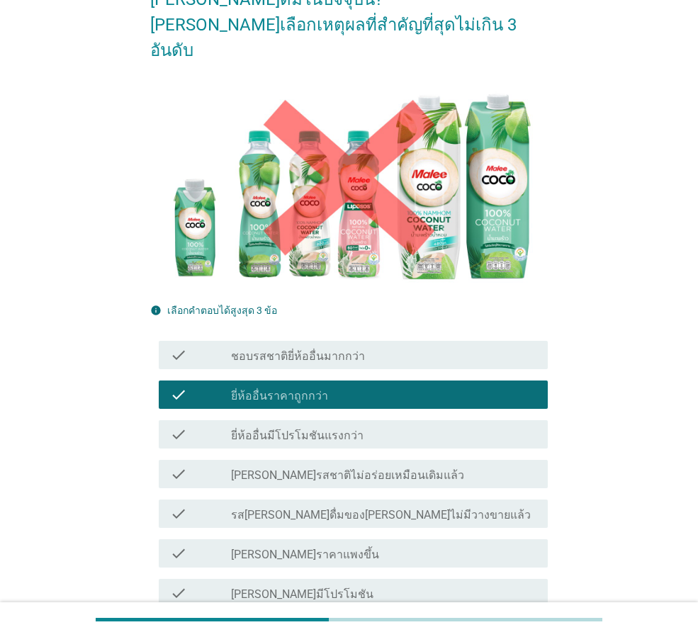
click at [267, 420] on div "check check_box_outline_blank ยี่ห้ออื่นมีโปรโมชันแรงกว่า" at bounding box center [353, 434] width 389 height 28
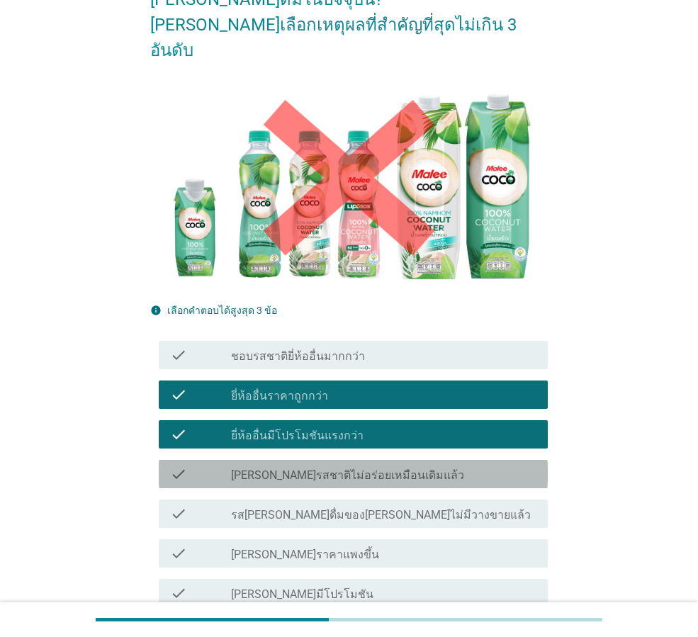
click at [281, 460] on div "check check_box_outline_blank [PERSON_NAME]รสชาติไม่อร่อยเหมือนเดิมแล้ว" at bounding box center [353, 474] width 389 height 28
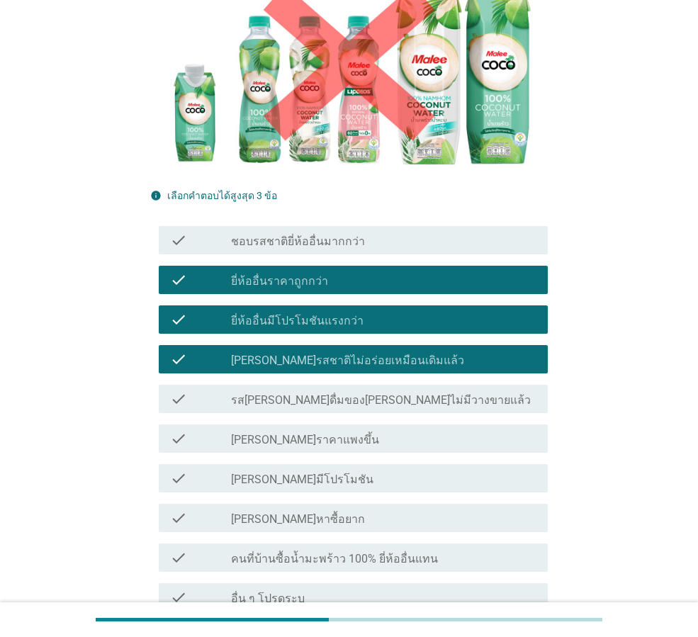
scroll to position [366, 0]
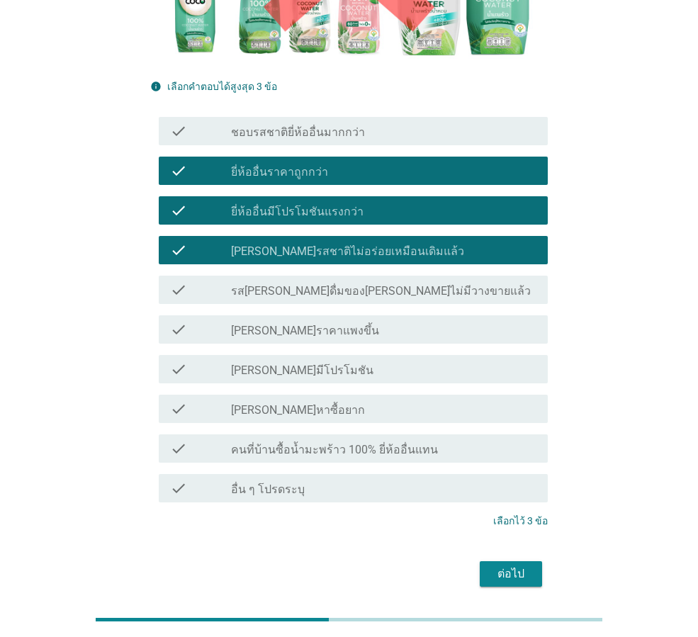
click at [521, 566] on div "ต่อไป" at bounding box center [511, 574] width 40 height 17
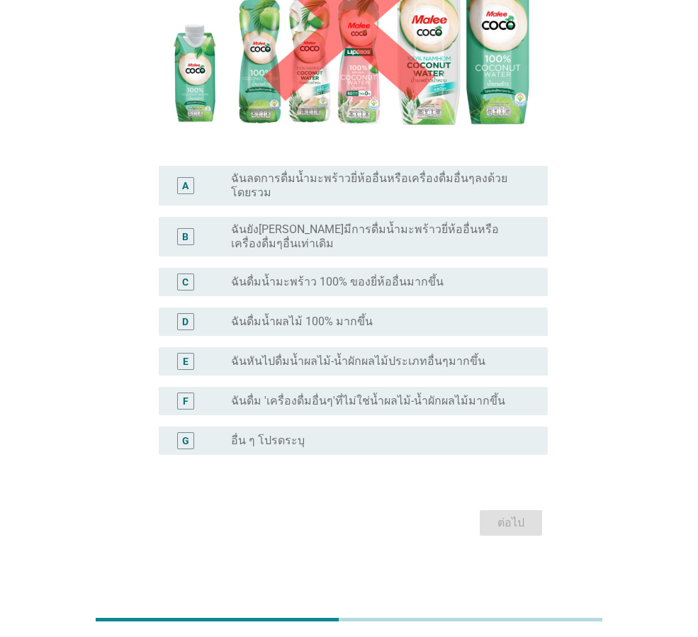
scroll to position [0, 0]
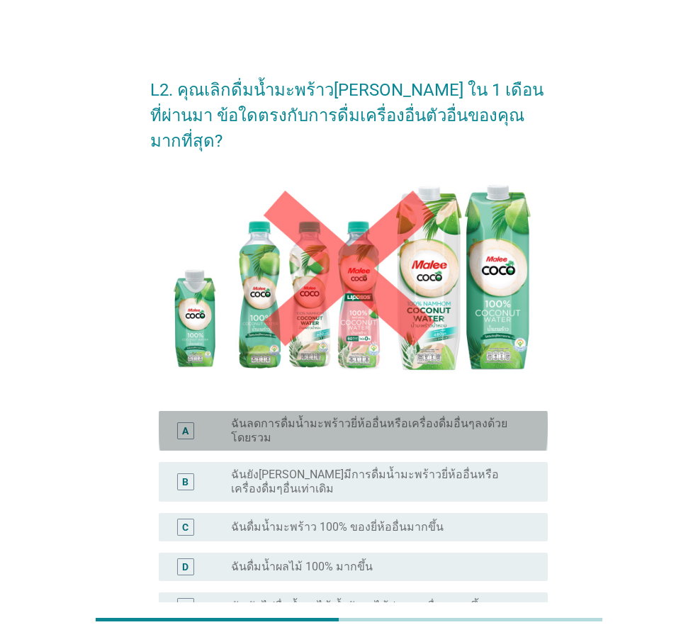
click at [257, 417] on label "ฉันลดการดื่มน้ำมะพร้าวยี่ห้ออื่นหรือเครื่องดื่มอื่นๆลงด้วยโดยรวม" at bounding box center [378, 431] width 294 height 28
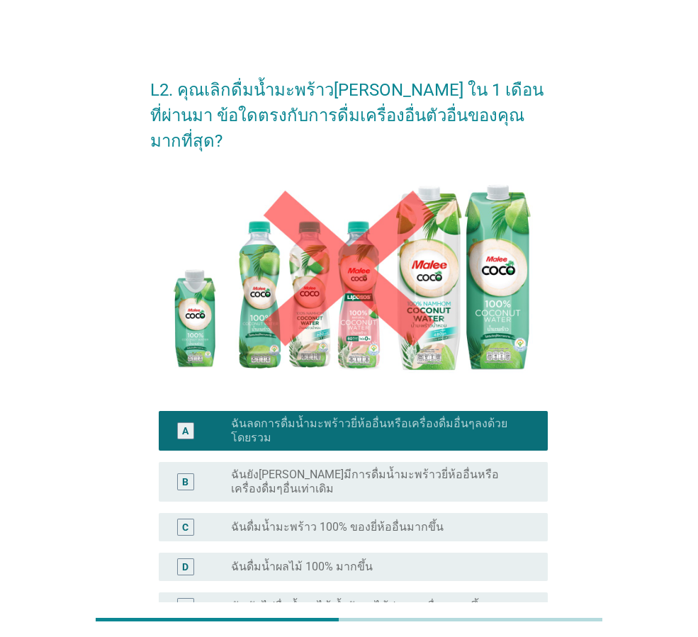
click at [254, 468] on label "ฉันยัง[PERSON_NAME]มีการดื่มน้ำมะพร้าวยี่ห้ออื่นหรือเครื่องดื่มๆอื่นเท่าเดิม" at bounding box center [378, 482] width 294 height 28
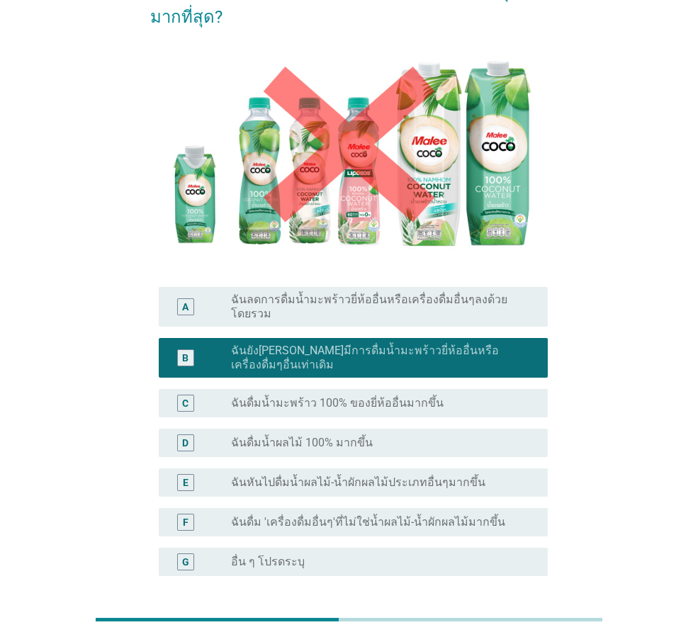
scroll to position [197, 0]
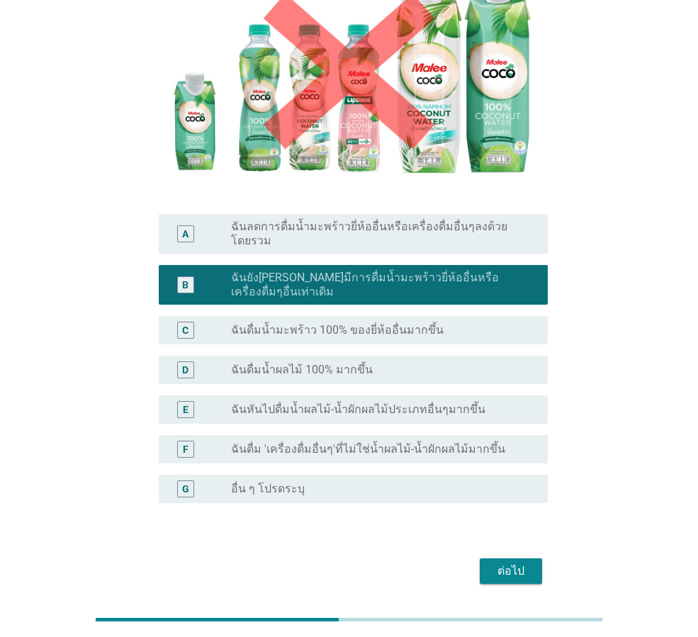
click at [521, 563] on div "ต่อไป" at bounding box center [511, 571] width 40 height 17
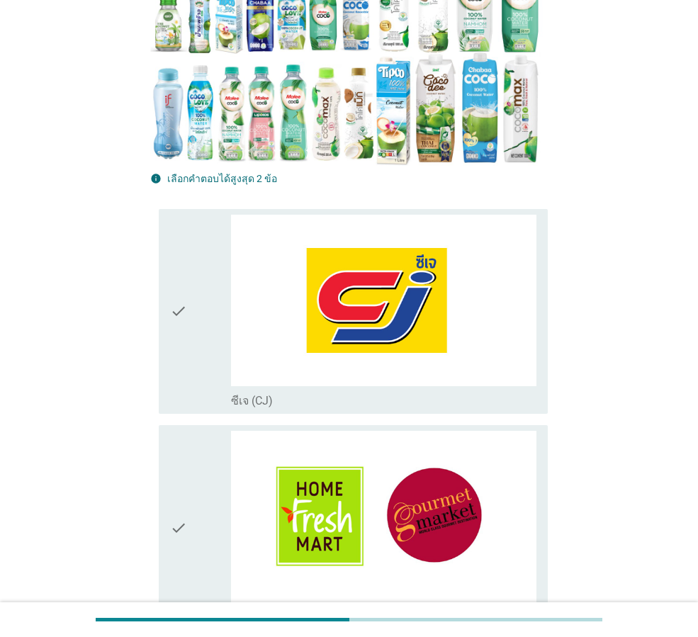
scroll to position [0, 0]
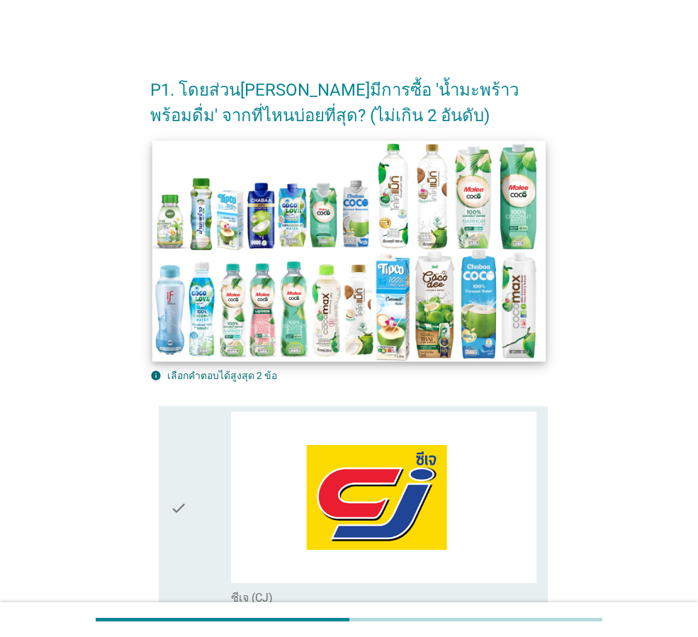
click at [160, 247] on img at bounding box center [348, 250] width 393 height 221
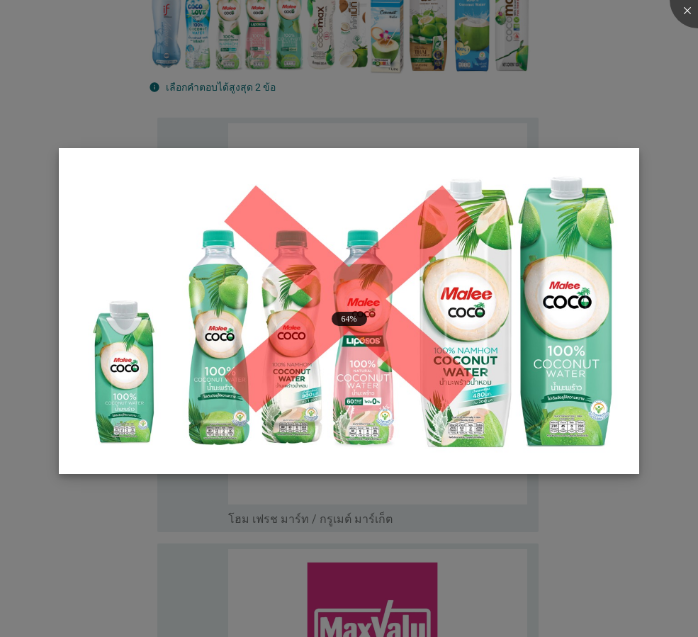
scroll to position [425, 0]
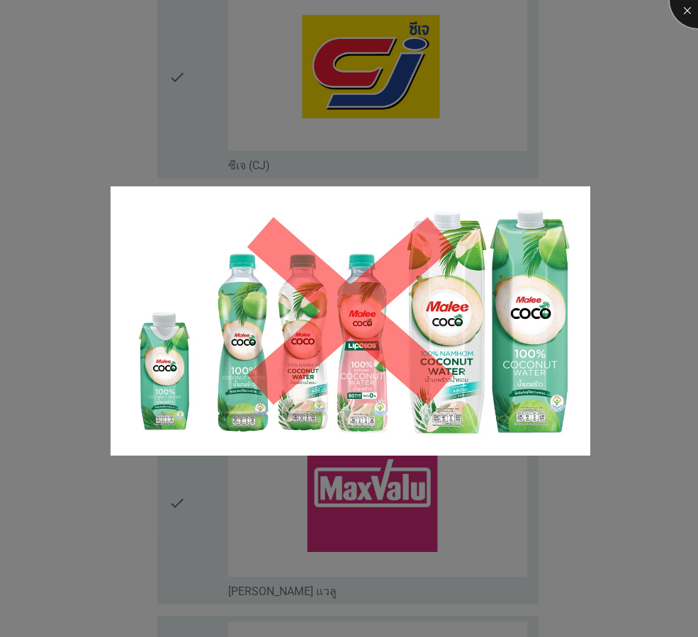
click at [683, 11] on div at bounding box center [698, 0] width 57 height 57
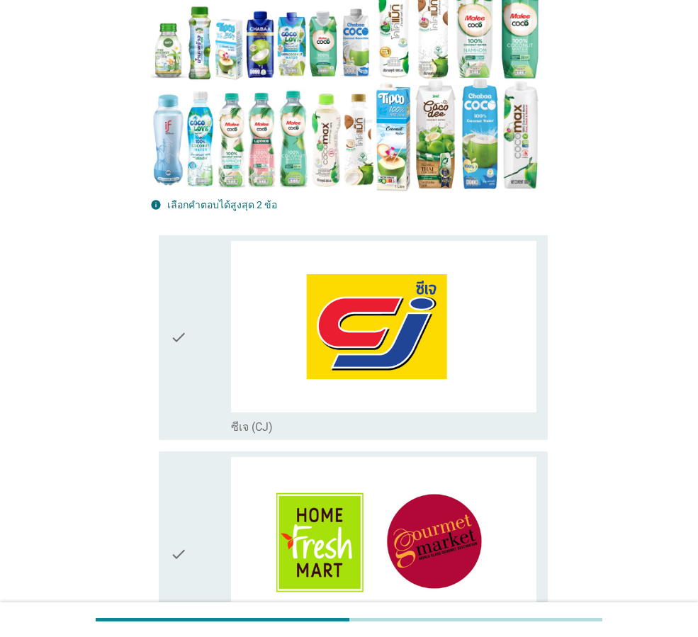
scroll to position [142, 0]
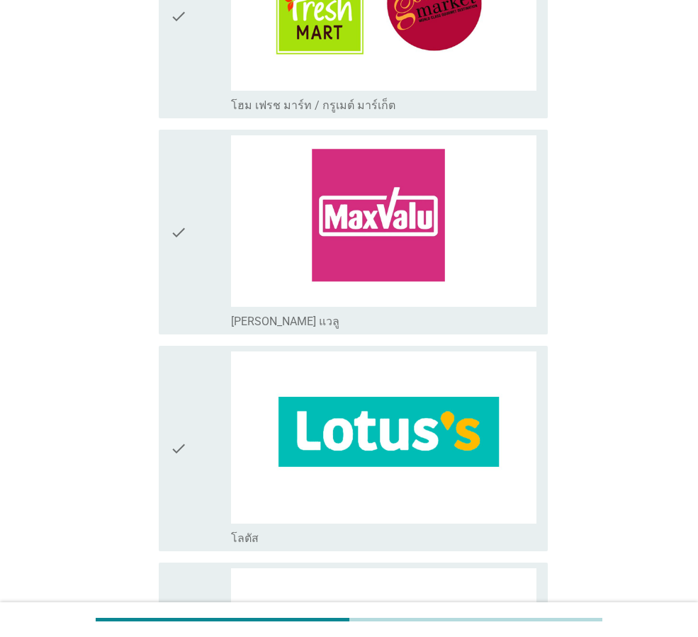
click at [195, 454] on div "check" at bounding box center [200, 449] width 61 height 194
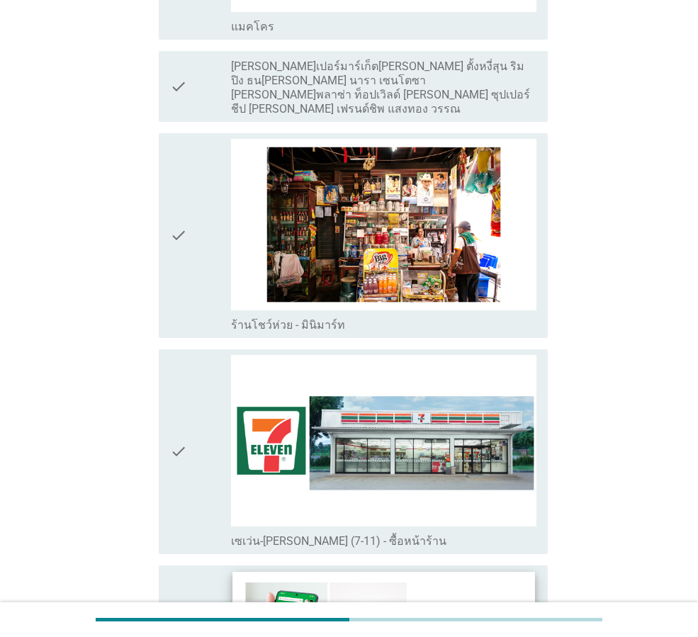
scroll to position [2694, 0]
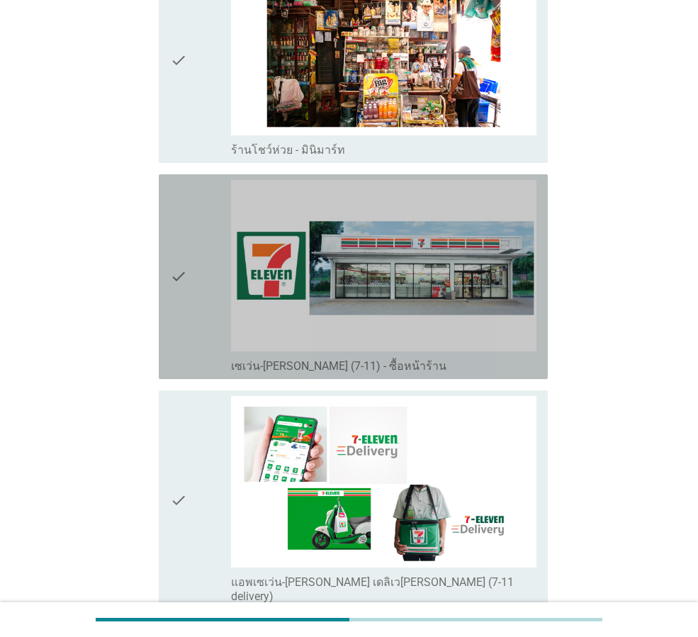
click at [168, 267] on div "check check_box_outline_blank เซเว่น-[PERSON_NAME] (7-11) - ซื้อหน้าร้าน" at bounding box center [353, 276] width 389 height 205
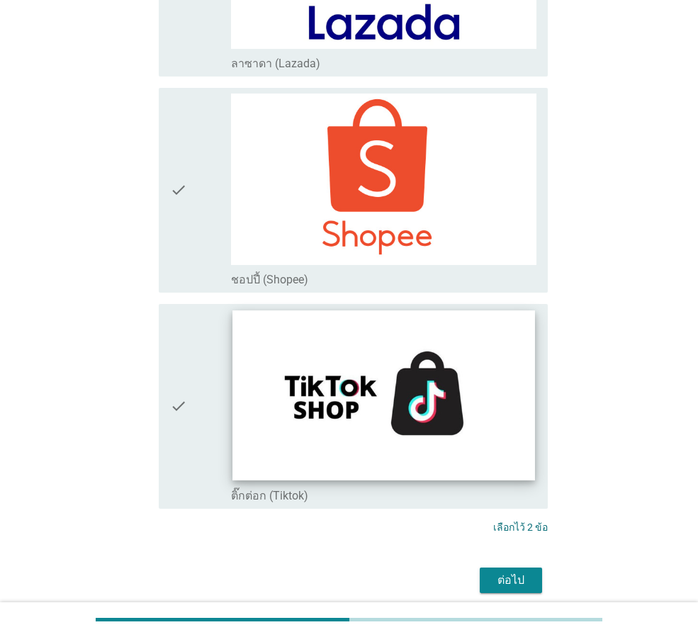
scroll to position [3919, 0]
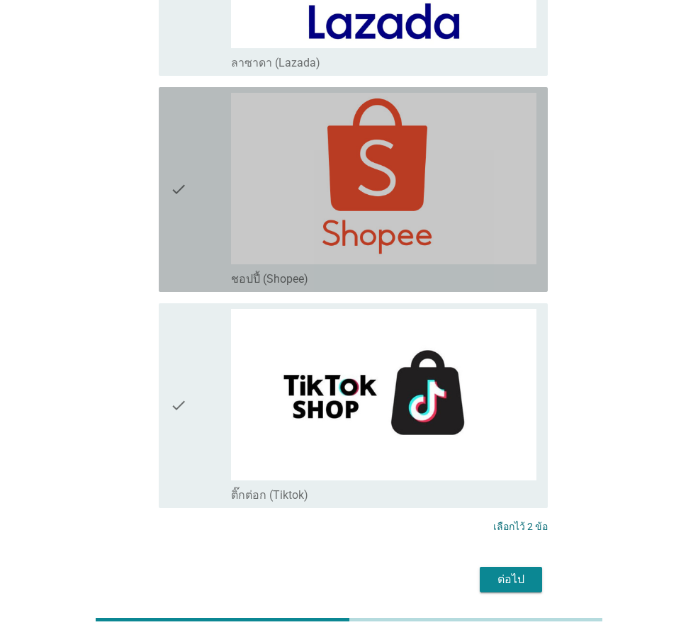
click at [188, 147] on div "check" at bounding box center [200, 190] width 61 height 194
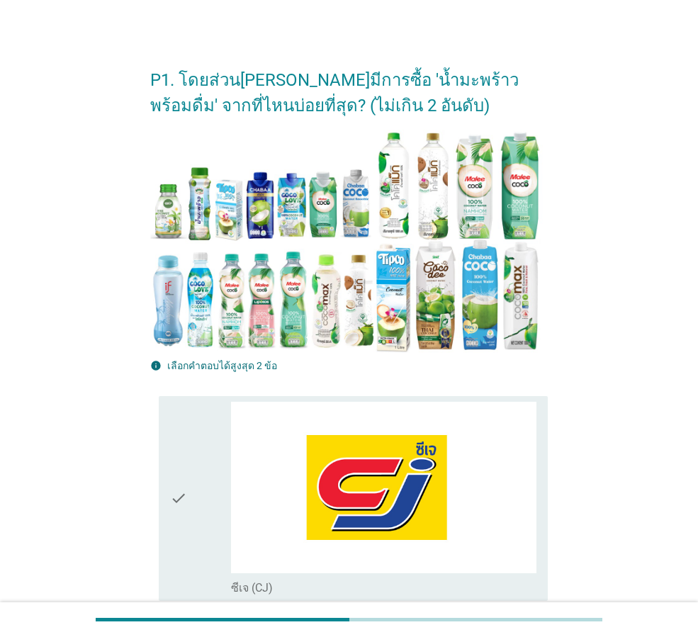
scroll to position [0, 0]
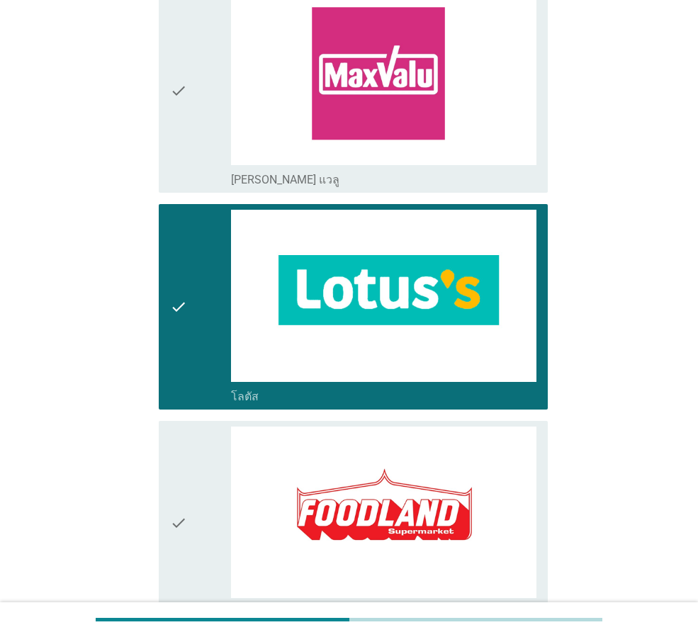
click at [188, 290] on div "check" at bounding box center [200, 307] width 61 height 194
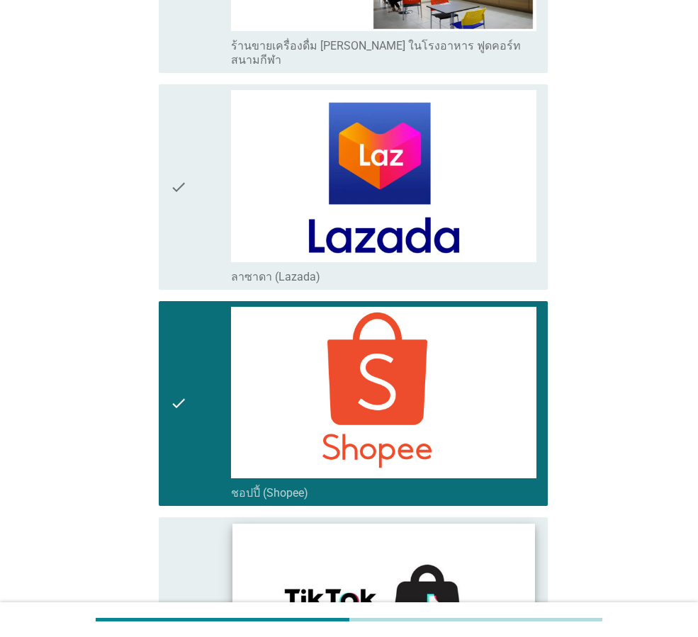
scroll to position [3899, 0]
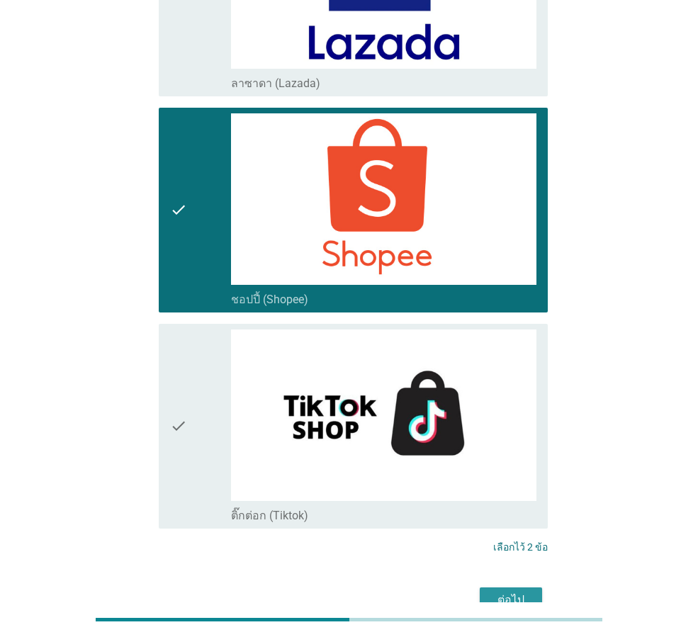
click at [517, 592] on div "ต่อไป" at bounding box center [511, 600] width 40 height 17
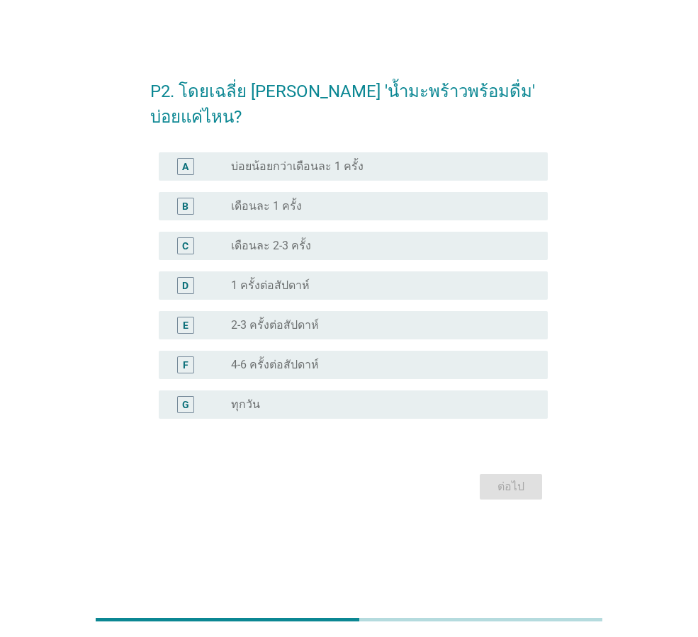
scroll to position [0, 0]
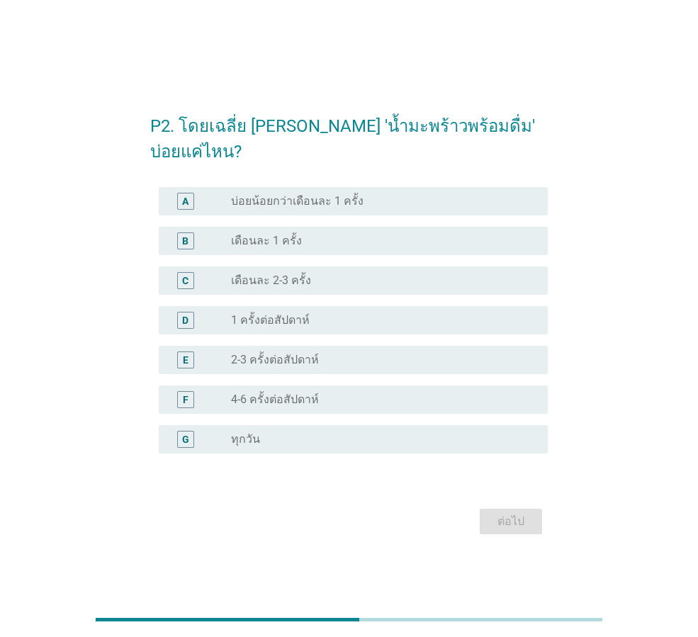
drag, startPoint x: 262, startPoint y: 227, endPoint x: 266, endPoint y: 236, distance: 9.9
click at [262, 234] on label "เดือนละ 1 ครั้ง" at bounding box center [266, 241] width 71 height 14
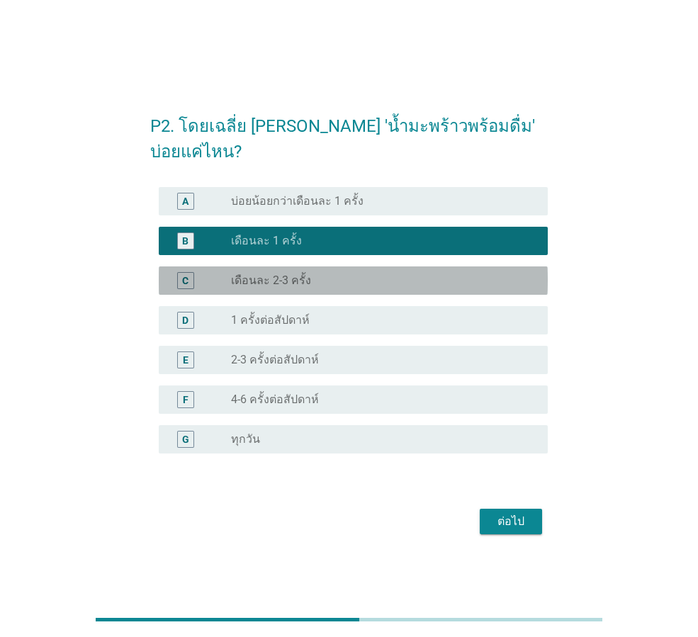
click at [267, 280] on div "C radio_button_unchecked เดือนละ 2-3 ครั้ง" at bounding box center [353, 281] width 389 height 28
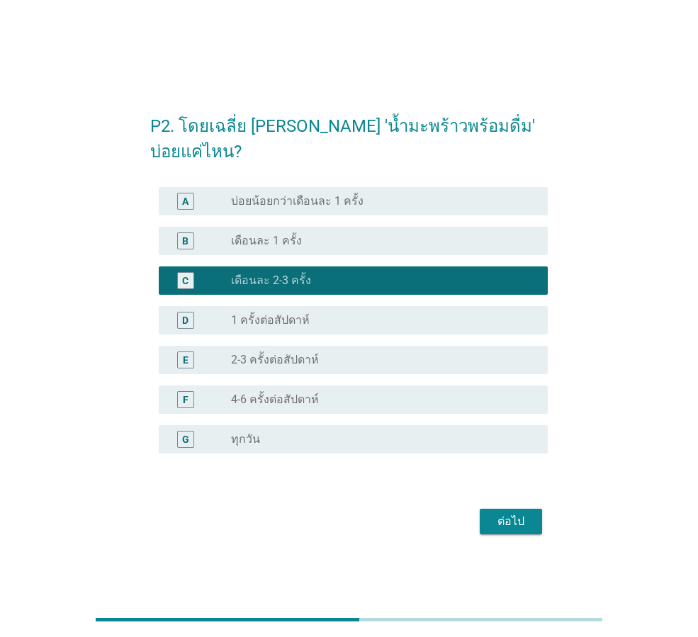
click at [263, 306] on div "D radio_button_unchecked 1 ครั้งต่อสัปดาห์" at bounding box center [353, 320] width 389 height 28
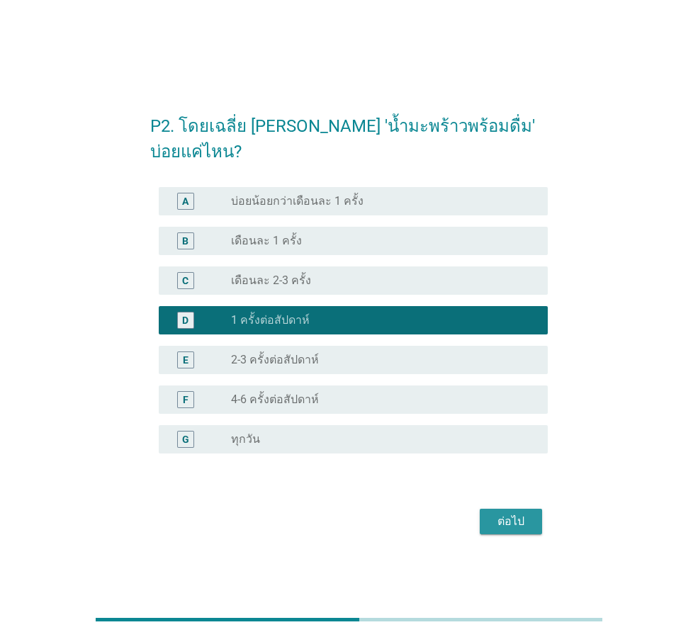
click at [513, 513] on div "ต่อไป" at bounding box center [511, 521] width 40 height 17
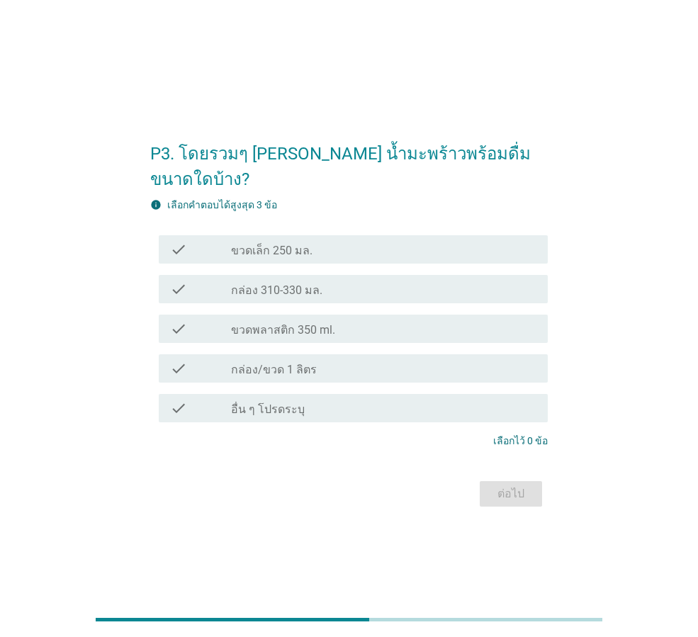
click at [279, 284] on label "กล่อง 310-330 มล." at bounding box center [276, 291] width 91 height 14
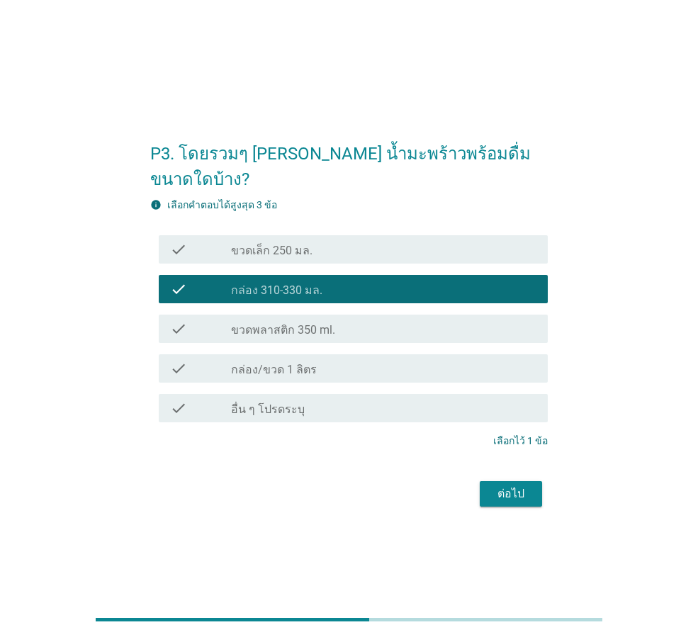
click at [515, 486] on div "ต่อไป" at bounding box center [511, 494] width 40 height 17
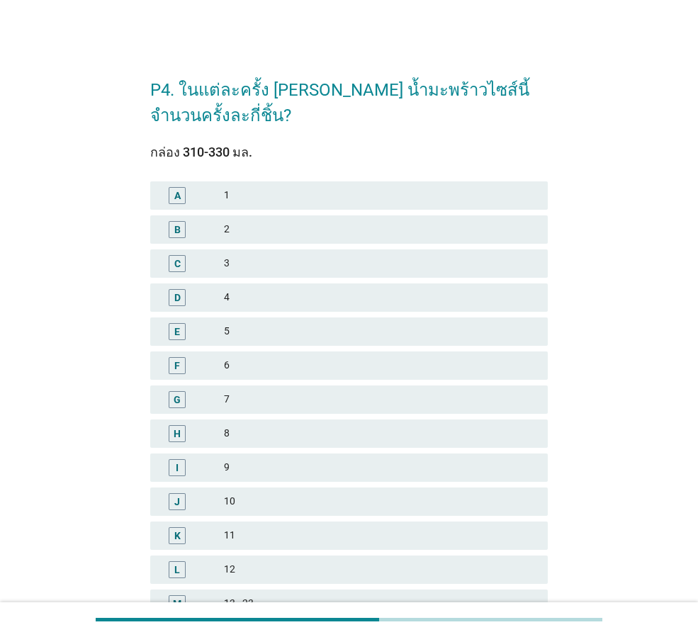
click at [268, 233] on div "2" at bounding box center [380, 229] width 313 height 17
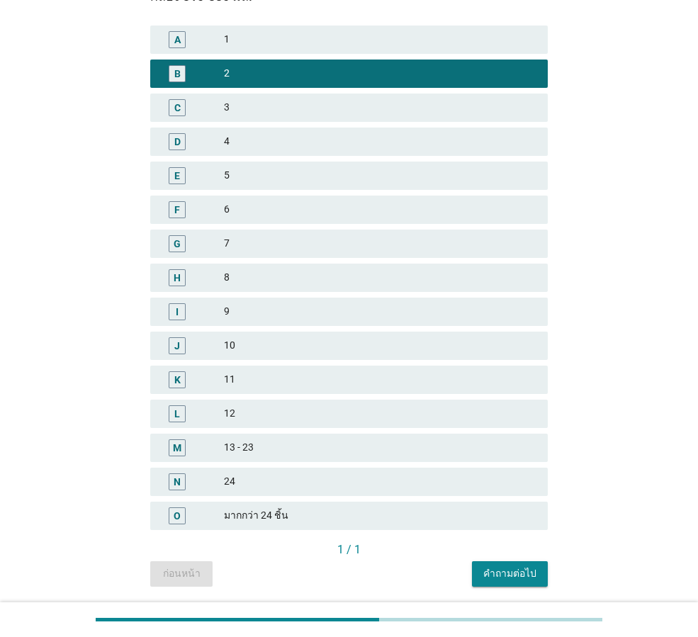
scroll to position [203, 0]
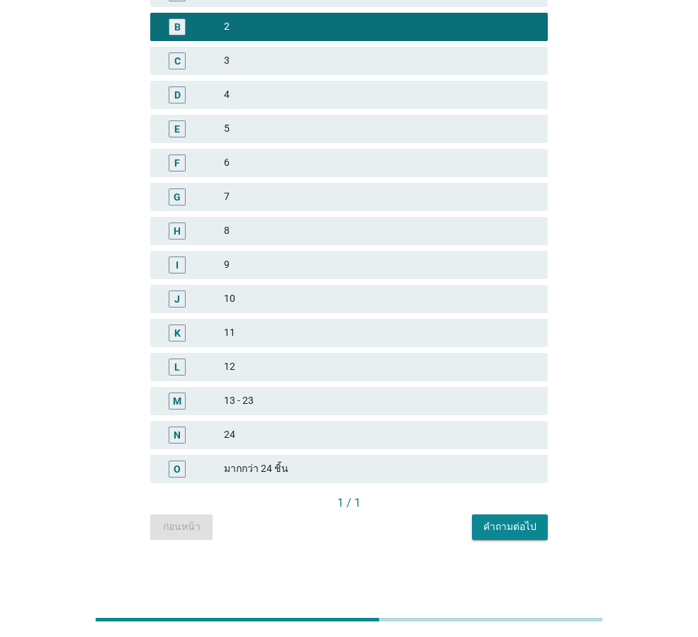
click at [539, 527] on button "คำถามต่อไป" at bounding box center [510, 528] width 76 height 26
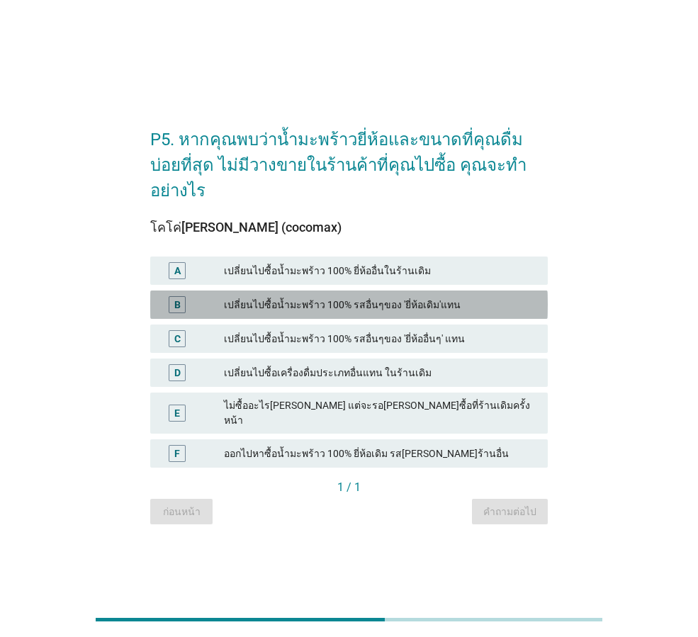
click at [276, 296] on div "เปลี่ยนไปซื้อน้ำมะพร้าว 100% รสอื่นๆของ 'ยี่ห้อเดิม'แทน" at bounding box center [380, 304] width 313 height 17
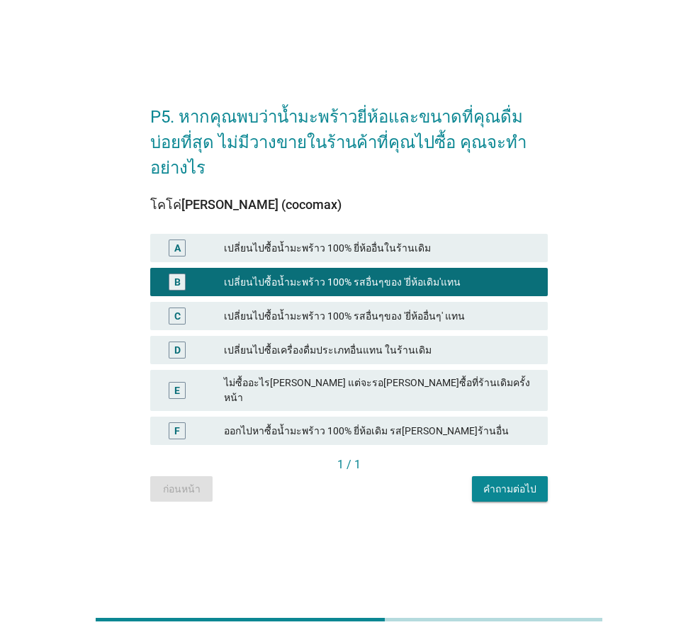
scroll to position [35, 0]
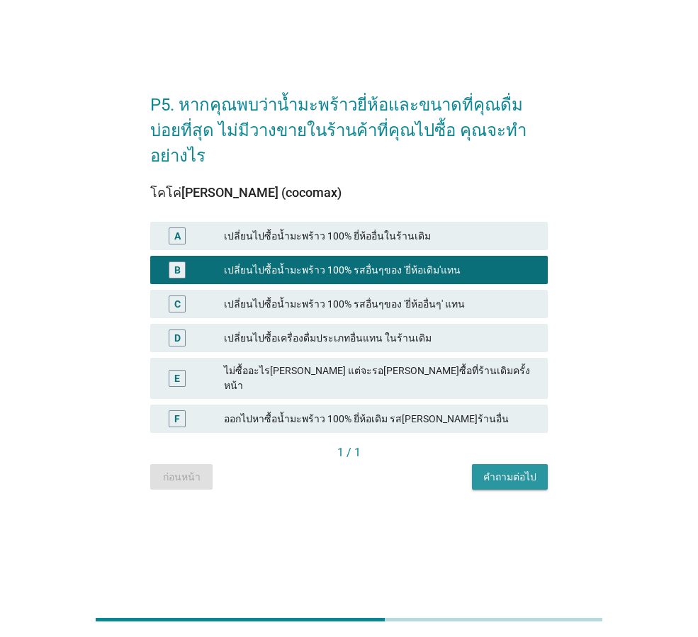
click at [509, 470] on div "คำถามต่อไป" at bounding box center [509, 477] width 53 height 15
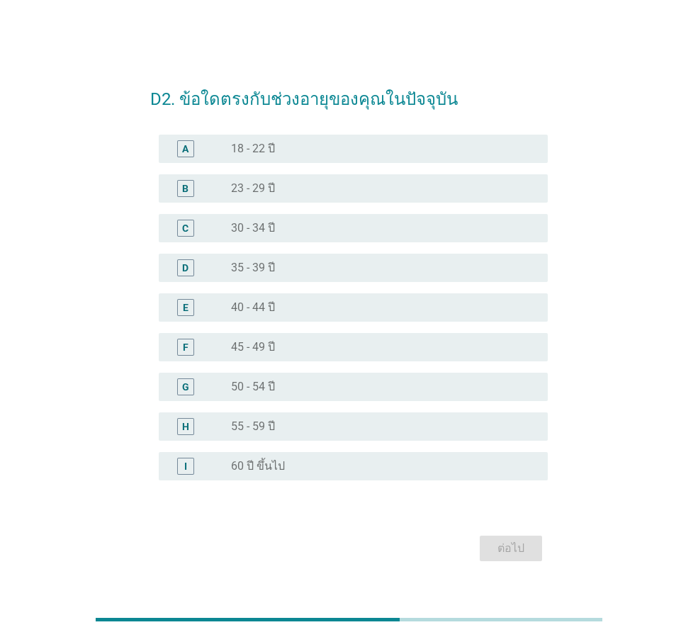
click at [264, 269] on label "35 - 39 ปี" at bounding box center [253, 268] width 44 height 14
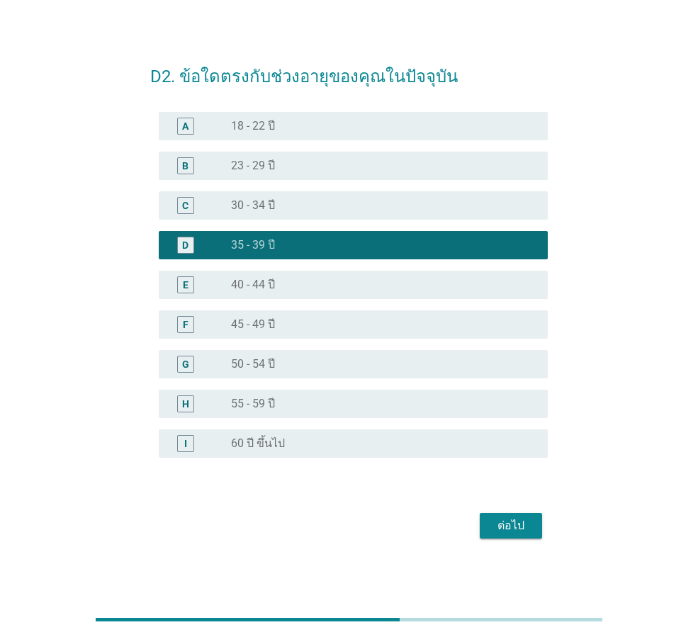
scroll to position [35, 0]
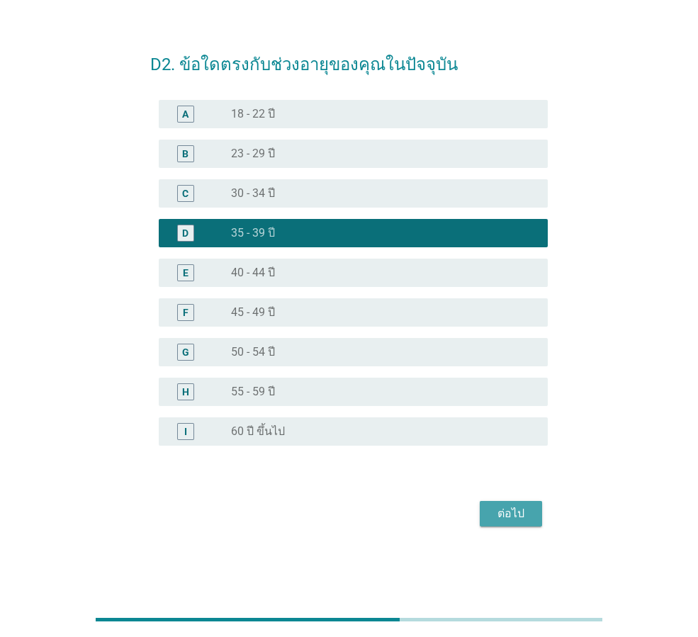
click at [514, 510] on div "ต่อไป" at bounding box center [511, 513] width 40 height 17
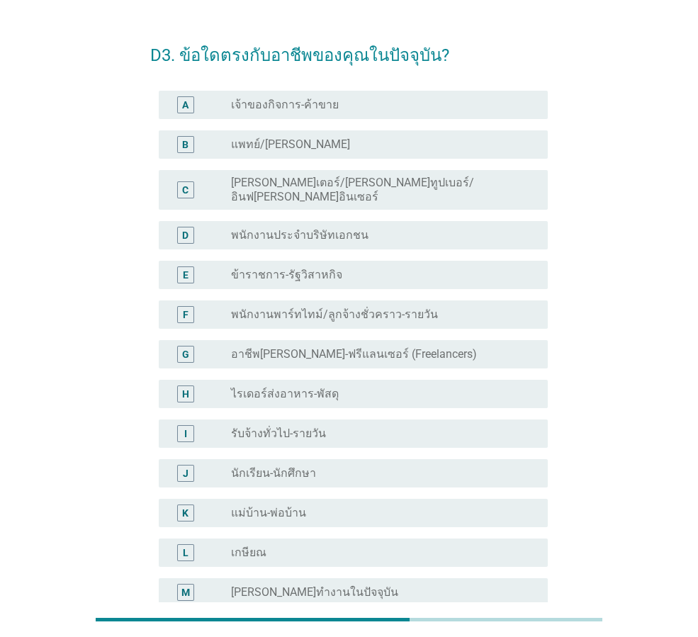
scroll to position [0, 0]
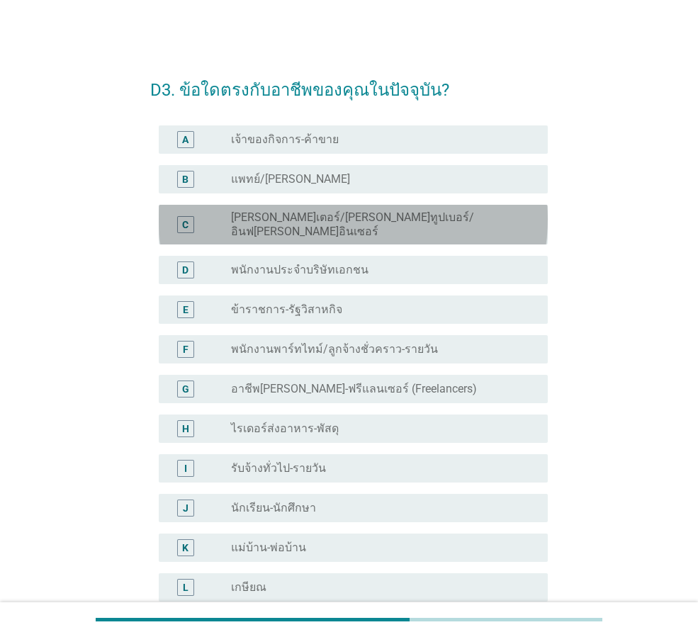
click at [278, 217] on label "[PERSON_NAME]เตอร์/[PERSON_NAME]ทูปเบอร์/อินฟ[PERSON_NAME]อินเซอร์" at bounding box center [378, 225] width 294 height 28
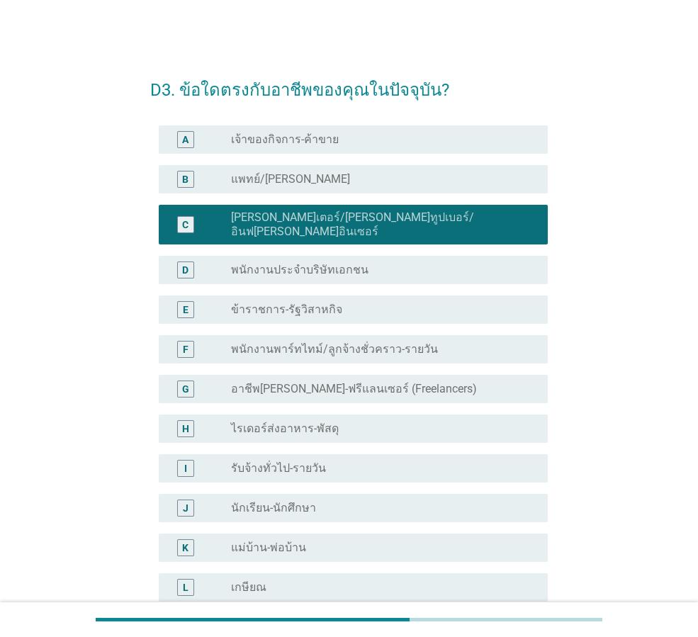
click at [272, 271] on div "D radio_button_unchecked พนักงานประจำบริษัทเอกชน" at bounding box center [353, 270] width 389 height 28
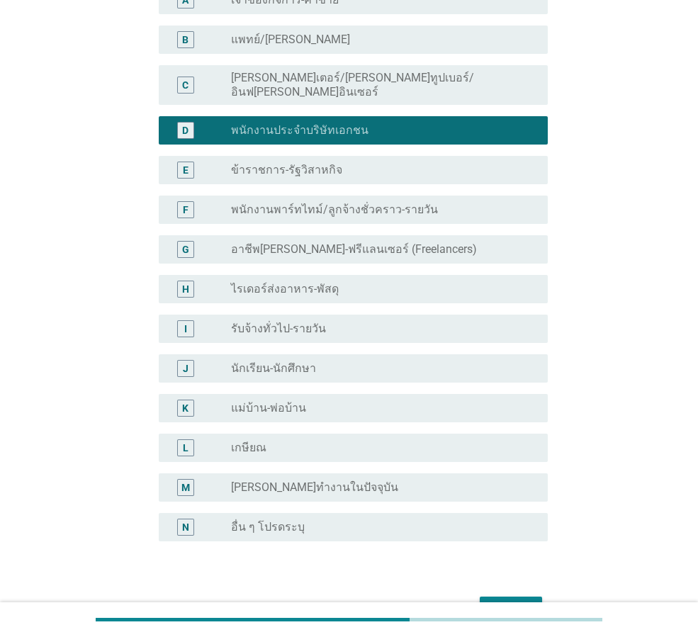
scroll to position [215, 0]
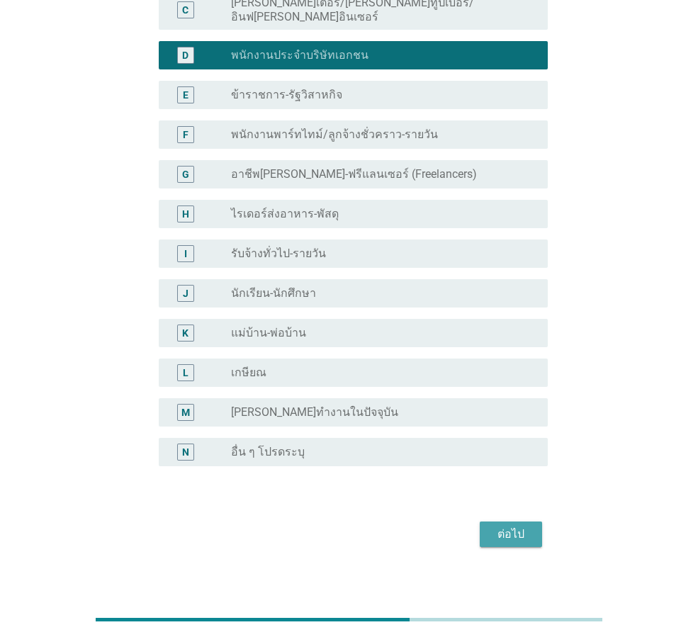
click at [518, 526] on div "ต่อไป" at bounding box center [511, 534] width 40 height 17
